Goal: Task Accomplishment & Management: Complete application form

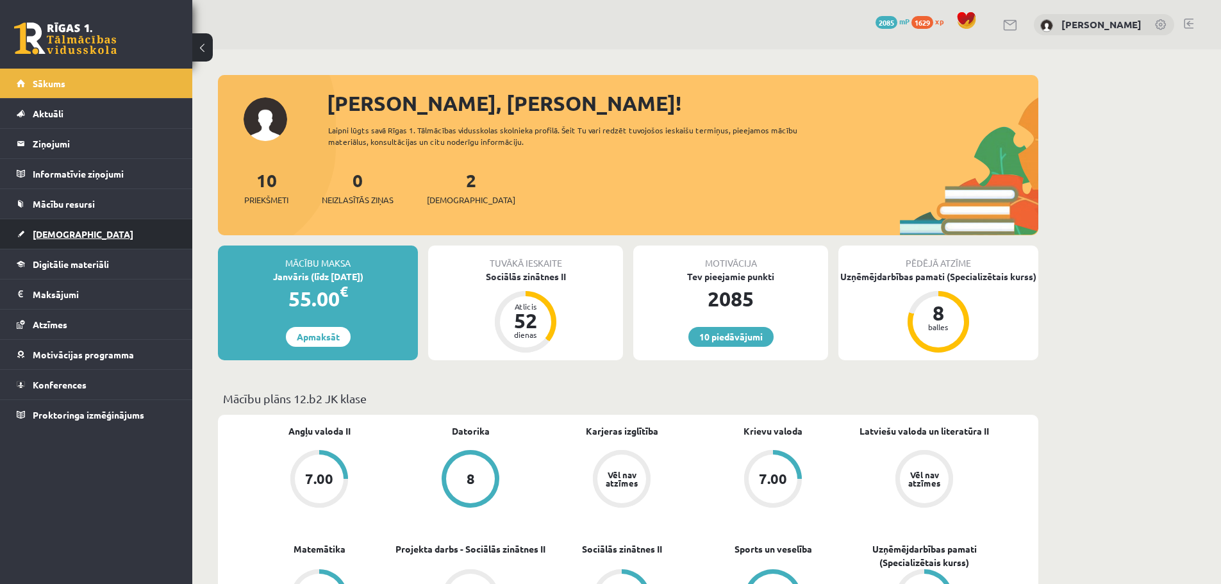
click at [83, 242] on link "[DEMOGRAPHIC_DATA]" at bounding box center [97, 233] width 160 height 29
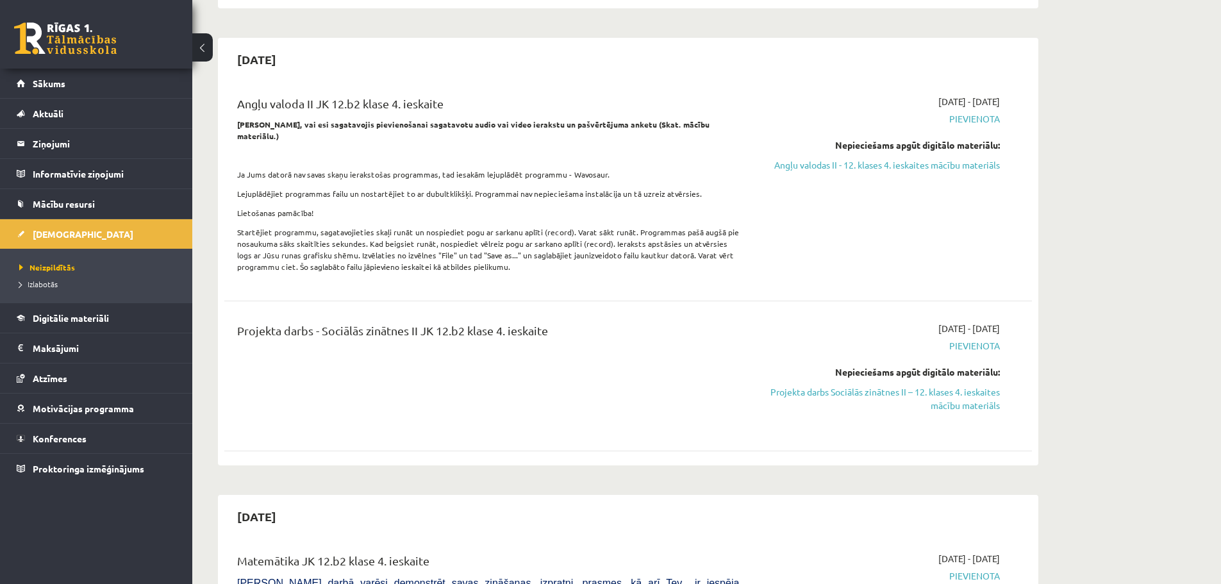
scroll to position [2536, 0]
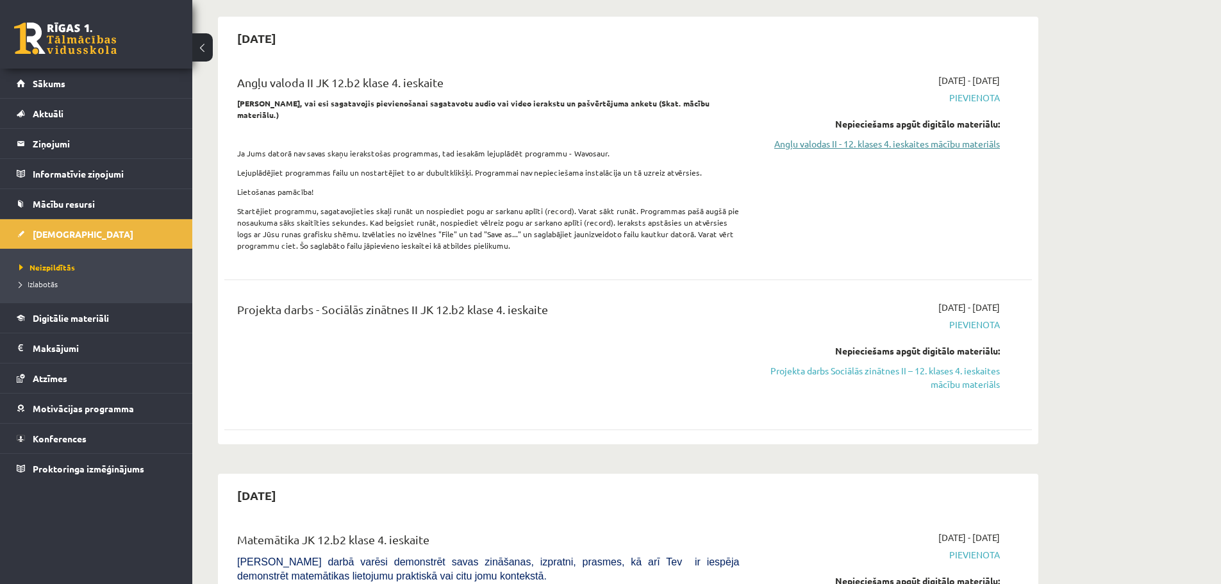
click at [923, 137] on link "Angļu valodas II - 12. klases 4. ieskaites mācību materiāls" at bounding box center [879, 143] width 242 height 13
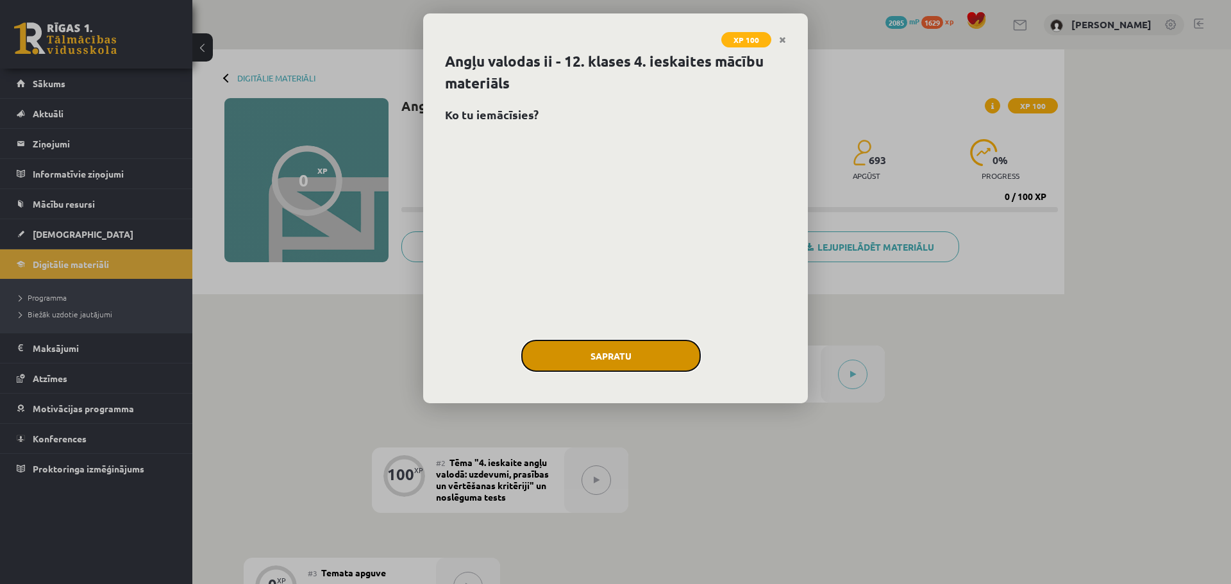
click at [640, 363] on button "Sapratu" at bounding box center [610, 356] width 179 height 32
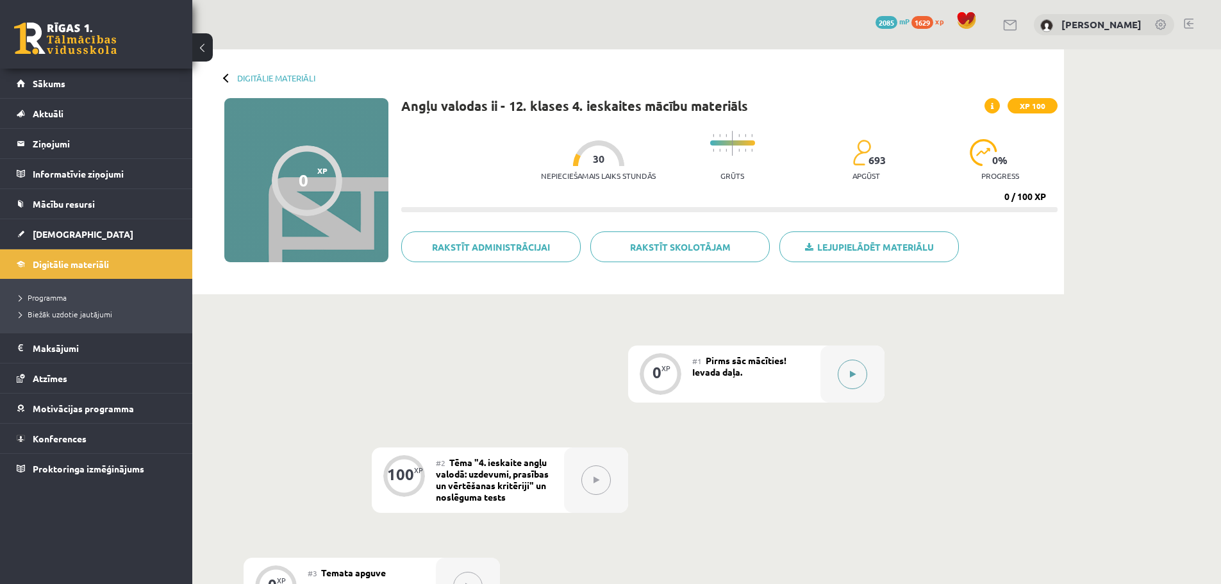
click at [850, 376] on button at bounding box center [852, 374] width 29 height 29
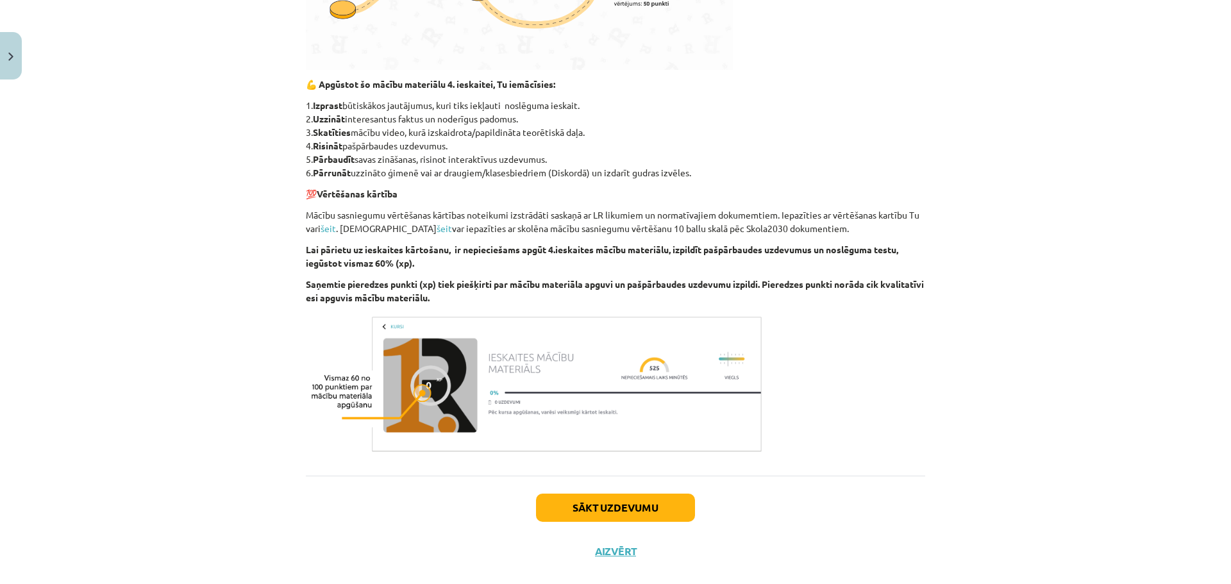
scroll to position [516, 0]
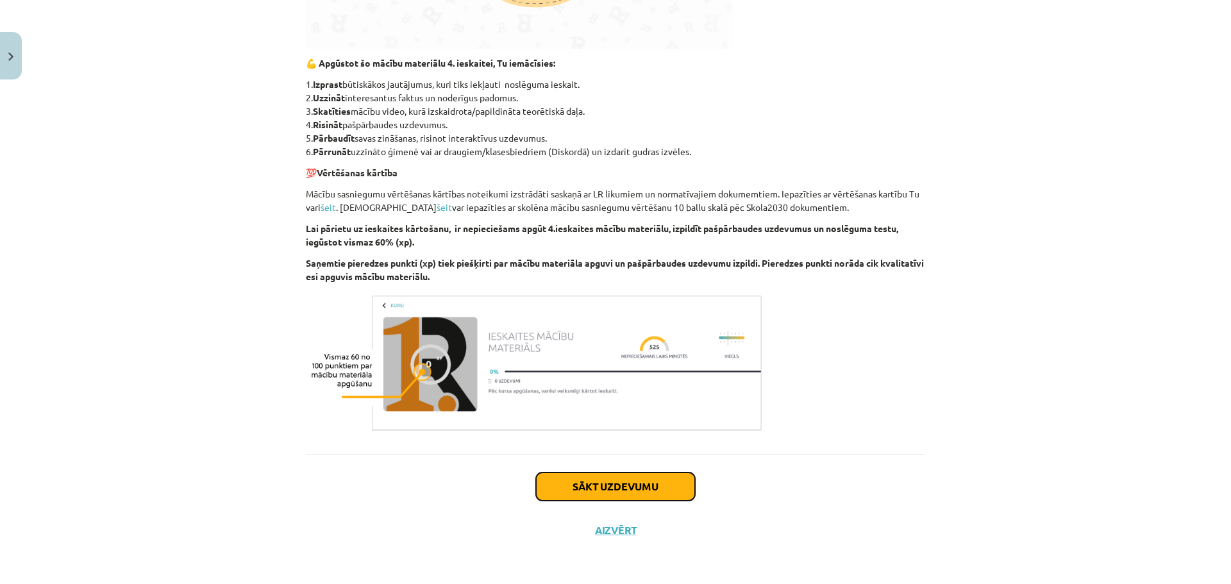
click at [601, 478] on button "Sākt uzdevumu" at bounding box center [615, 486] width 159 height 28
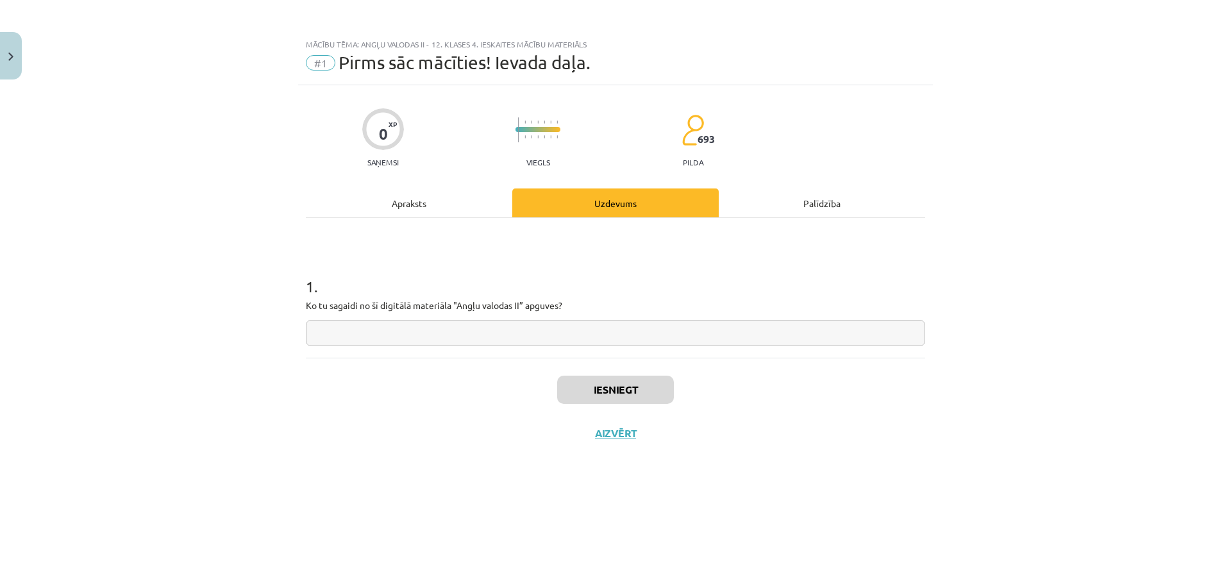
click at [422, 196] on div "Apraksts" at bounding box center [409, 202] width 206 height 29
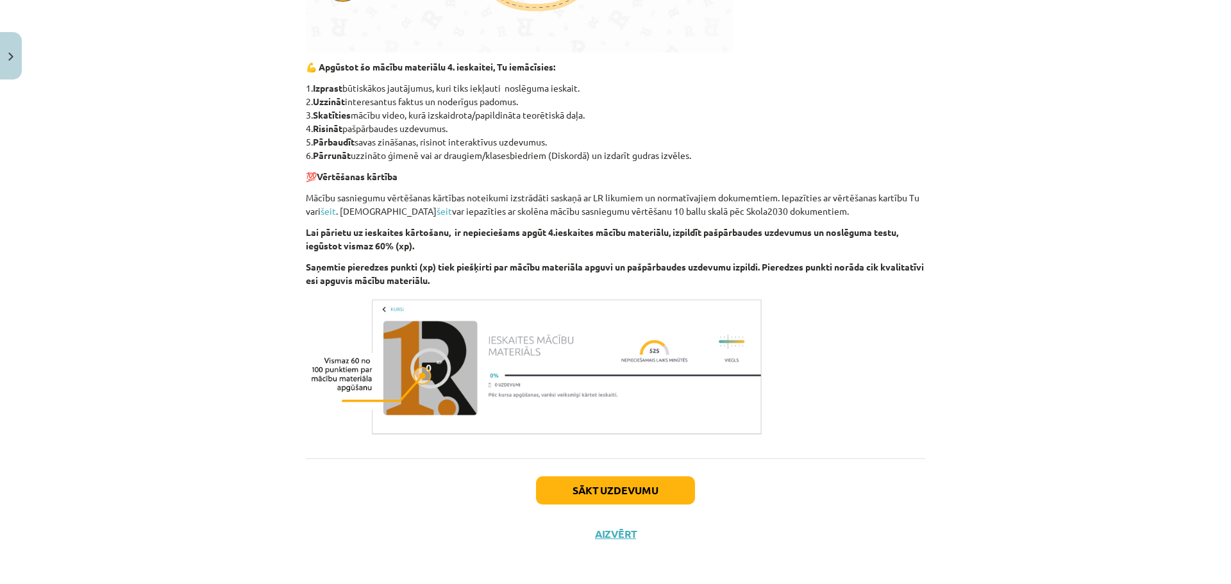
scroll to position [516, 0]
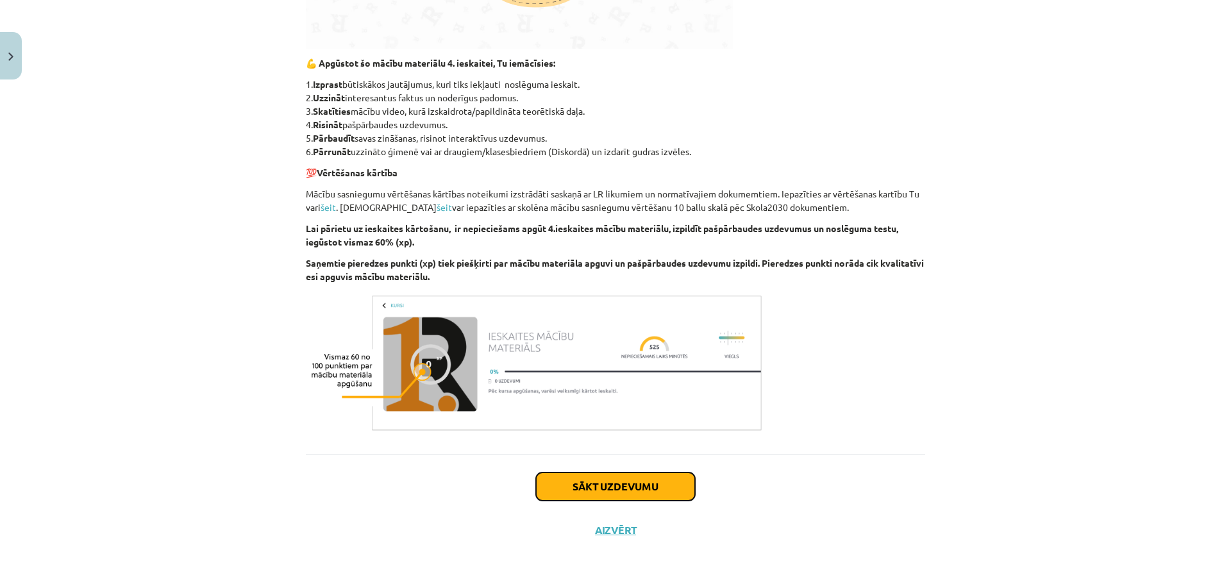
click at [637, 482] on button "Sākt uzdevumu" at bounding box center [615, 486] width 159 height 28
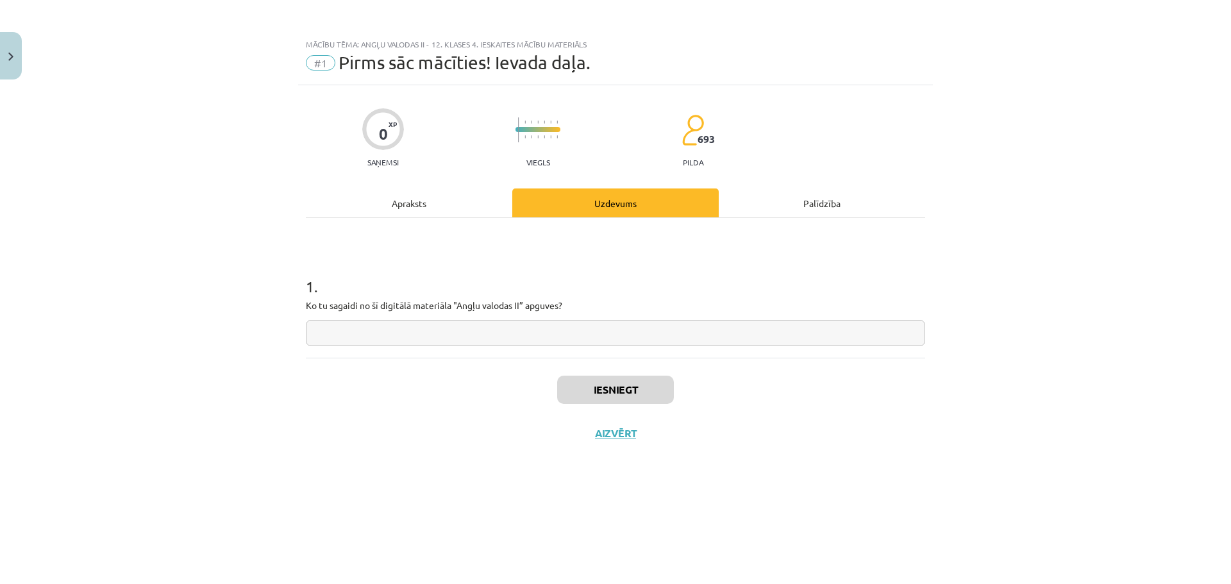
click at [499, 333] on input "text" at bounding box center [615, 333] width 619 height 26
type input "***"
click at [644, 398] on button "Iesniegt" at bounding box center [615, 390] width 117 height 28
click at [633, 431] on button "Nākamā nodarbība" at bounding box center [616, 441] width 126 height 29
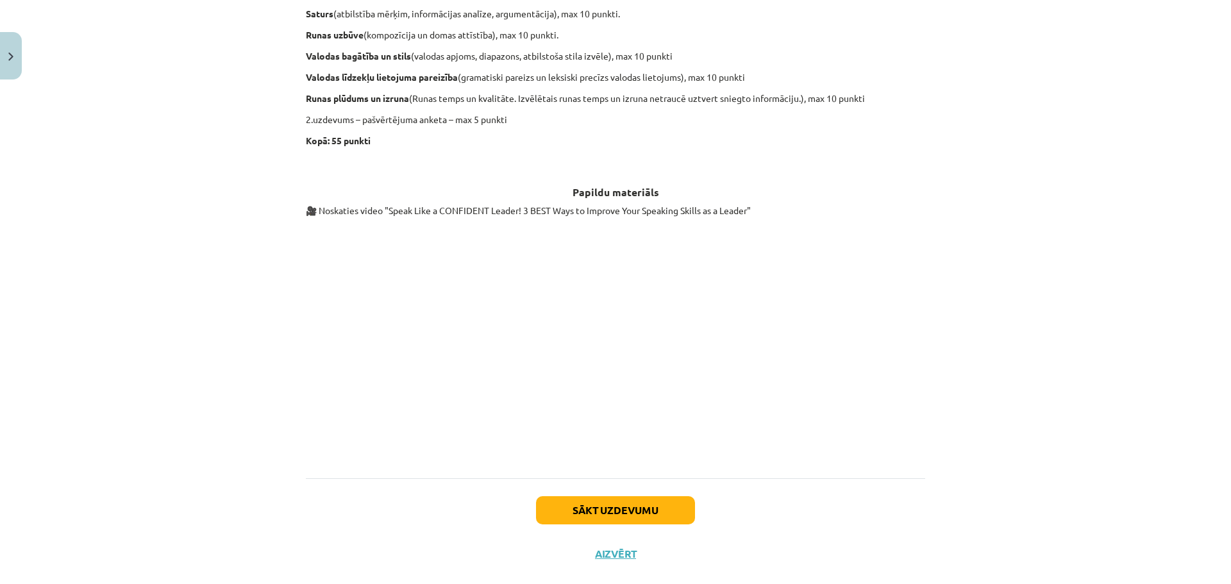
scroll to position [2339, 0]
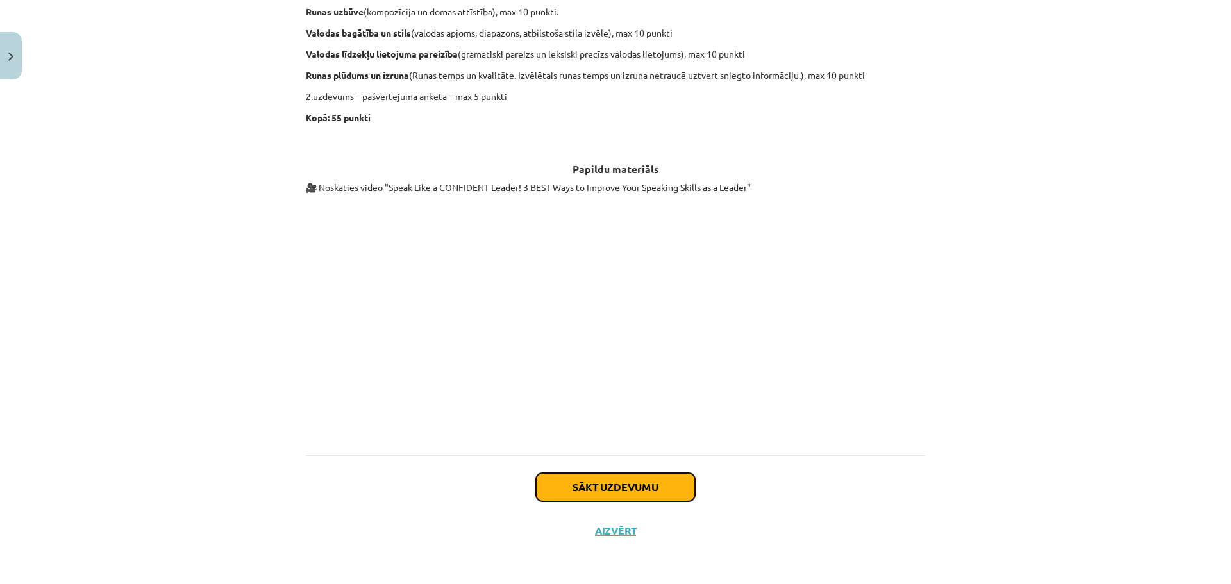
click at [676, 492] on button "Sākt uzdevumu" at bounding box center [615, 487] width 159 height 28
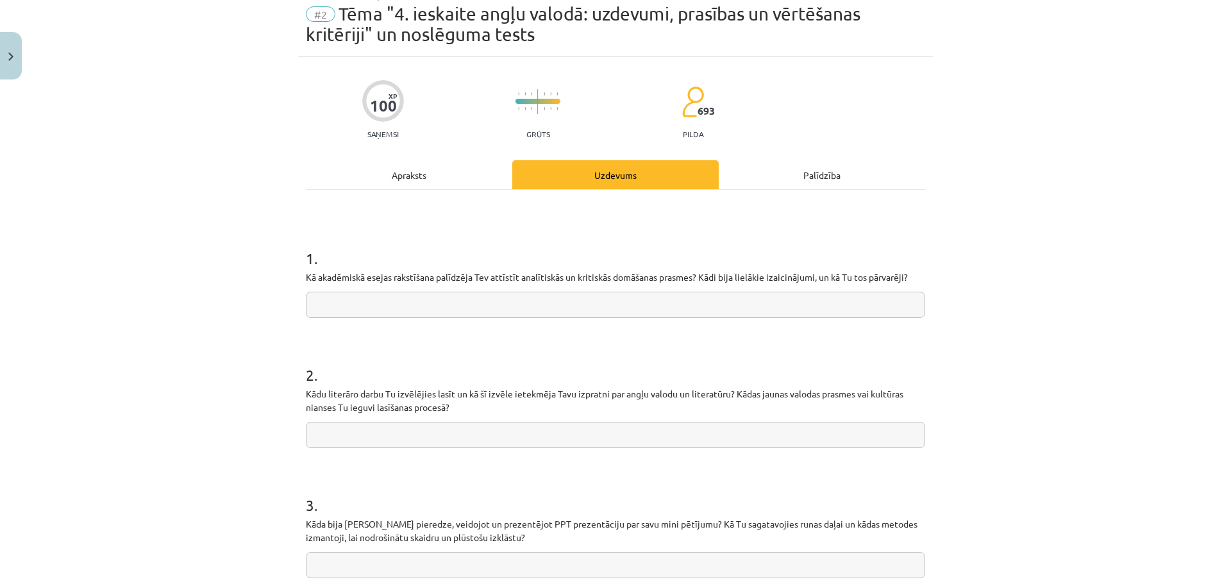
scroll to position [32, 0]
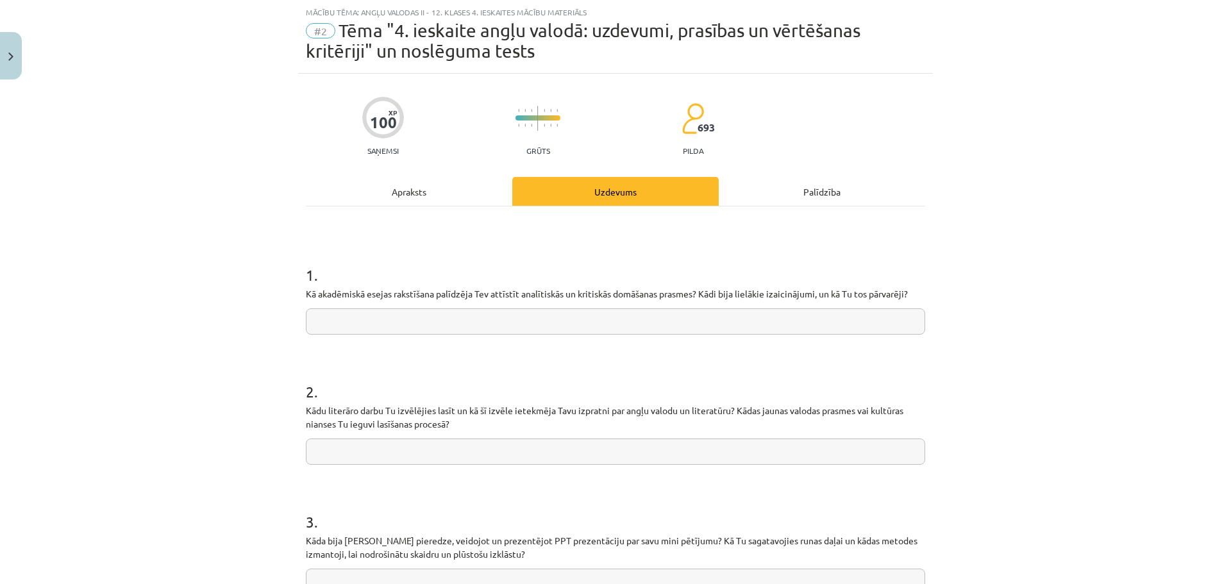
drag, startPoint x: 328, startPoint y: 299, endPoint x: 913, endPoint y: 301, distance: 585.2
click at [913, 301] on div "100 XP Saņemsi Grūts 693 pilda Apraksts Uzdevums Palīdzība 1 . Kā akadēmiskā es…" at bounding box center [615, 447] width 635 height 747
copy p
click at [360, 320] on input "text" at bounding box center [615, 321] width 619 height 26
type input "**********"
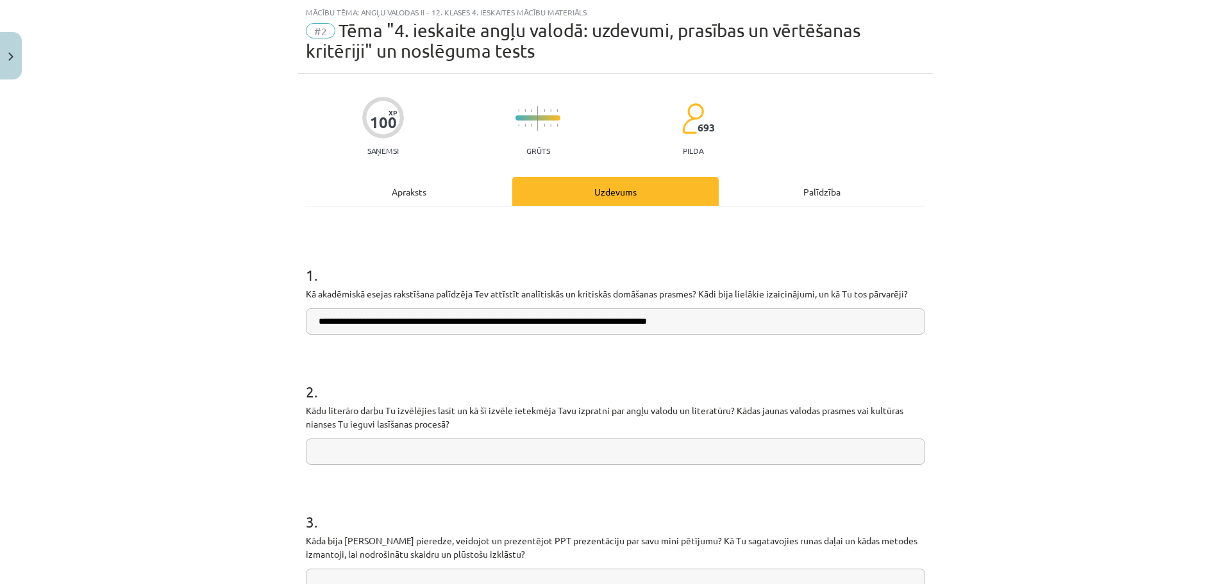
click at [440, 440] on input "text" at bounding box center [615, 451] width 619 height 26
paste input "**********"
type input "**********"
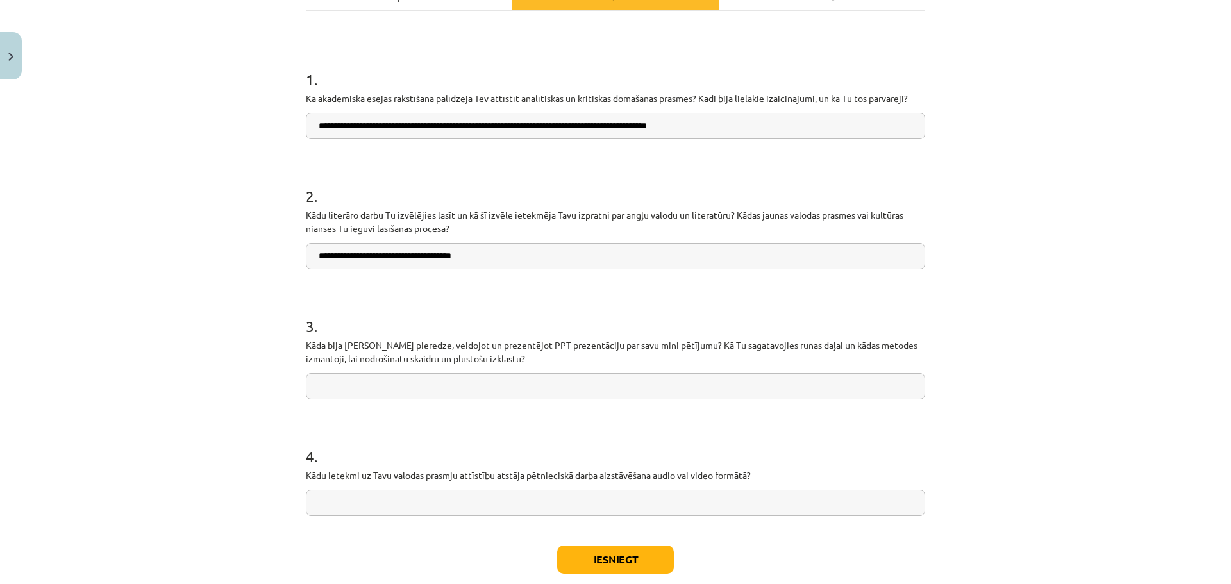
scroll to position [235, 0]
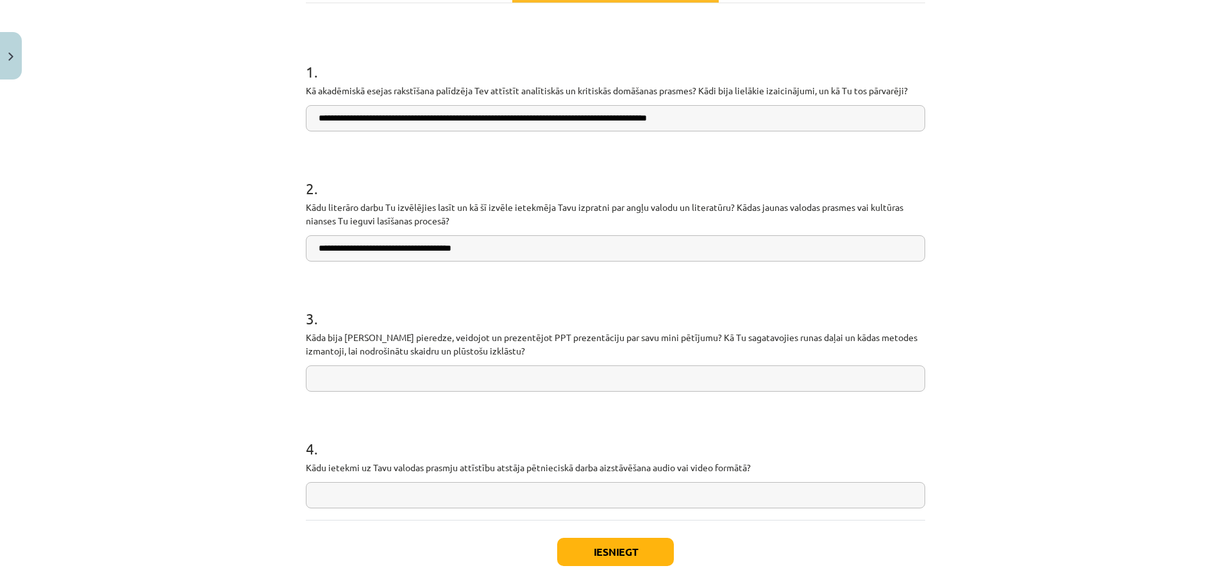
click at [359, 377] on input "text" at bounding box center [615, 378] width 619 height 26
type input "**********"
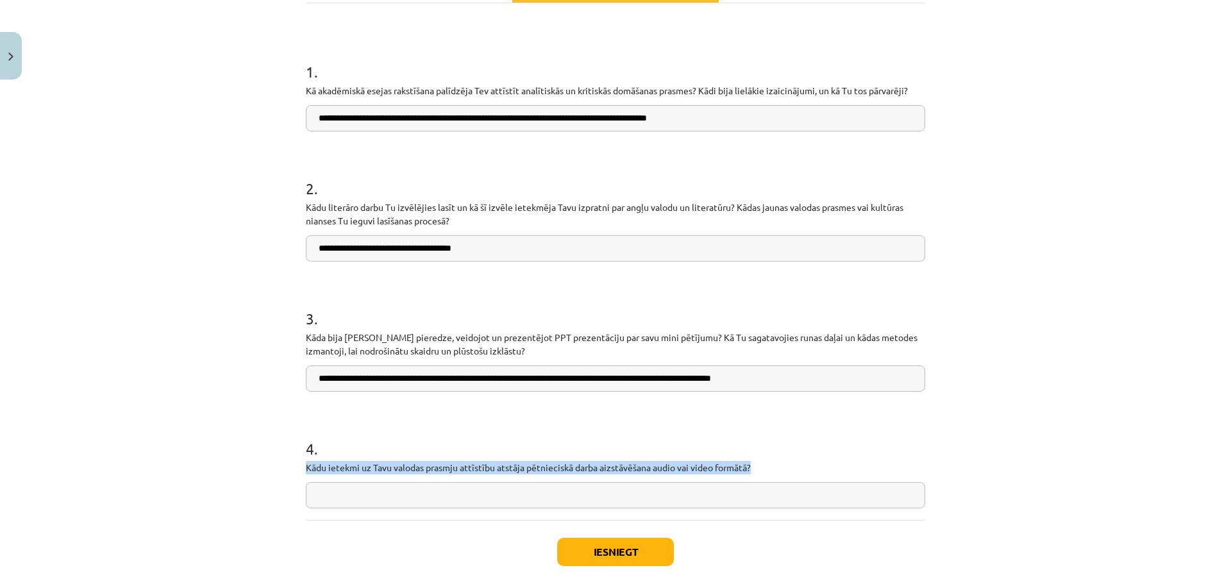
drag, startPoint x: 296, startPoint y: 467, endPoint x: 749, endPoint y: 470, distance: 453.2
click at [749, 470] on div "**********" at bounding box center [615, 244] width 635 height 747
copy p "Kādu ietekmi uz Tavu valodas prasmju attīstību atstāja pētnieciskā darba aizstā…"
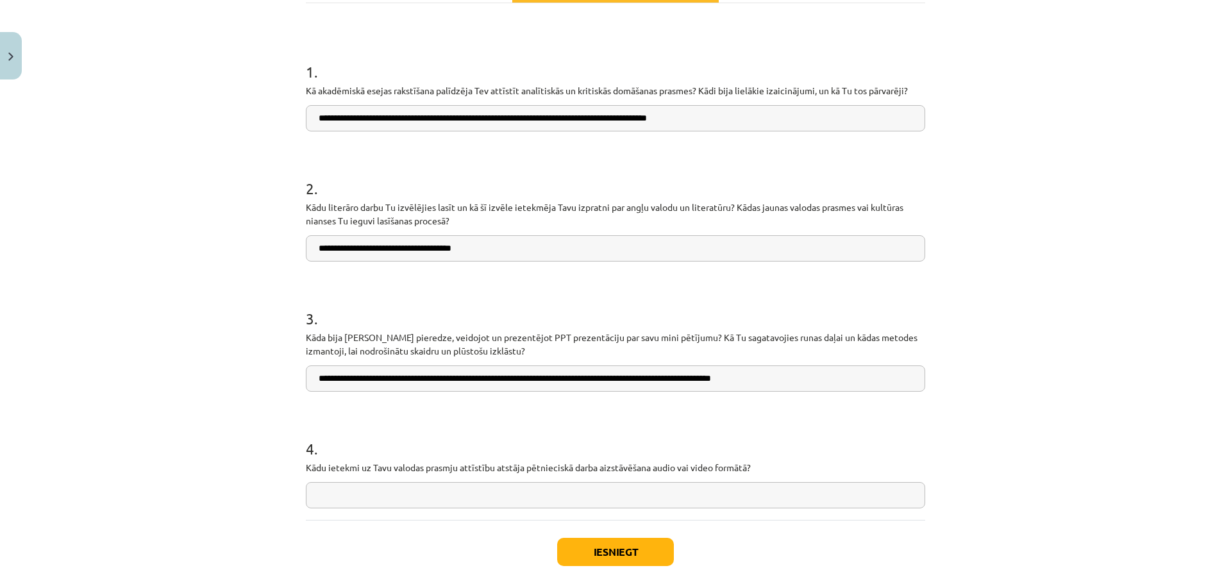
click at [401, 506] on input "text" at bounding box center [615, 495] width 619 height 26
type input "**********"
click at [601, 545] on button "Iesniegt" at bounding box center [615, 552] width 117 height 28
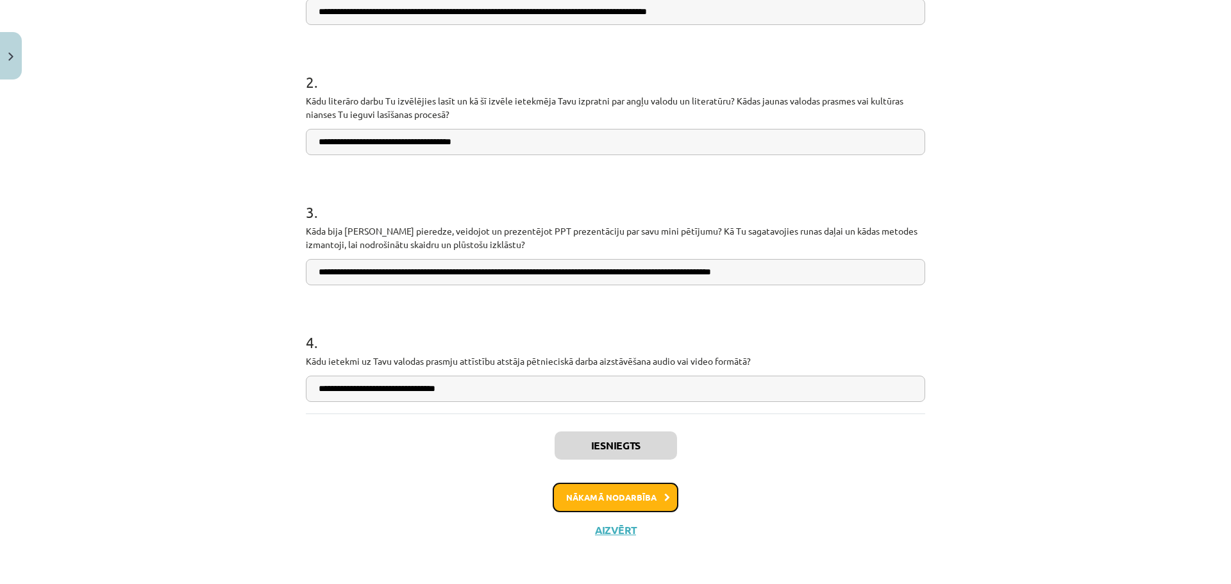
click at [604, 492] on button "Nākamā nodarbība" at bounding box center [616, 497] width 126 height 29
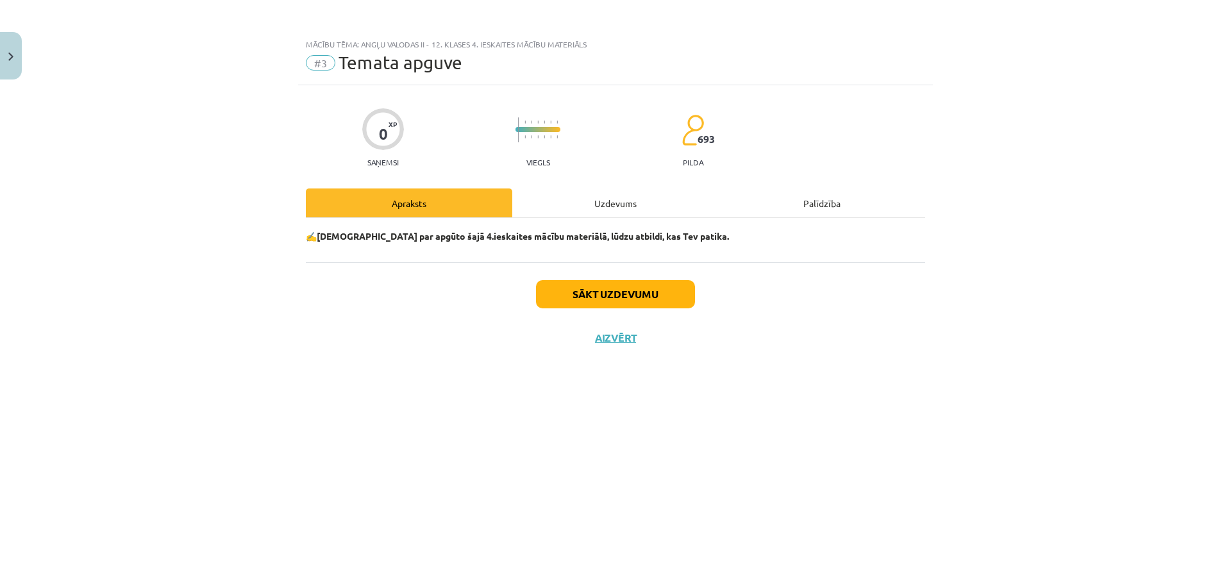
scroll to position [0, 0]
click at [631, 289] on button "Sākt uzdevumu" at bounding box center [615, 294] width 159 height 28
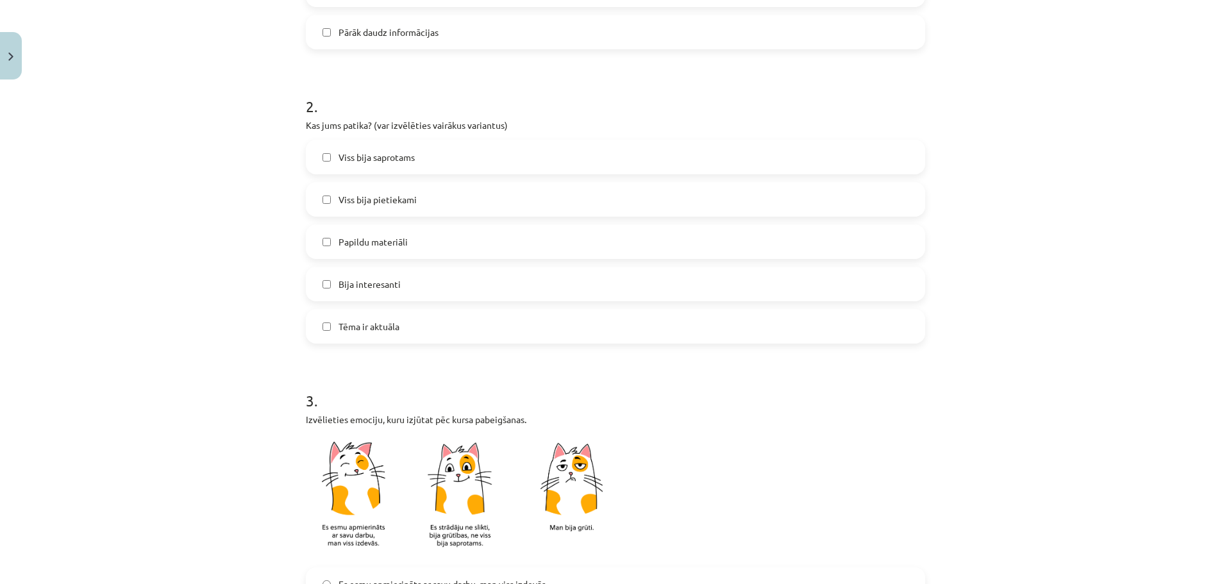
scroll to position [504, 0]
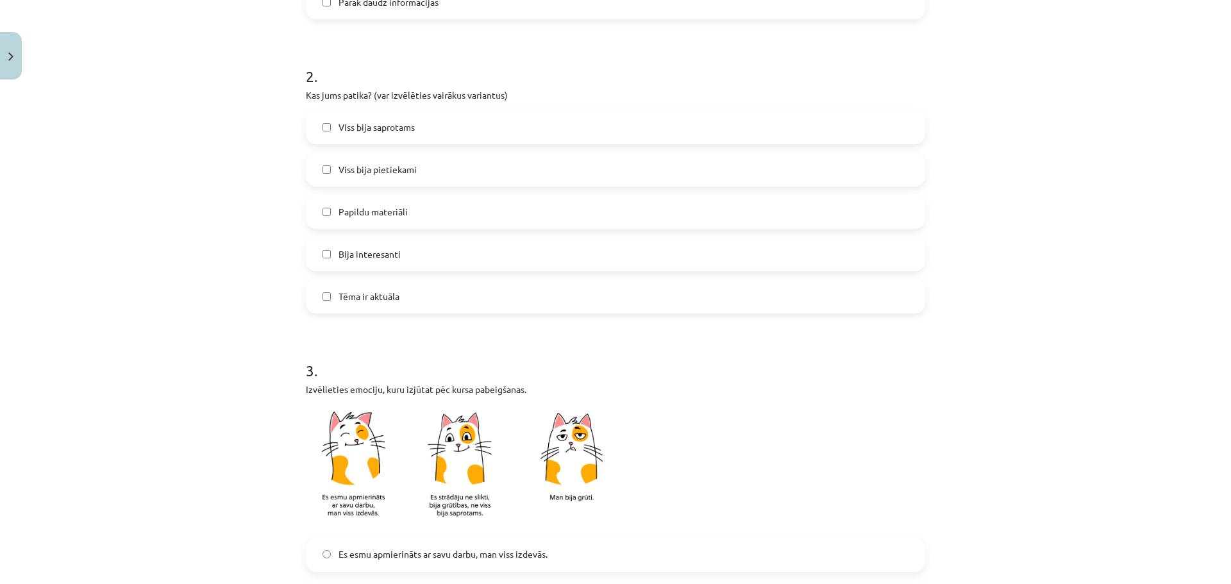
click at [382, 129] on span "Viss bija saprotams" at bounding box center [376, 127] width 76 height 13
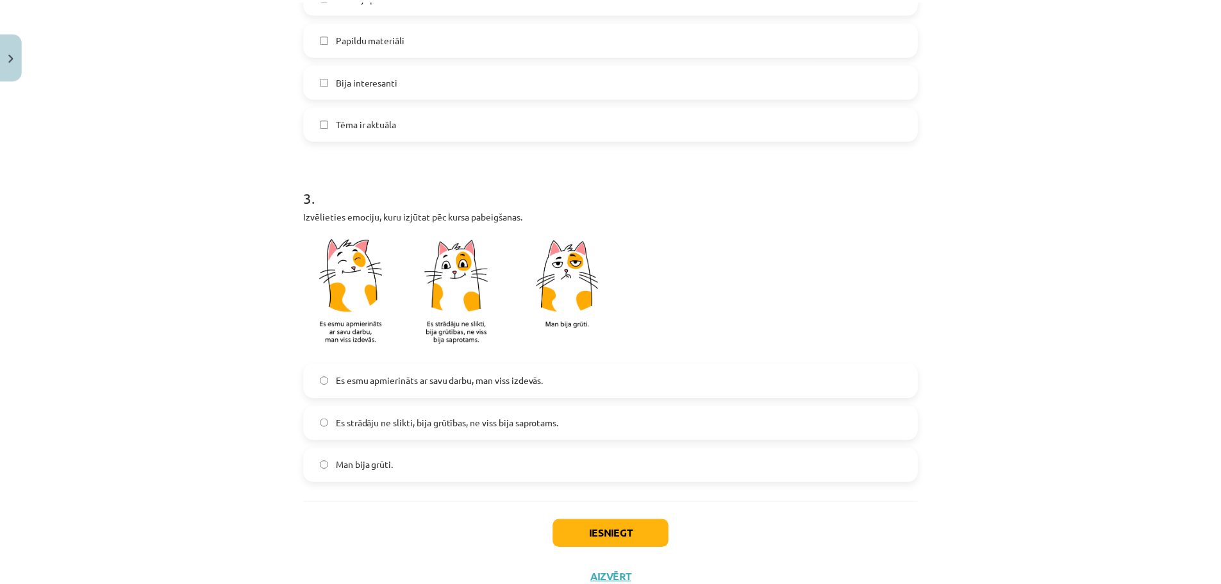
scroll to position [688, 0]
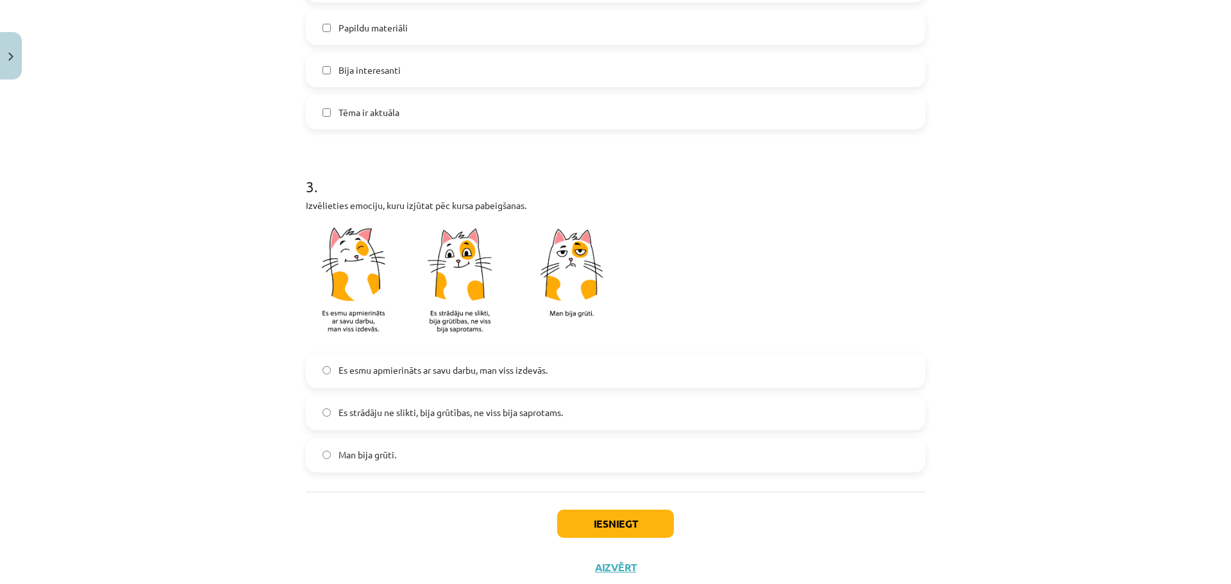
click at [474, 372] on span "Es esmu apmierināts ar savu darbu, man viss izdevās." at bounding box center [442, 369] width 209 height 13
click at [619, 528] on button "Iesniegt" at bounding box center [615, 524] width 117 height 28
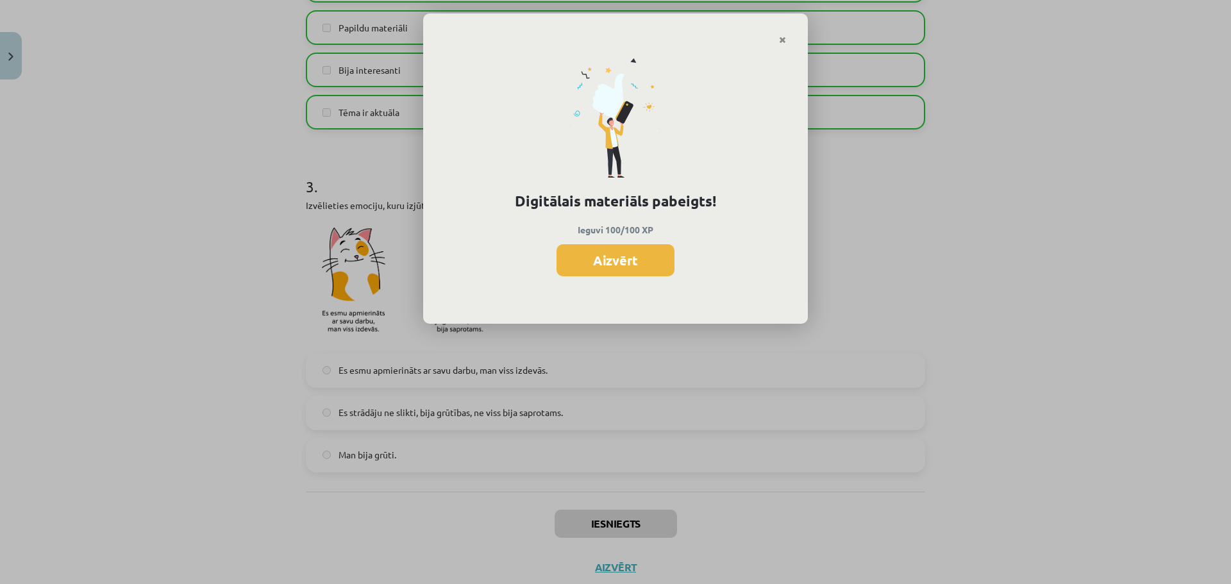
click at [664, 264] on button "Aizvērt" at bounding box center [615, 260] width 118 height 32
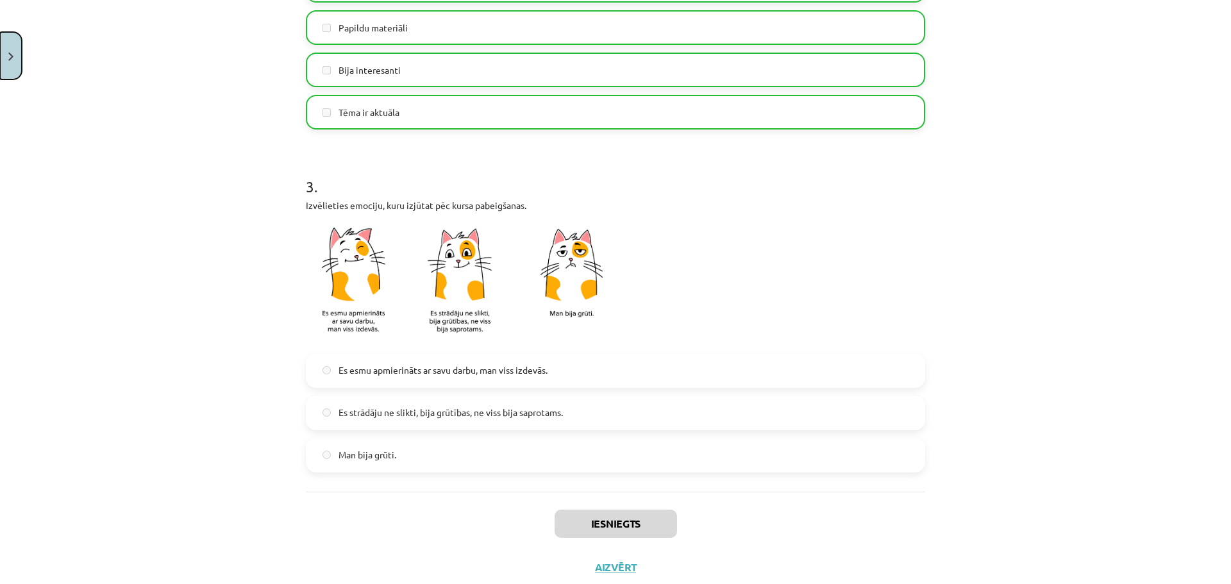
click at [8, 60] on button "Close" at bounding box center [11, 55] width 22 height 47
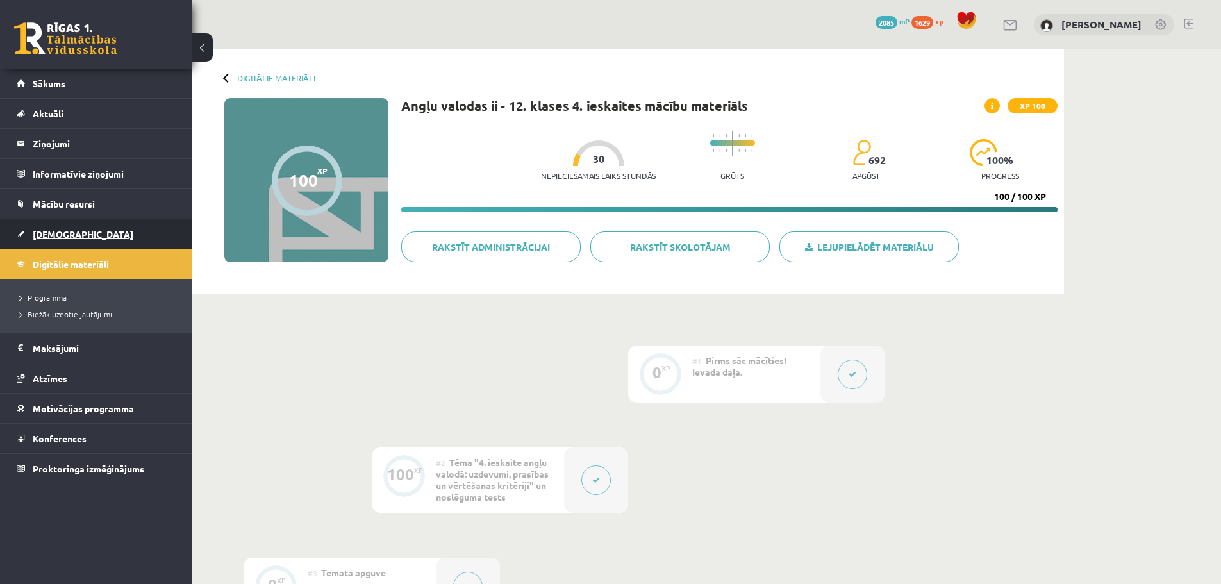
click at [59, 238] on span "[DEMOGRAPHIC_DATA]" at bounding box center [83, 234] width 101 height 12
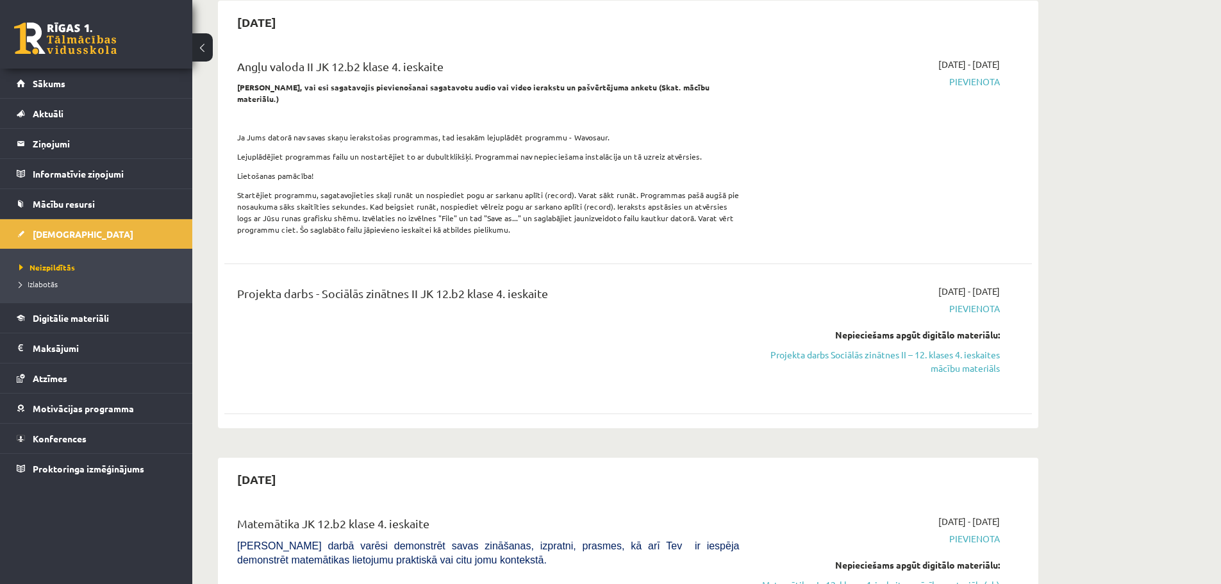
scroll to position [2568, 0]
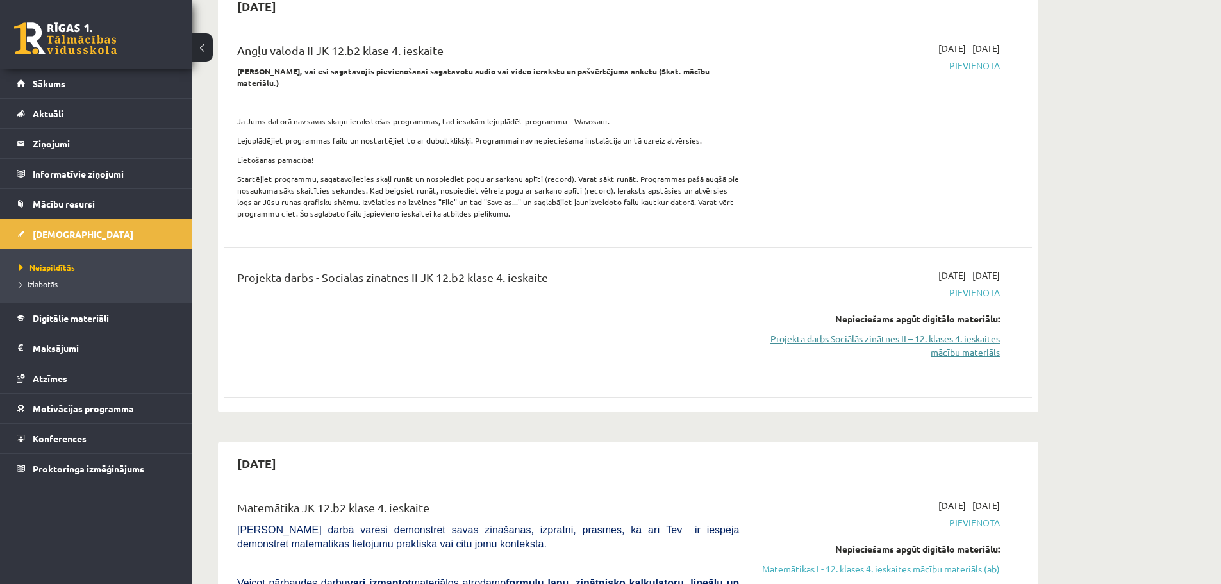
click at [961, 332] on link "Projekta darbs Sociālās zinātnes II – 12. klases 4. ieskaites mācību materiāls" at bounding box center [879, 345] width 242 height 27
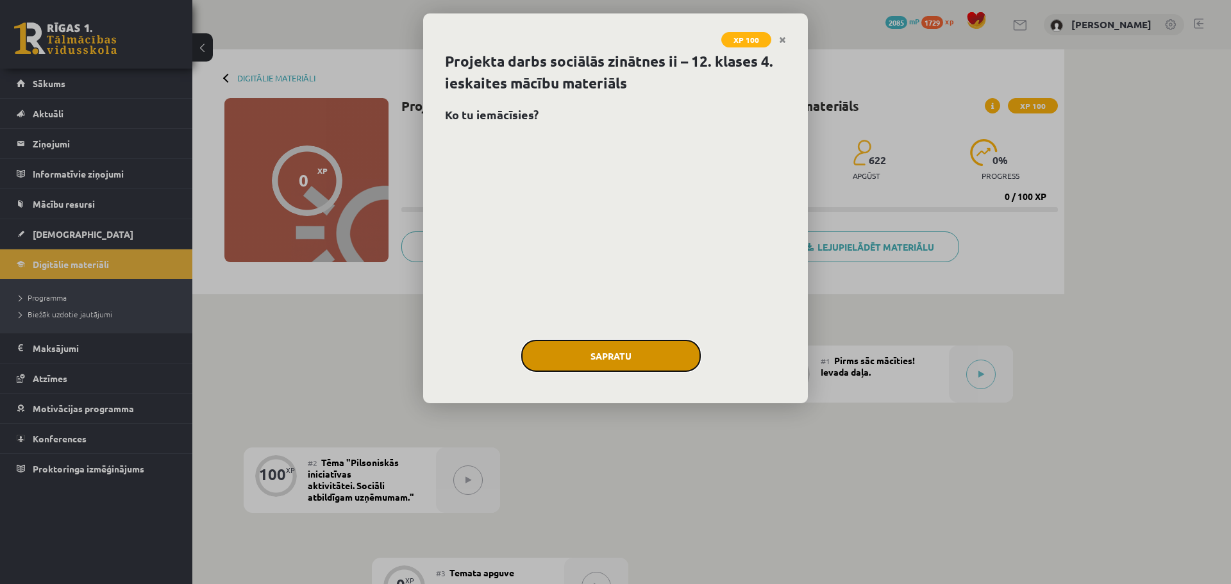
click at [621, 362] on button "Sapratu" at bounding box center [610, 356] width 179 height 32
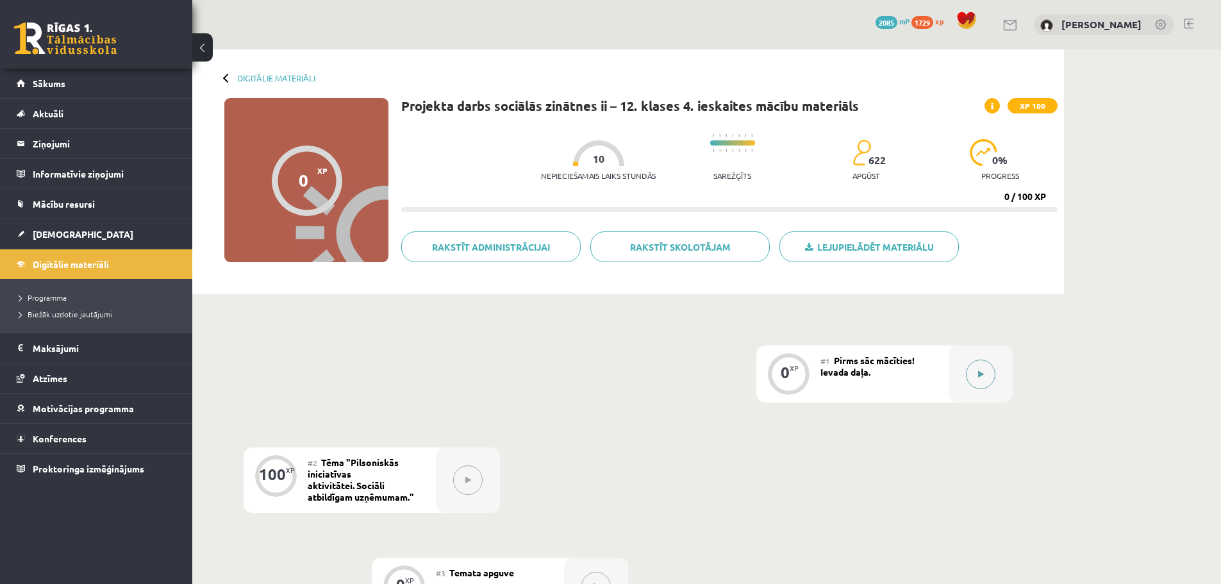
click at [983, 377] on icon at bounding box center [981, 374] width 6 height 8
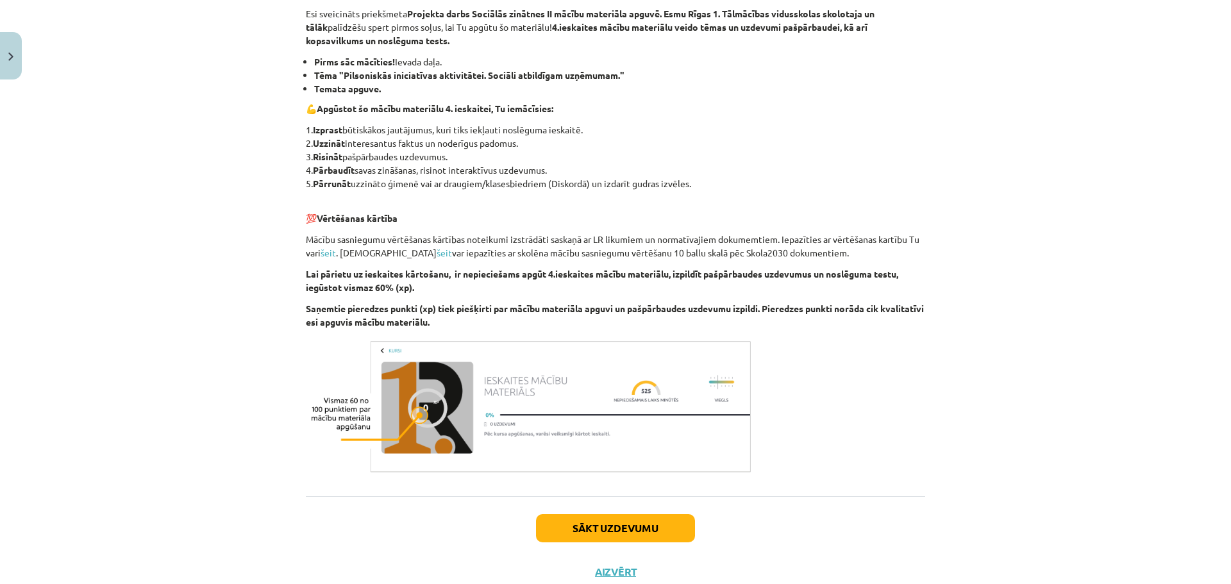
scroll to position [228, 0]
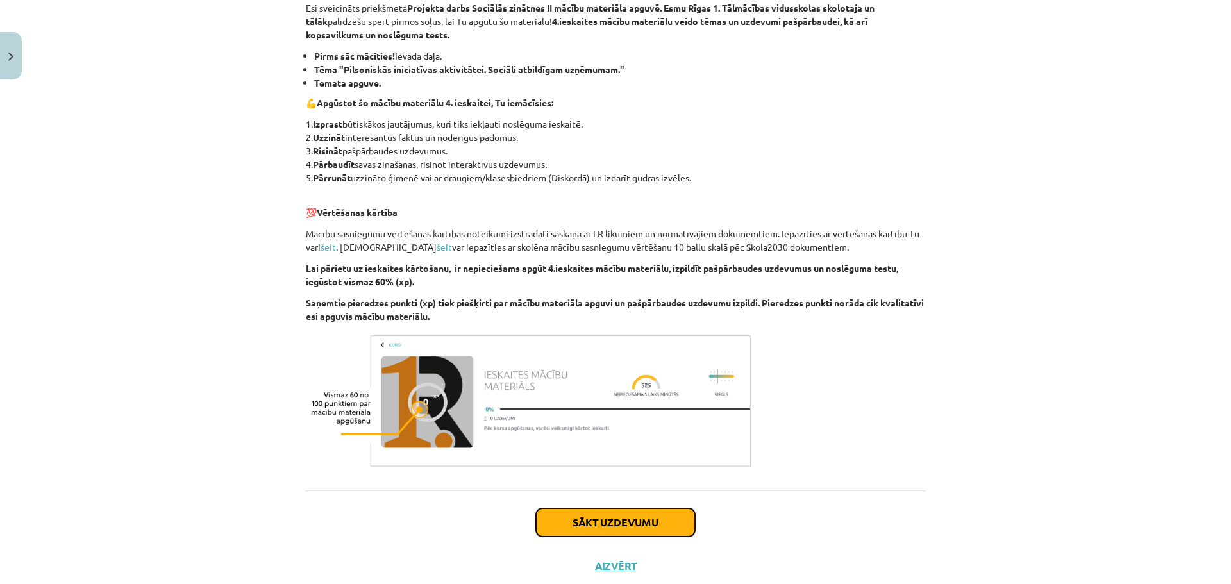
click at [626, 512] on button "Sākt uzdevumu" at bounding box center [615, 522] width 159 height 28
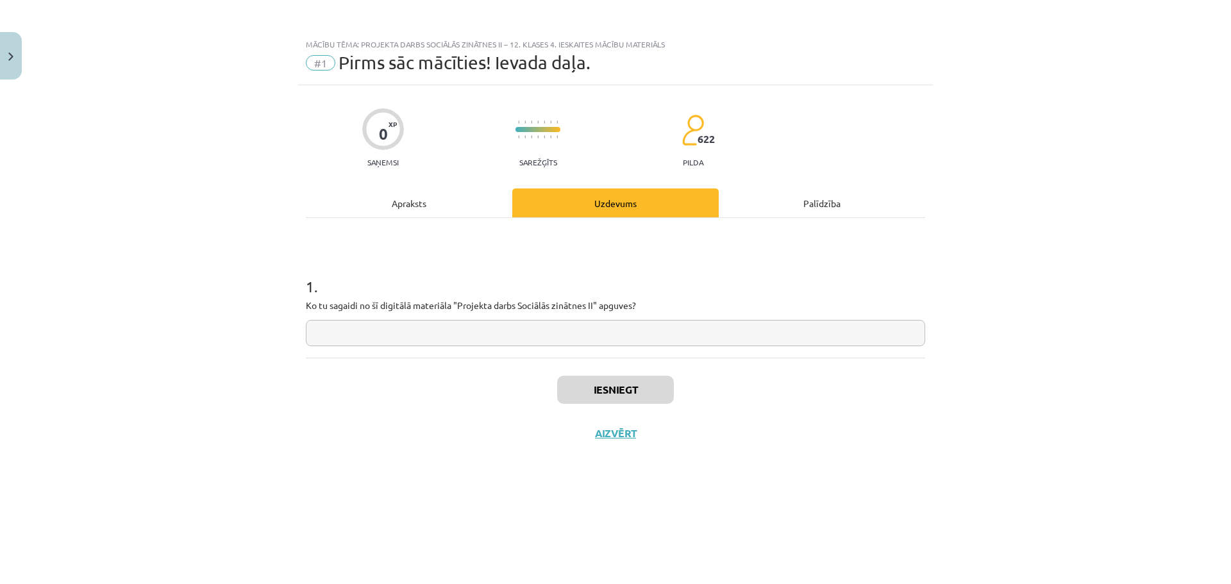
scroll to position [0, 0]
click at [429, 329] on input "text" at bounding box center [615, 333] width 619 height 26
type input "***"
click at [637, 391] on button "Iesniegt" at bounding box center [615, 390] width 117 height 28
click at [632, 433] on button "Nākamā nodarbība" at bounding box center [616, 441] width 126 height 29
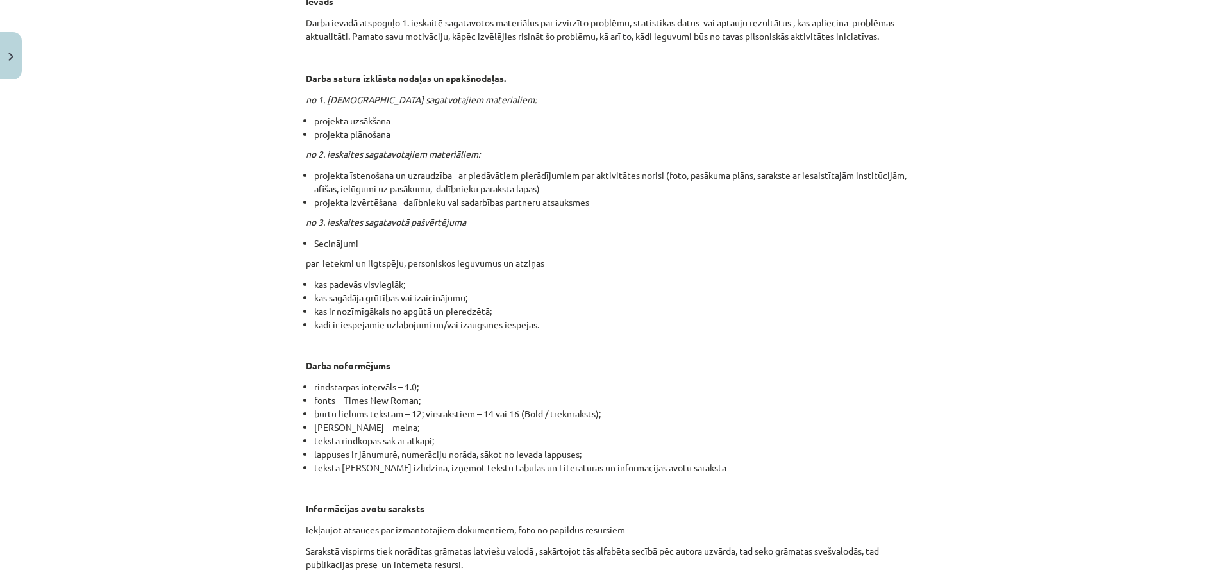
scroll to position [701, 0]
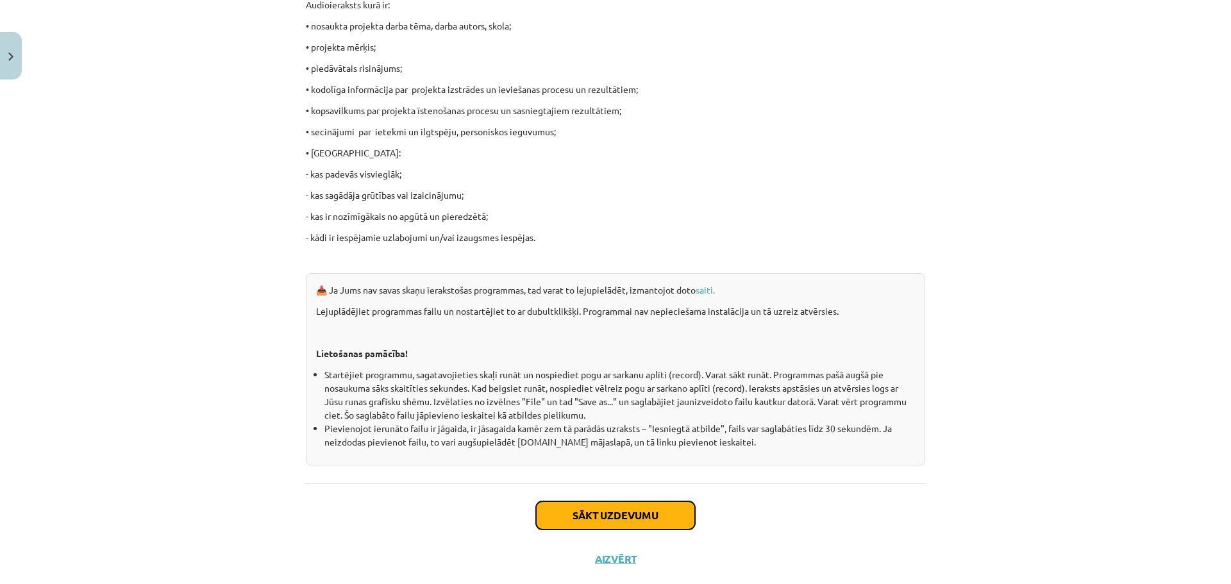
click at [647, 501] on button "Sākt uzdevumu" at bounding box center [615, 515] width 159 height 28
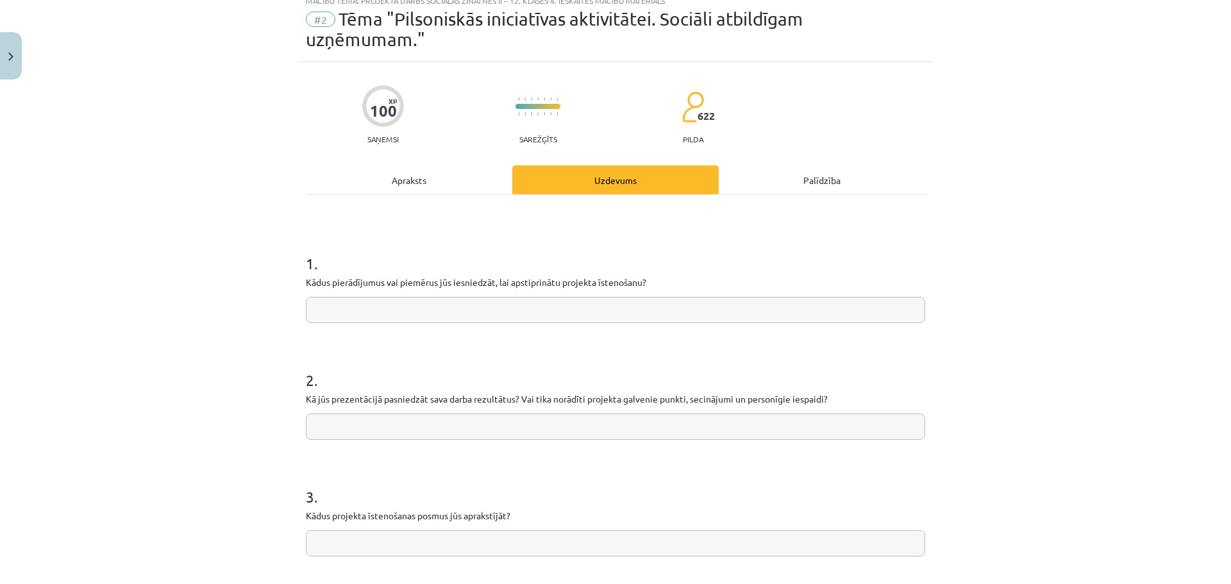
scroll to position [32, 0]
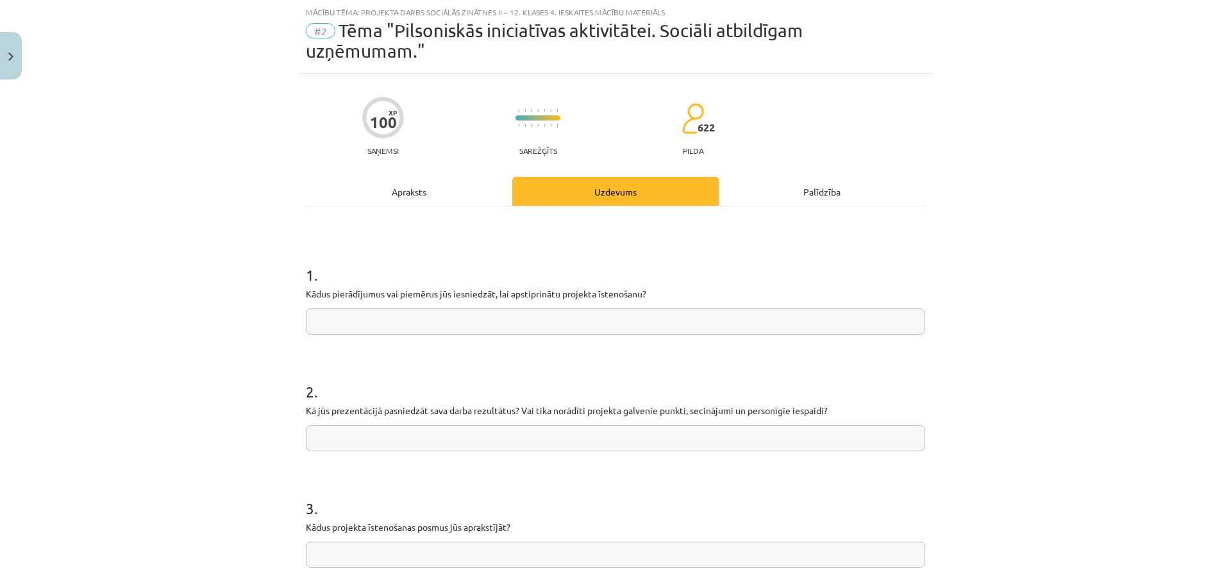
click at [435, 319] on input "text" at bounding box center [615, 321] width 619 height 26
type input "**********"
click at [424, 440] on input "text" at bounding box center [615, 438] width 619 height 26
type input "**********"
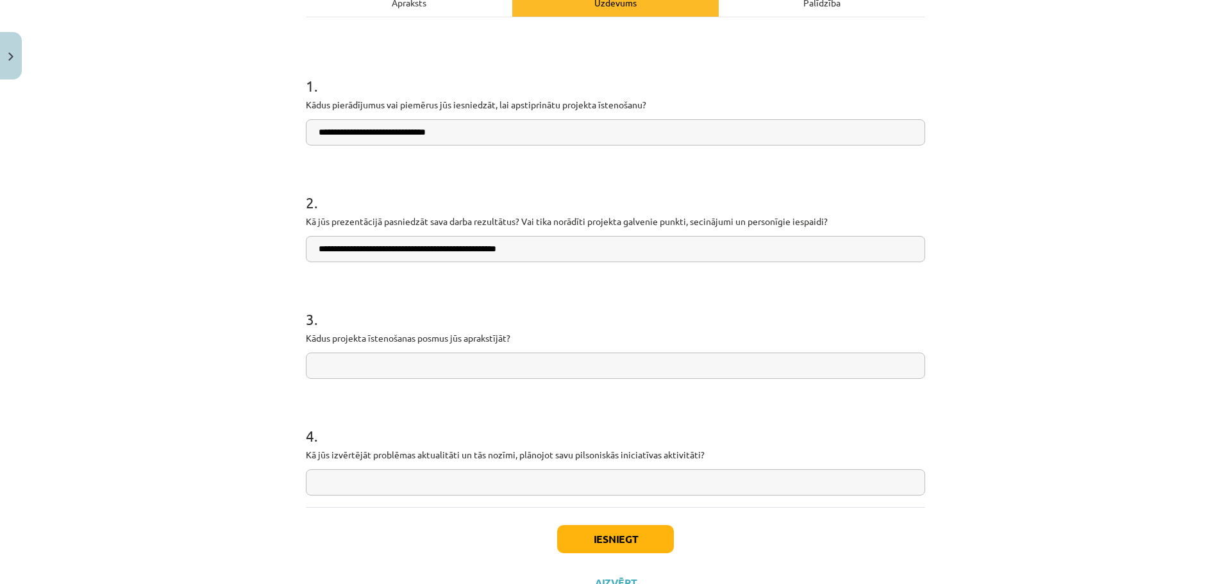
scroll to position [274, 0]
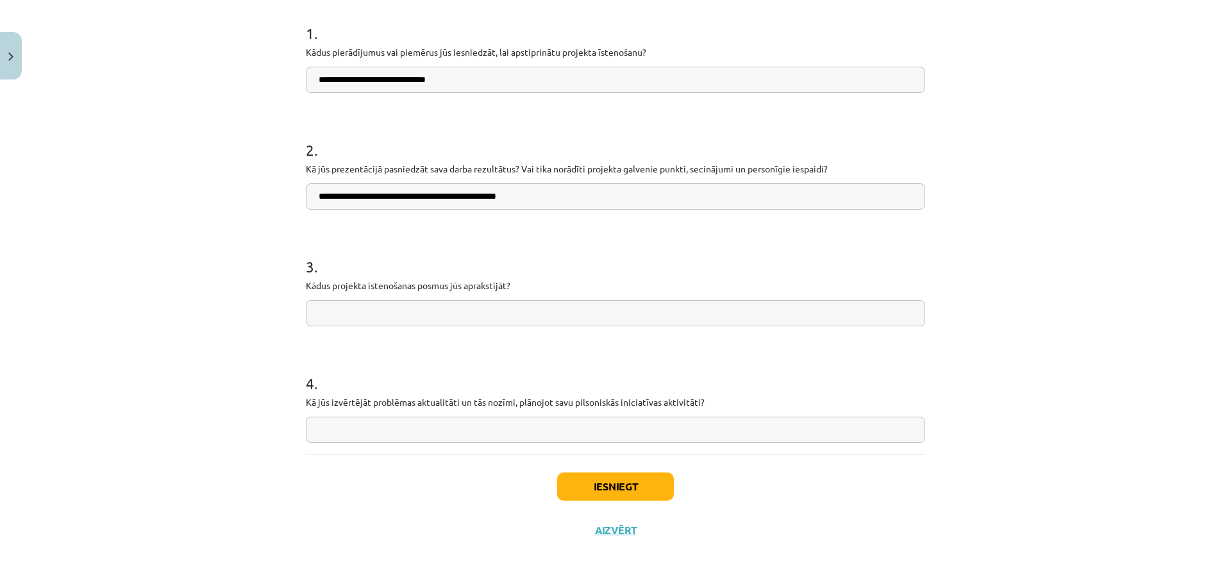
click at [451, 315] on input "text" at bounding box center [615, 313] width 619 height 26
drag, startPoint x: 353, startPoint y: 313, endPoint x: 183, endPoint y: 306, distance: 170.0
click at [203, 307] on div "**********" at bounding box center [615, 292] width 1231 height 584
type input "**********"
click at [331, 430] on input "text" at bounding box center [615, 430] width 619 height 26
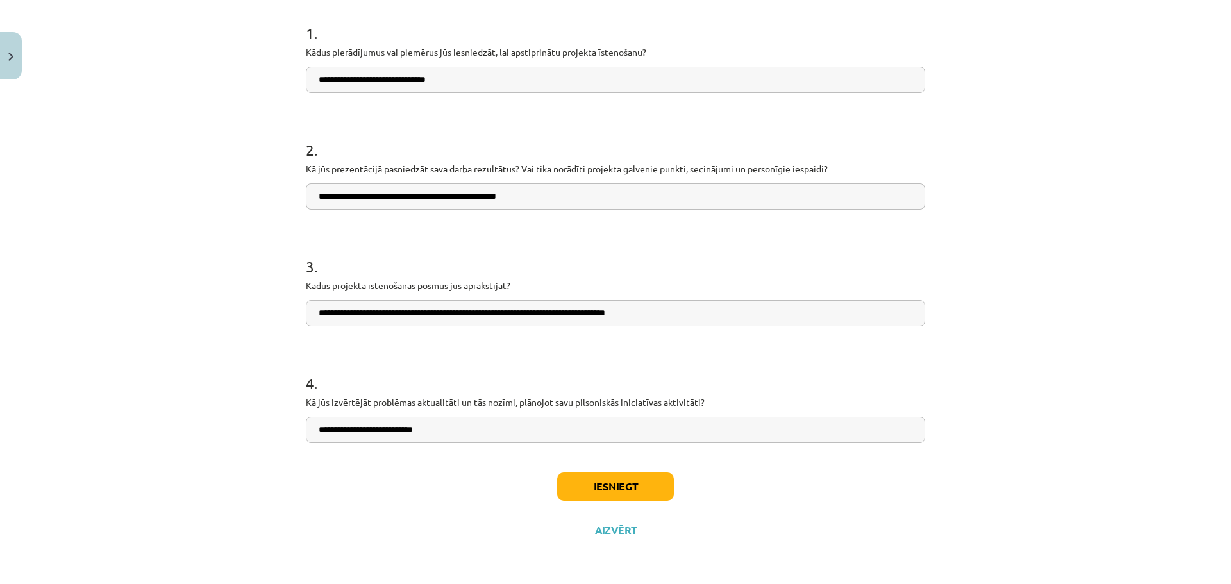
type input "**********"
click at [660, 489] on button "Iesniegt" at bounding box center [615, 486] width 117 height 28
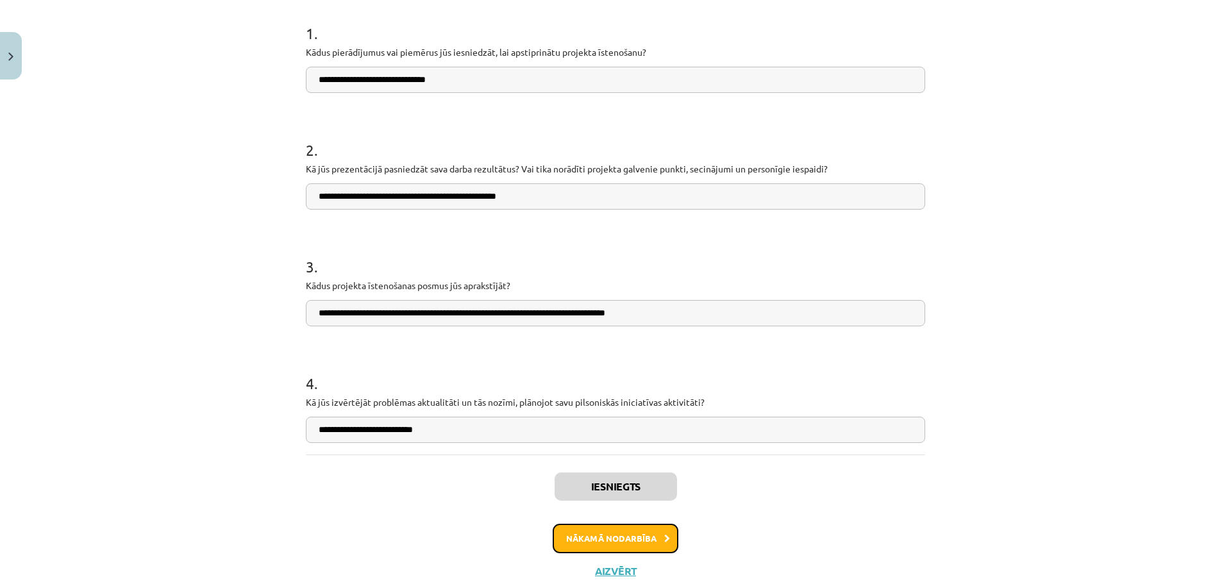
click at [637, 547] on button "Nākamā nodarbība" at bounding box center [616, 538] width 126 height 29
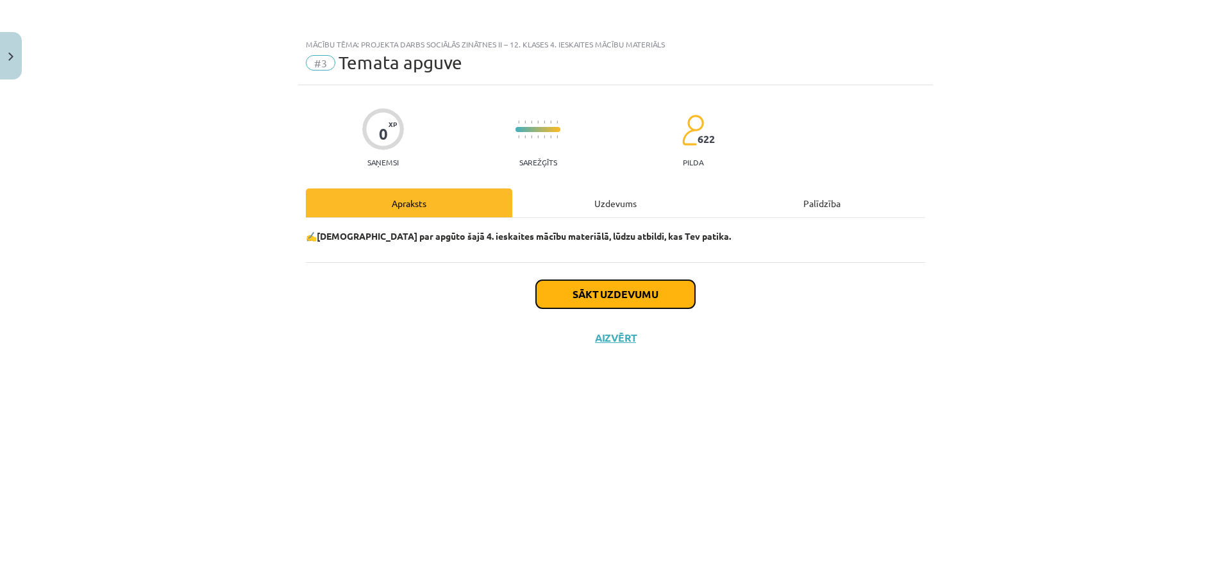
click at [628, 290] on button "Sākt uzdevumu" at bounding box center [615, 294] width 159 height 28
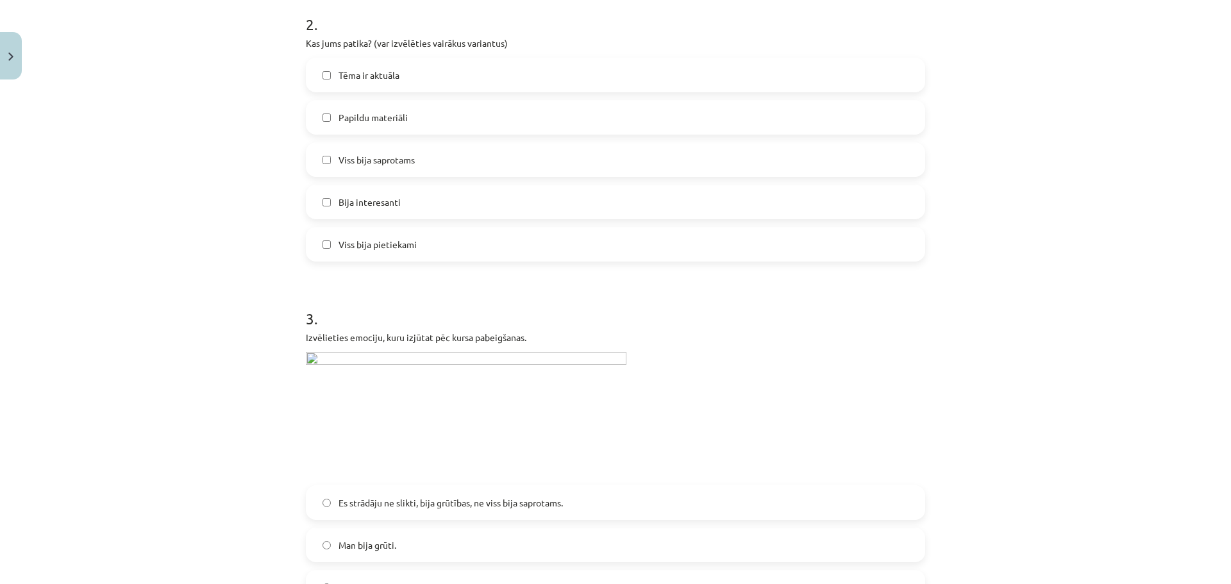
scroll to position [578, 0]
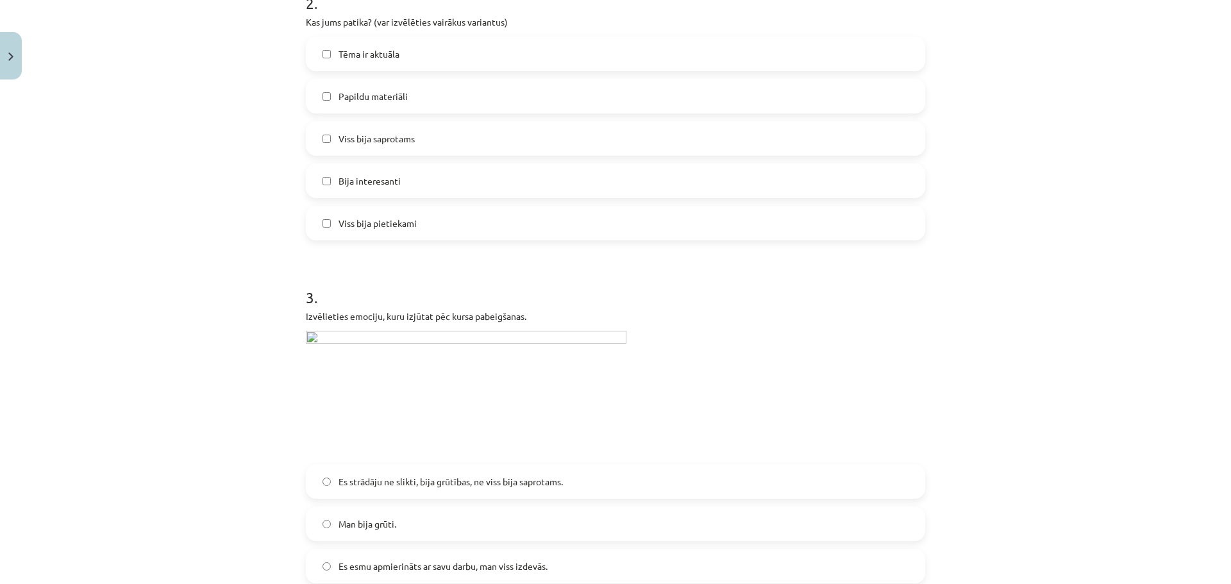
click at [376, 146] on label "Viss bija saprotams" at bounding box center [615, 138] width 617 height 32
click at [450, 570] on span "Es esmu apmierināts ar savu darbu, man viss izdevās." at bounding box center [442, 566] width 209 height 13
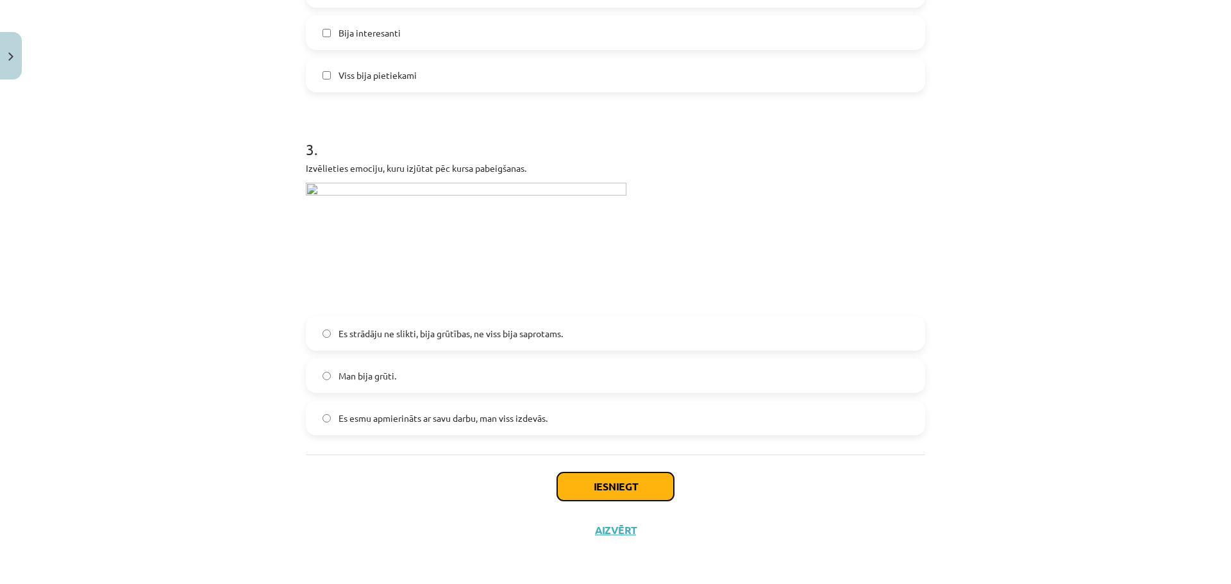
click at [644, 494] on button "Iesniegt" at bounding box center [615, 486] width 117 height 28
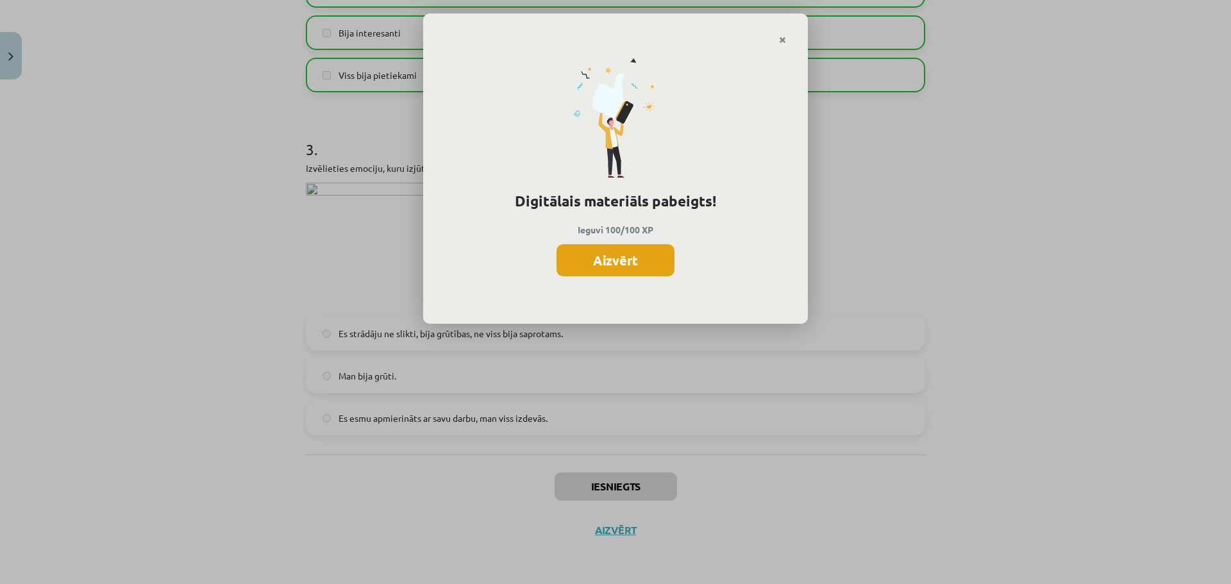
click at [614, 261] on button "Aizvērt" at bounding box center [615, 260] width 118 height 32
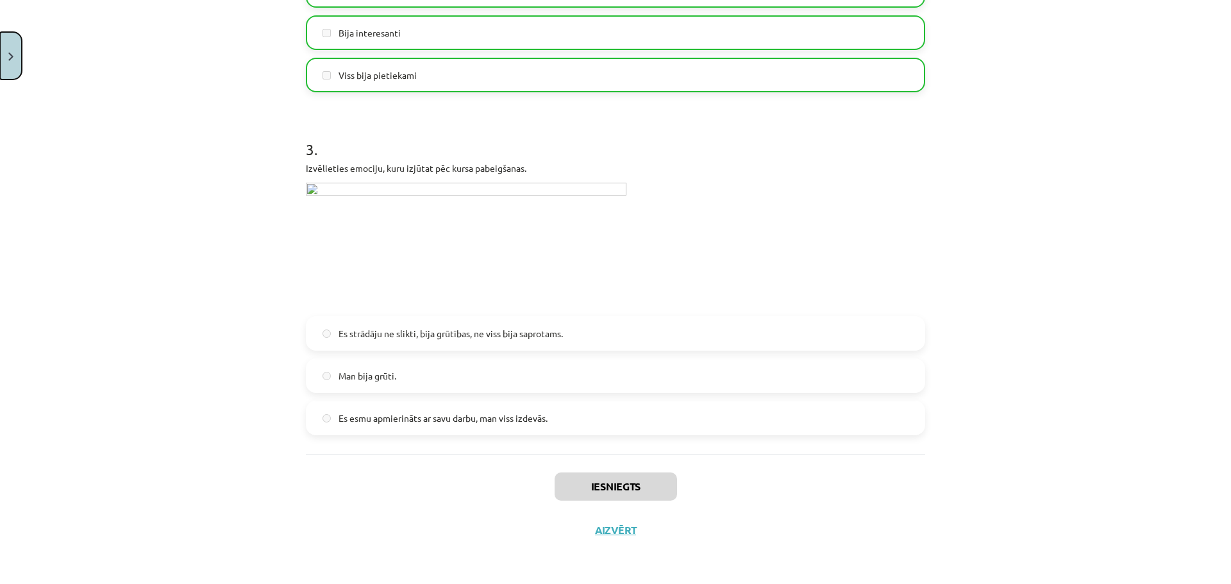
click at [8, 60] on img "Close" at bounding box center [10, 57] width 5 height 8
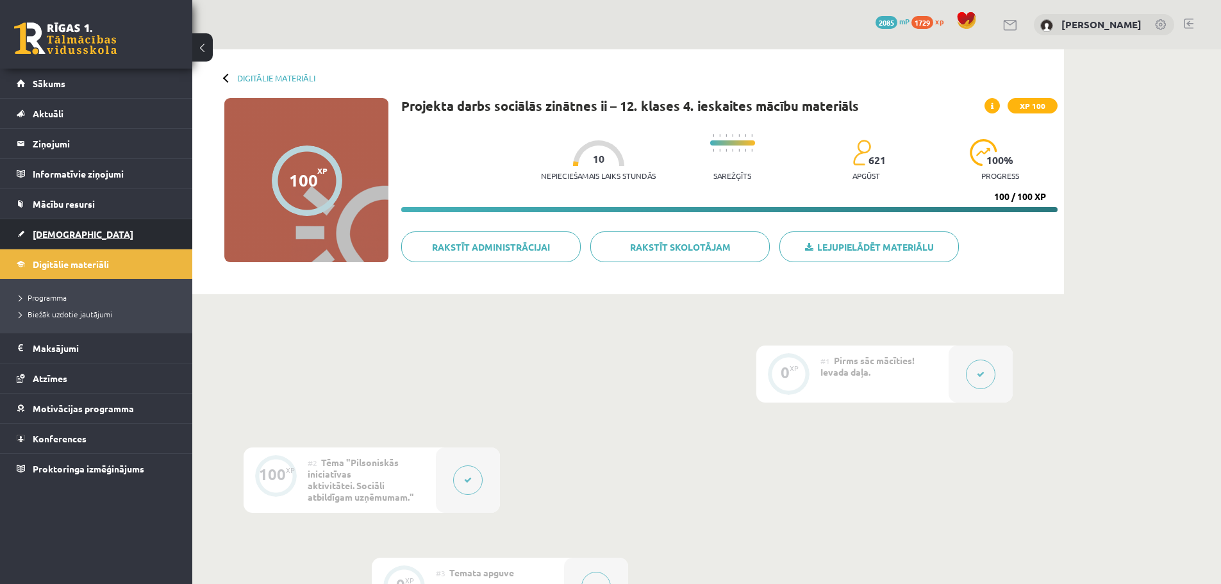
click at [42, 230] on span "[DEMOGRAPHIC_DATA]" at bounding box center [83, 234] width 101 height 12
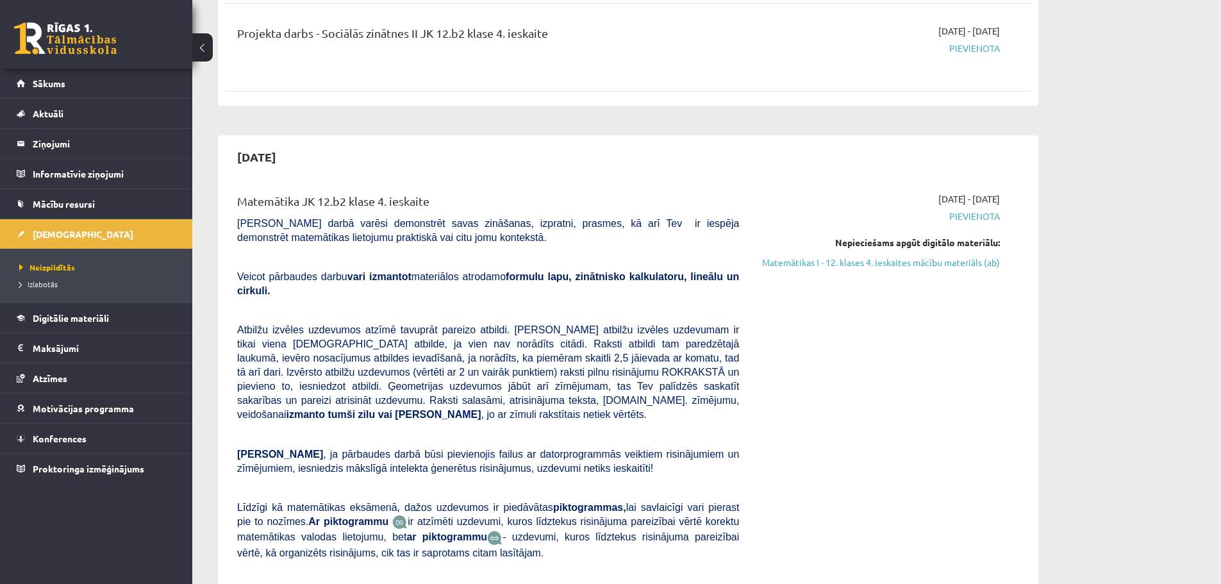
scroll to position [2750, 0]
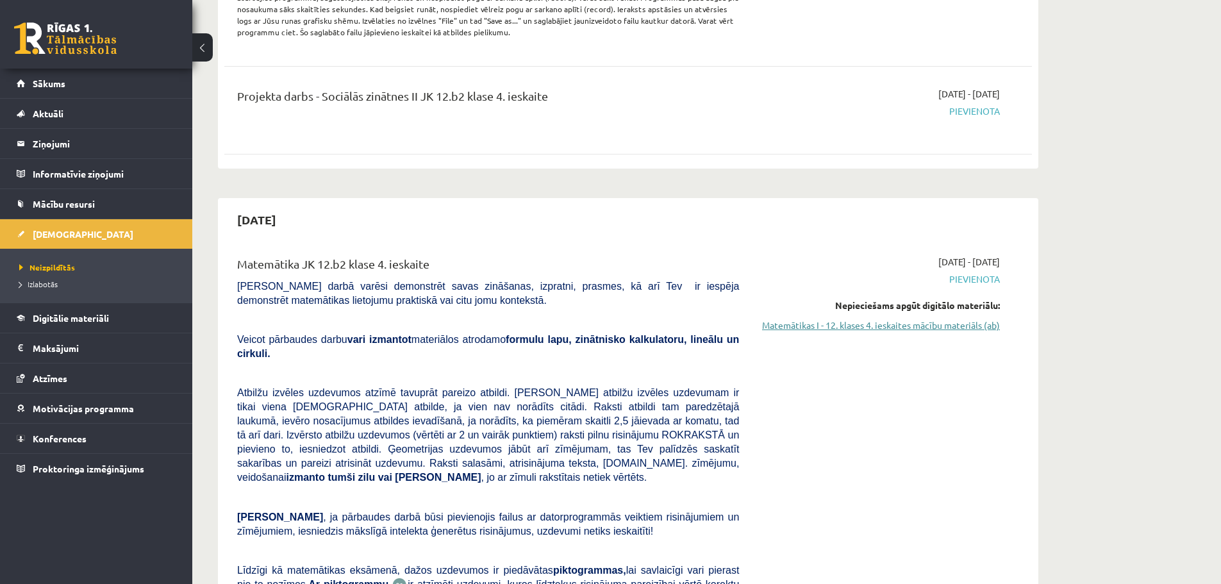
click at [960, 319] on link "Matemātikas I - 12. klases 4. ieskaites mācību materiāls (ab)" at bounding box center [879, 325] width 242 height 13
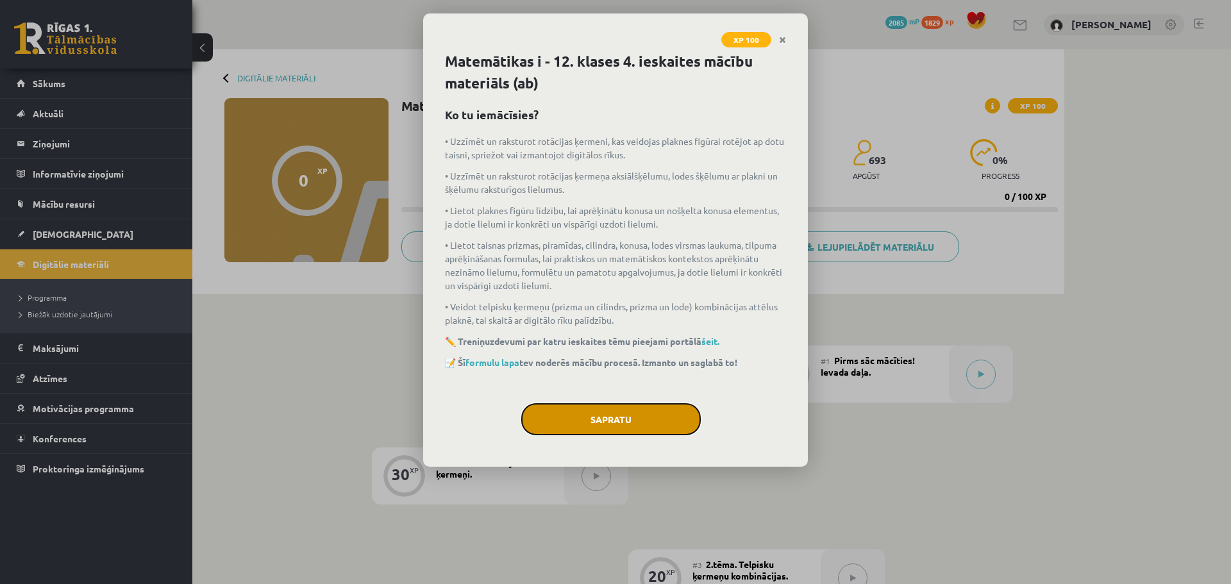
click at [633, 433] on button "Sapratu" at bounding box center [610, 419] width 179 height 32
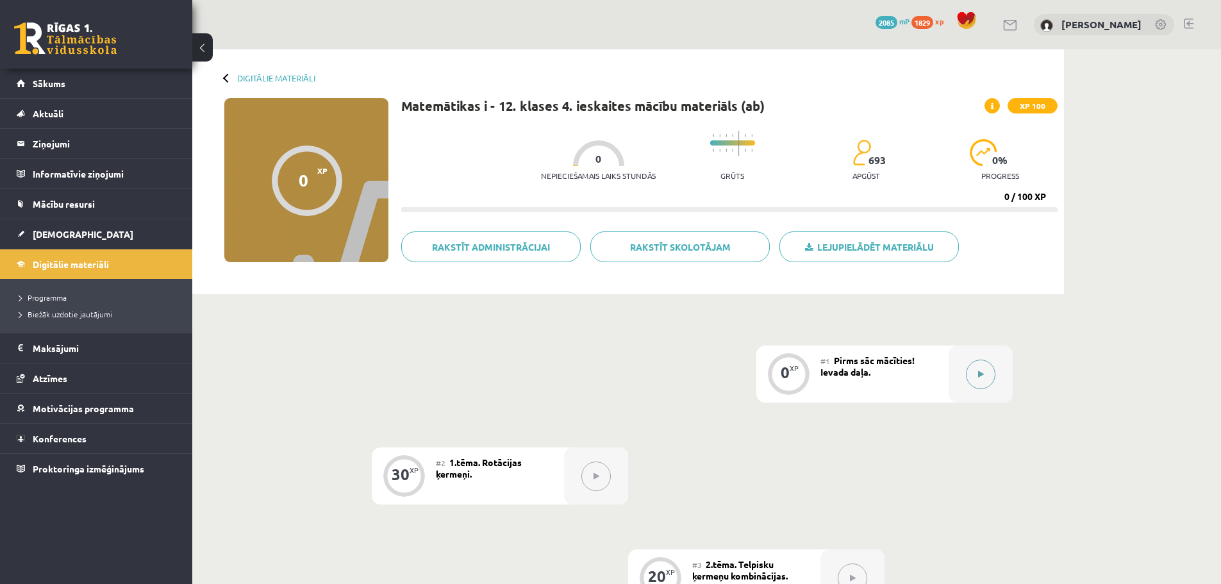
click at [976, 371] on button at bounding box center [980, 374] width 29 height 29
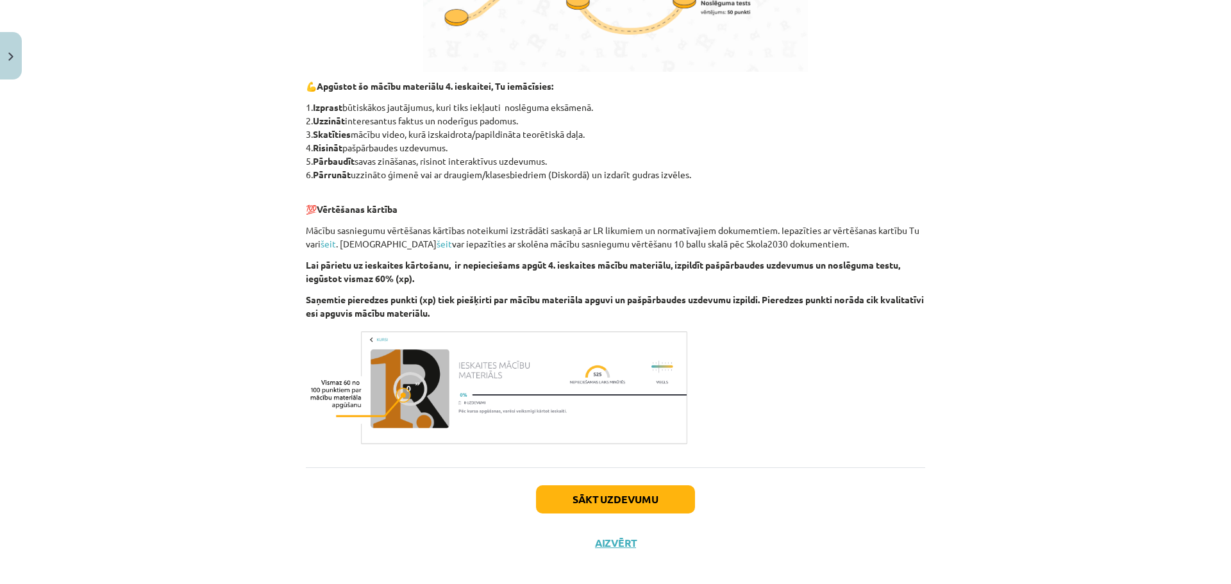
scroll to position [509, 0]
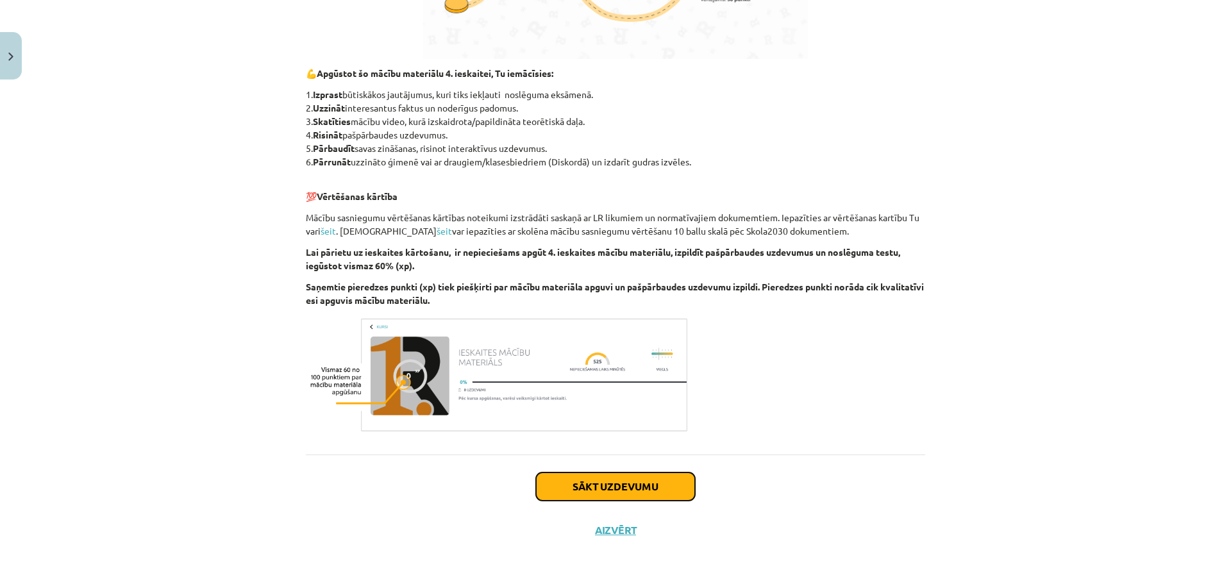
click at [624, 485] on button "Sākt uzdevumu" at bounding box center [615, 486] width 159 height 28
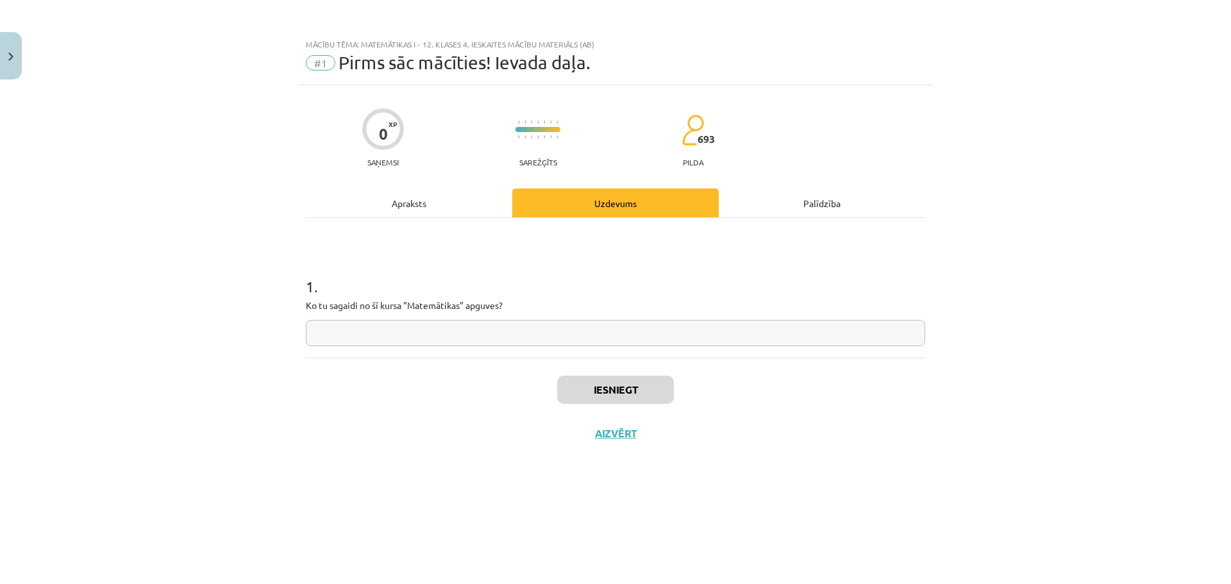
scroll to position [0, 0]
click at [398, 213] on div "Apraksts" at bounding box center [409, 202] width 206 height 29
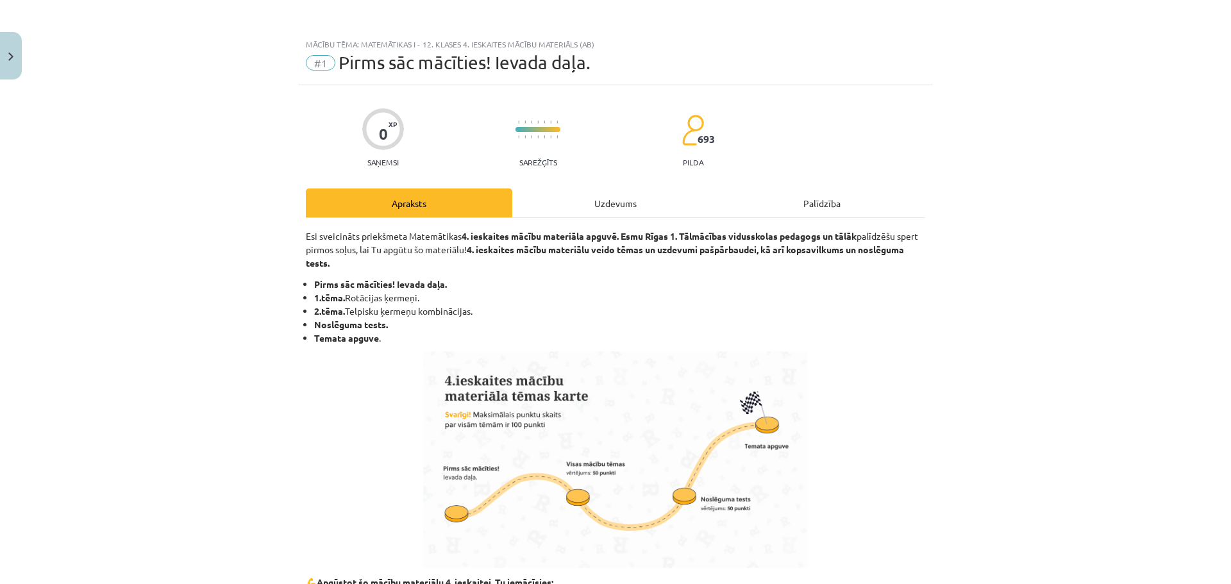
click at [604, 204] on div "Uzdevums" at bounding box center [615, 202] width 206 height 29
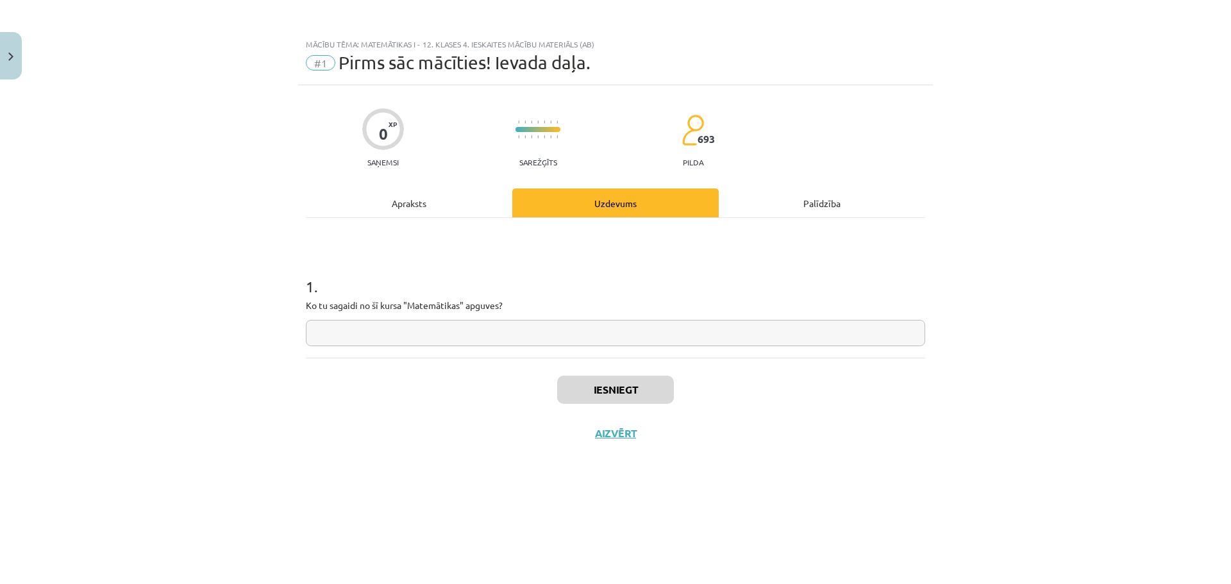
click at [476, 331] on input "text" at bounding box center [615, 333] width 619 height 26
type input "**********"
click at [649, 386] on button "Iesniegt" at bounding box center [615, 390] width 117 height 28
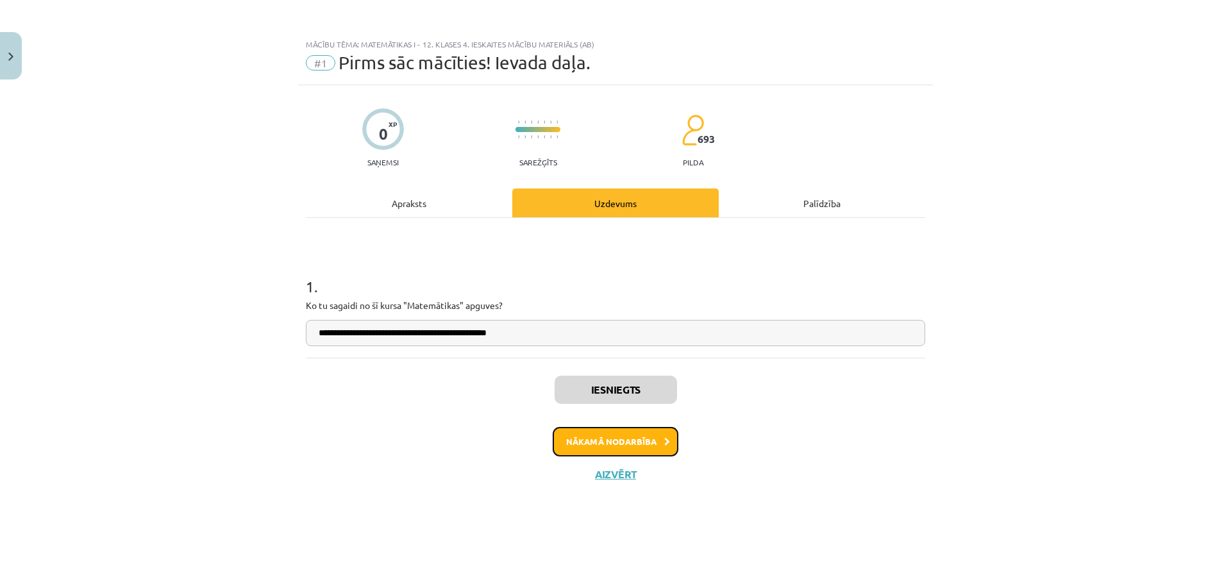
click at [664, 439] on icon at bounding box center [667, 442] width 6 height 8
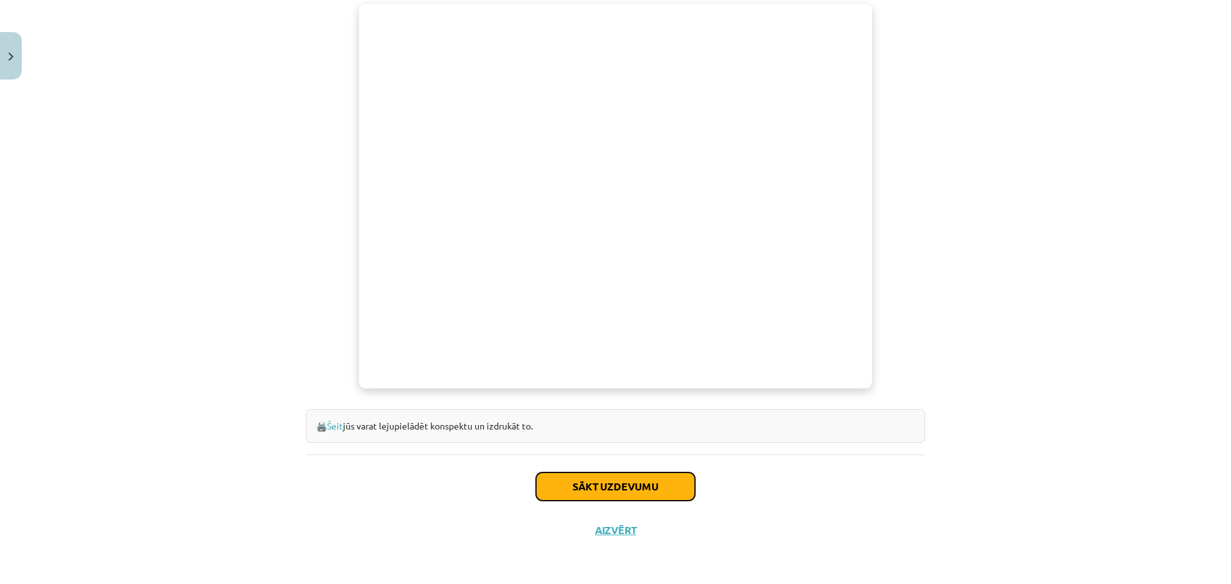
click at [608, 478] on button "Sākt uzdevumu" at bounding box center [615, 486] width 159 height 28
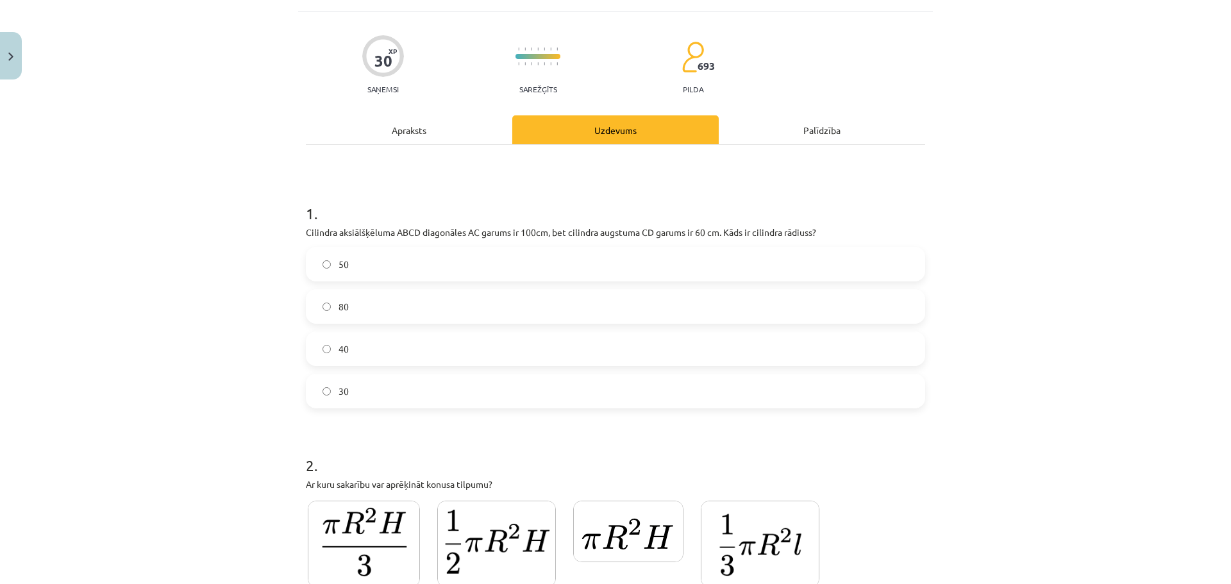
scroll to position [32, 0]
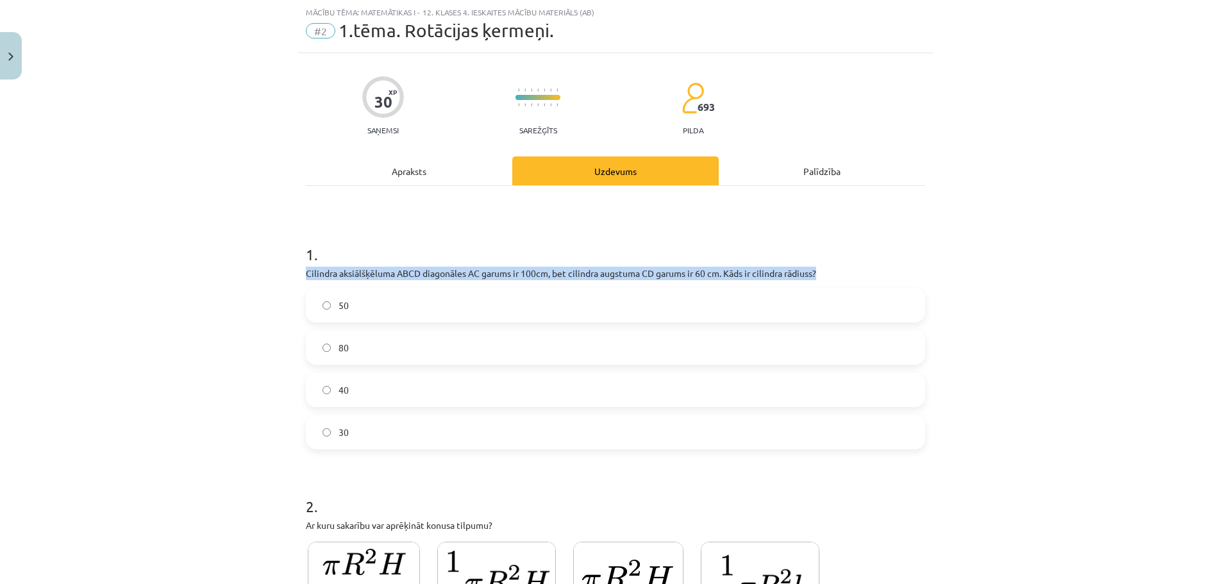
drag, startPoint x: 299, startPoint y: 273, endPoint x: 830, endPoint y: 272, distance: 530.7
copy p "Cilindra aksiālšķēluma ABCD diagonāles AC garums ir 100cm, bet cilindra augstum…"
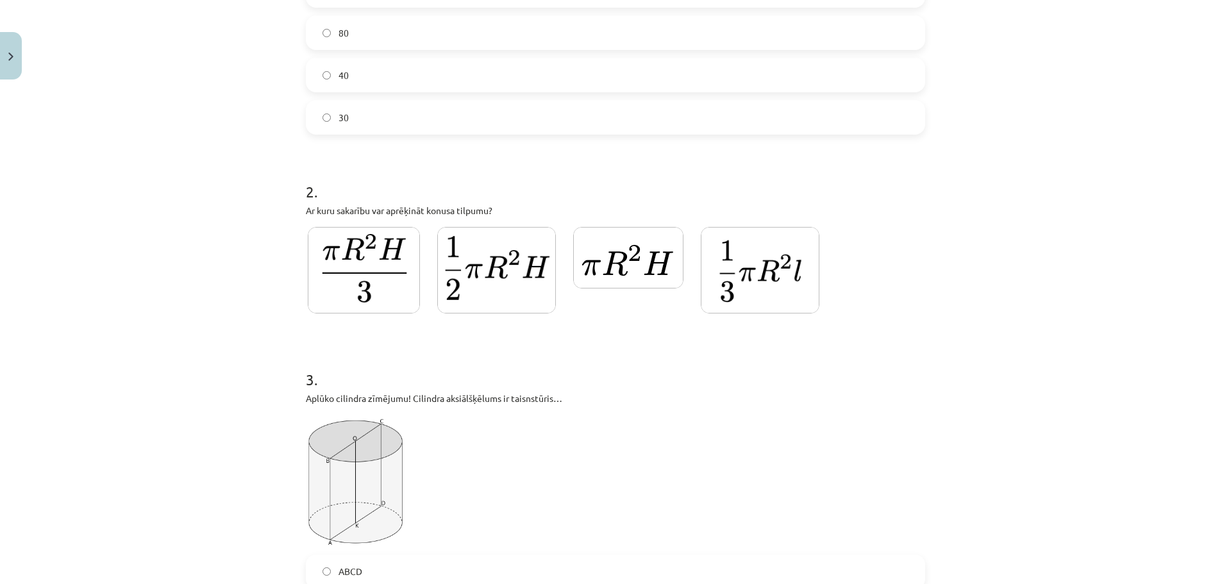
scroll to position [353, 0]
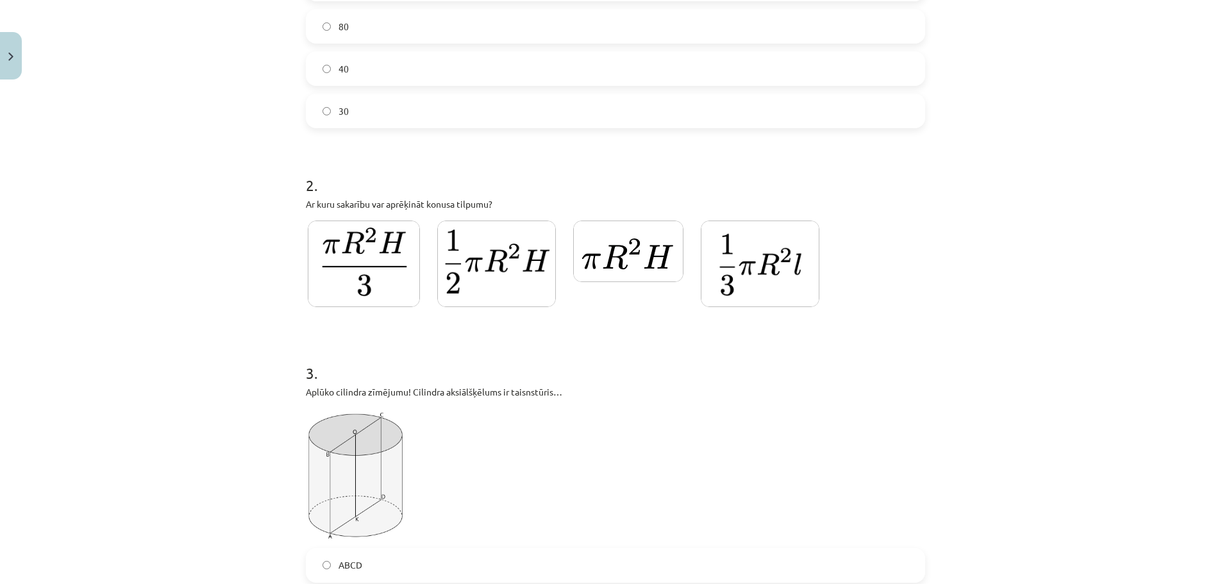
click at [776, 275] on img at bounding box center [760, 264] width 119 height 87
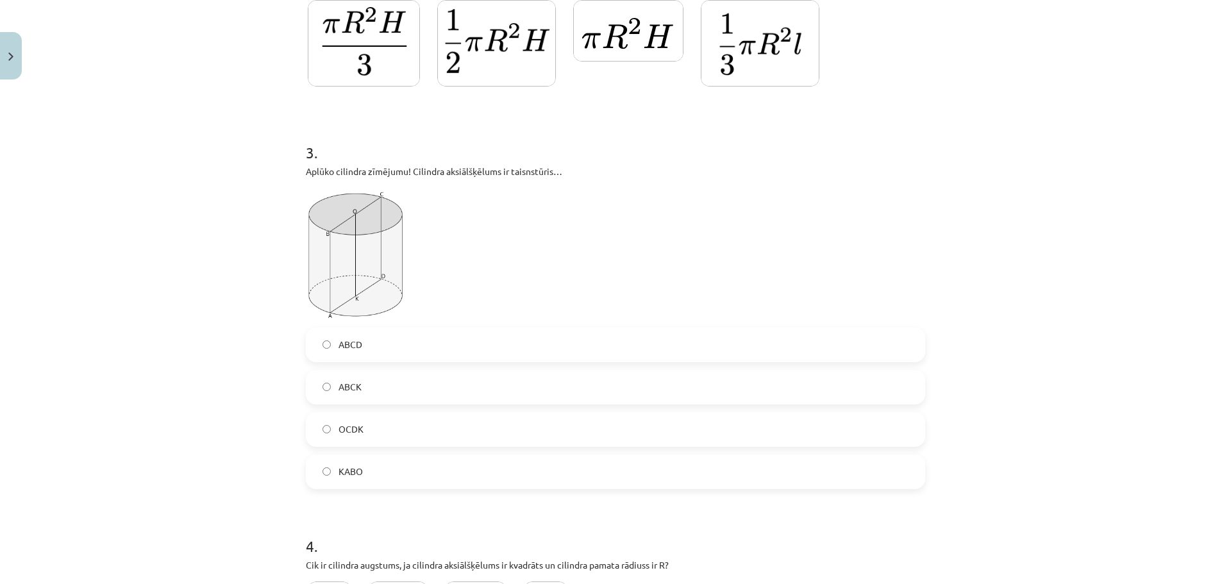
scroll to position [582, 0]
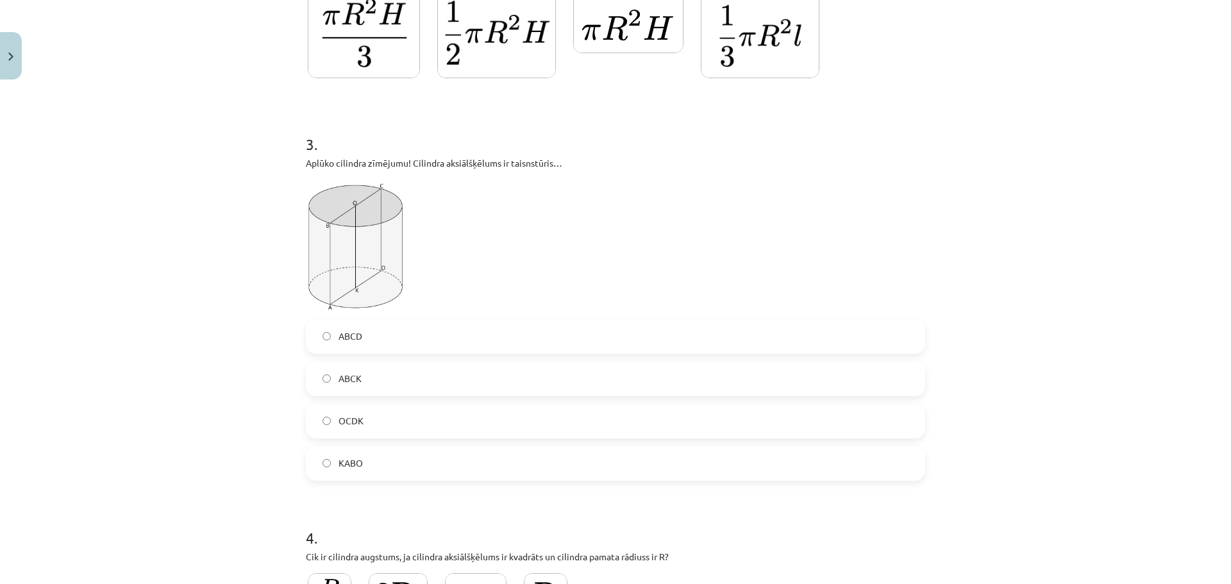
click at [360, 339] on label "ABCD" at bounding box center [615, 336] width 617 height 32
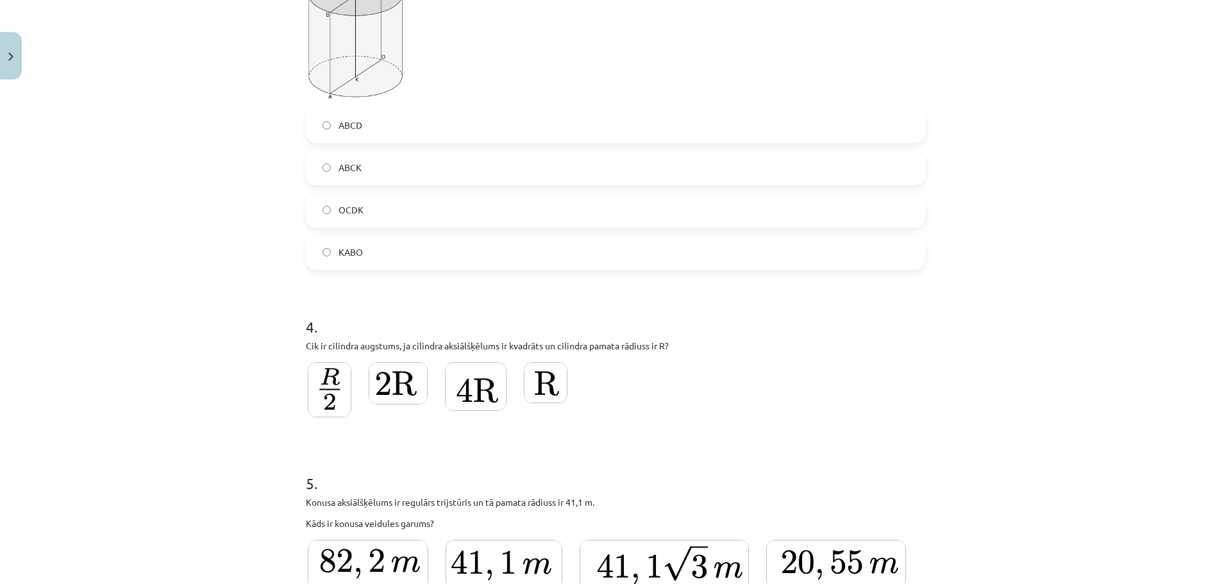
scroll to position [828, 0]
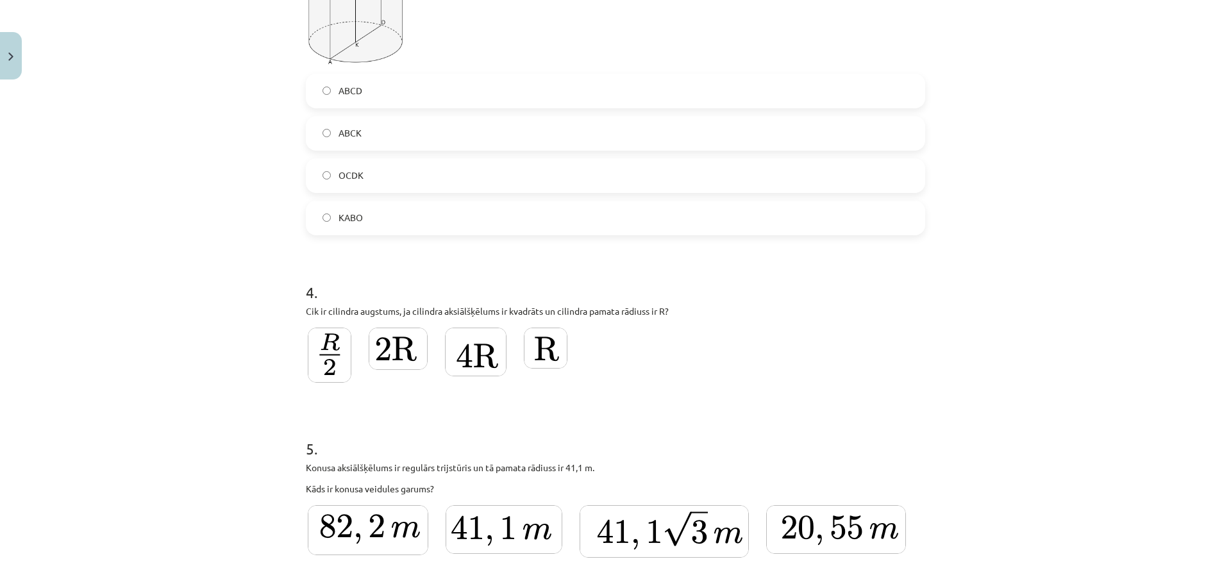
click at [412, 353] on img at bounding box center [398, 349] width 59 height 42
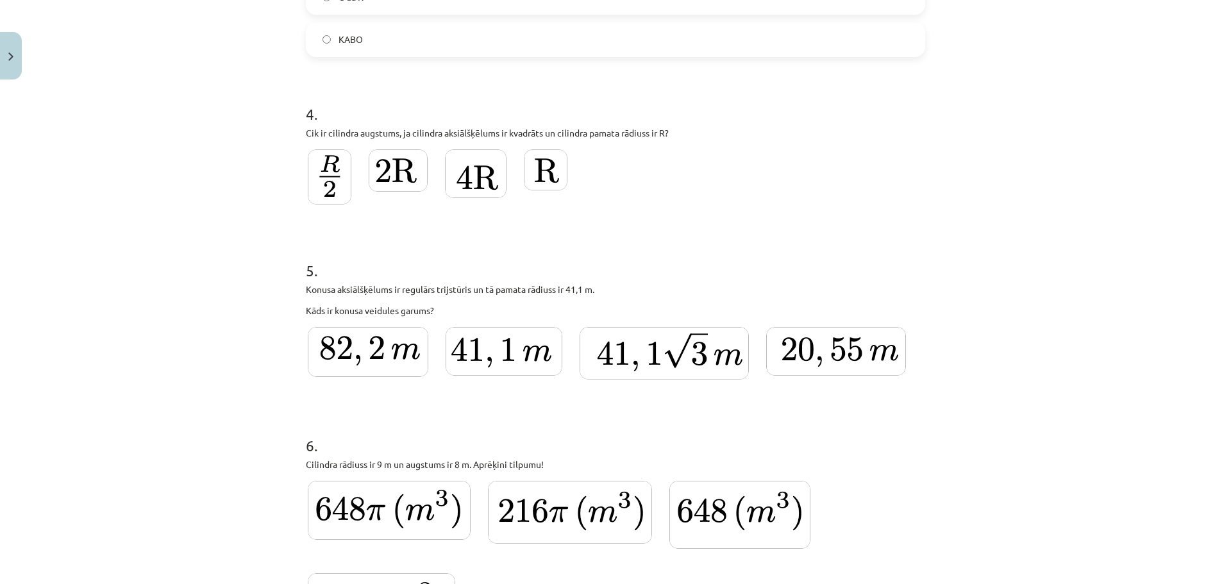
scroll to position [1013, 0]
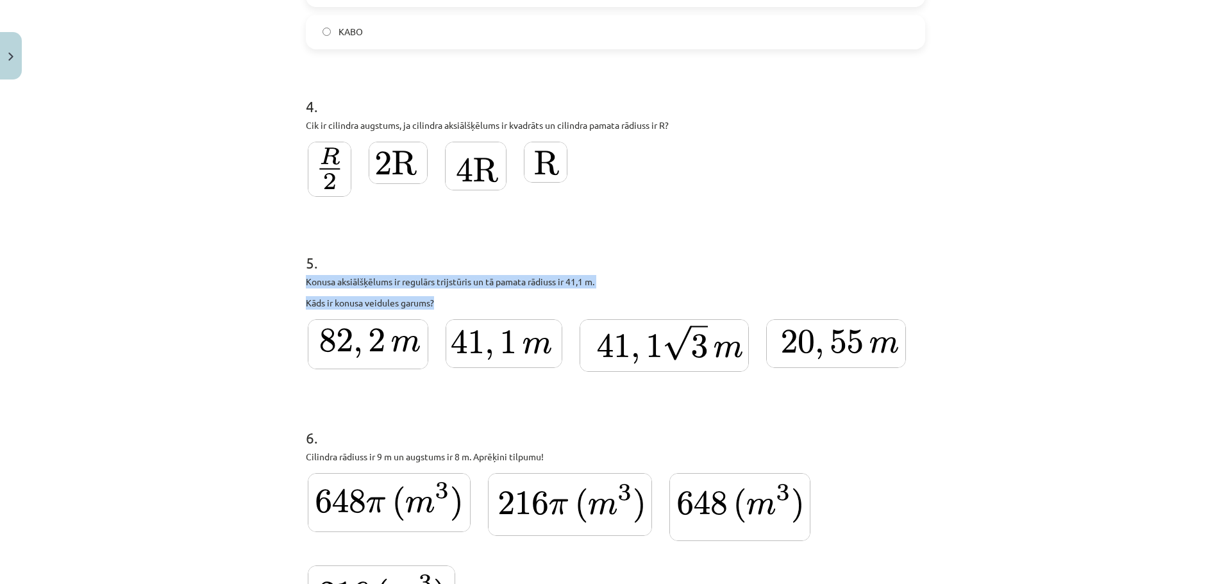
drag, startPoint x: 339, startPoint y: 289, endPoint x: 442, endPoint y: 306, distance: 103.9
click at [442, 306] on div "Mācību tēma: Matemātikas i - 12. klases 4. ieskaites mācību materiāls (ab) #2 1…" at bounding box center [615, 292] width 1231 height 584
copy div "Konusa aksiālšķēlums ir regulārs trijstūris un tā pamata rādiuss ir 41,1 m. Kād…"
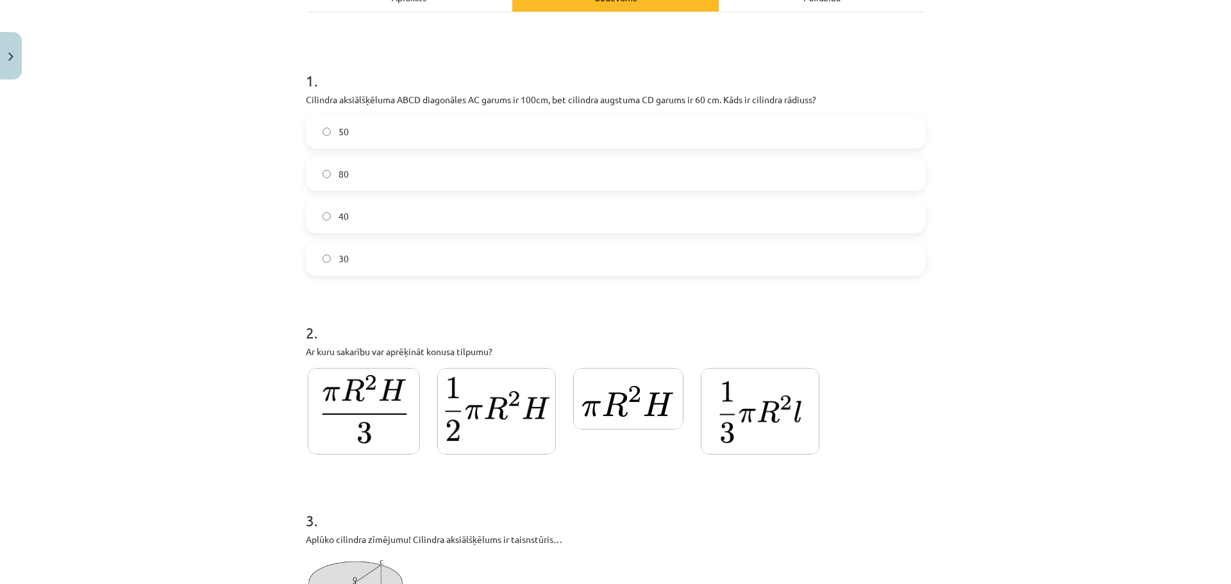
scroll to position [144, 0]
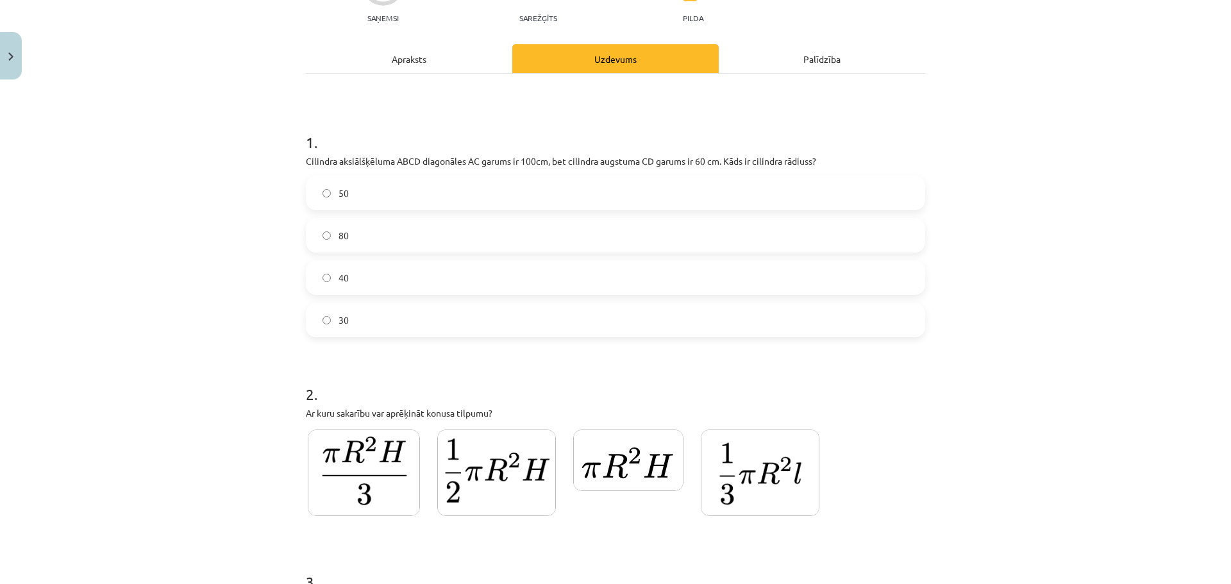
click at [356, 277] on label "40" at bounding box center [615, 278] width 617 height 32
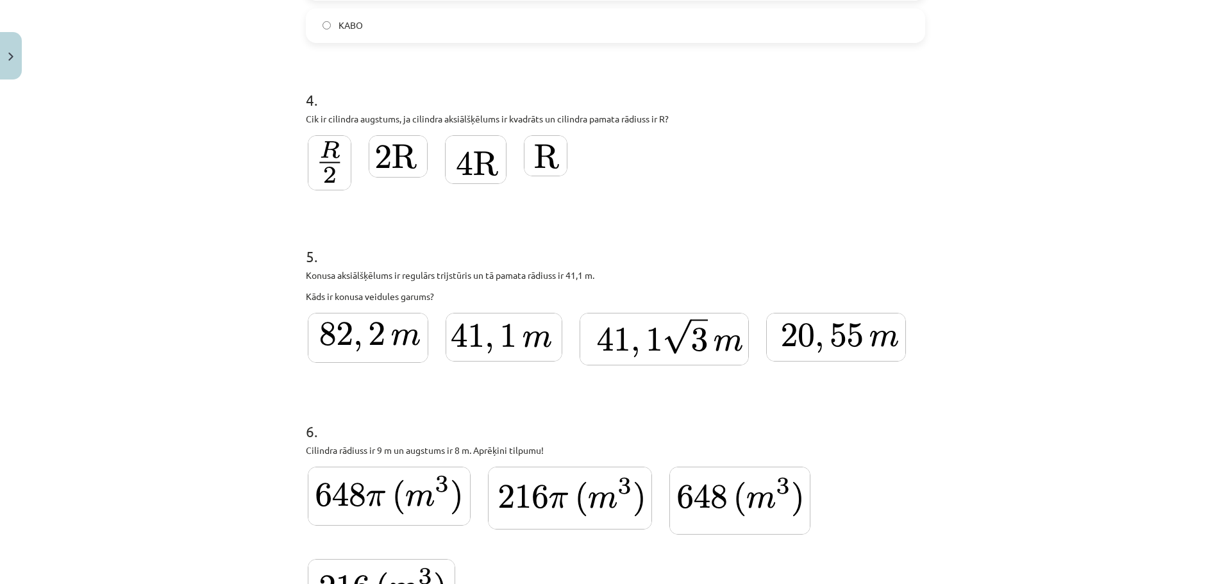
scroll to position [1034, 0]
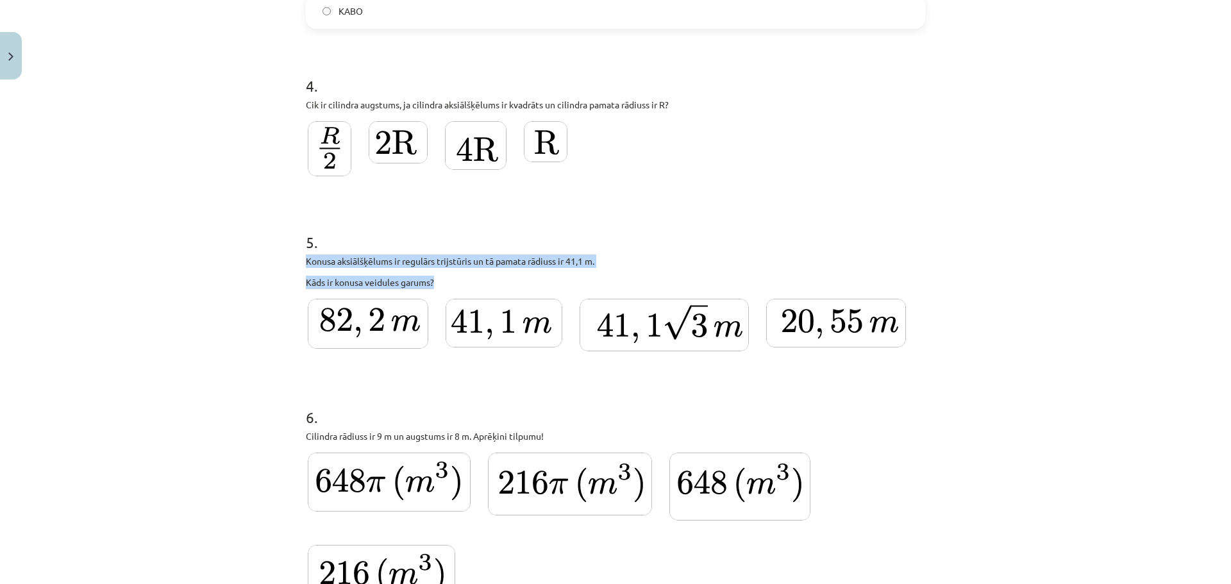
drag, startPoint x: 290, startPoint y: 256, endPoint x: 431, endPoint y: 277, distance: 143.1
click at [431, 277] on div "Mācību tēma: Matemātikas i - 12. klases 4. ieskaites mācību materiāls (ab) #2 1…" at bounding box center [615, 292] width 1231 height 584
copy div "Konusa aksiālšķēlums ir regulārs trijstūris un tā pamata rādiuss ir 41,1 m. Kād…"
click at [336, 312] on img at bounding box center [368, 324] width 121 height 50
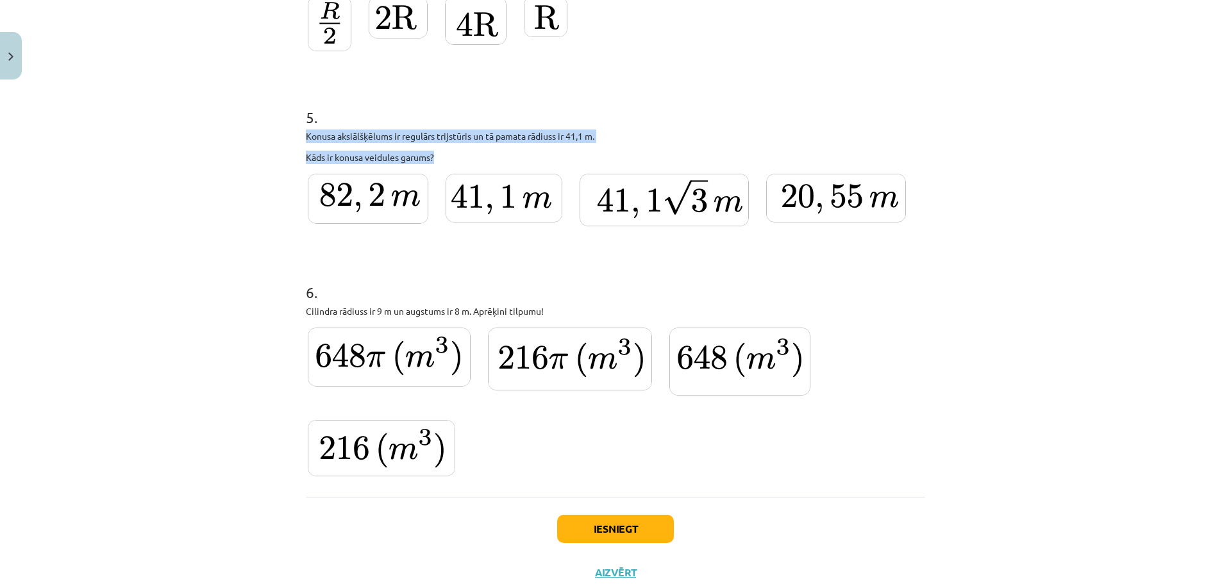
scroll to position [1204, 0]
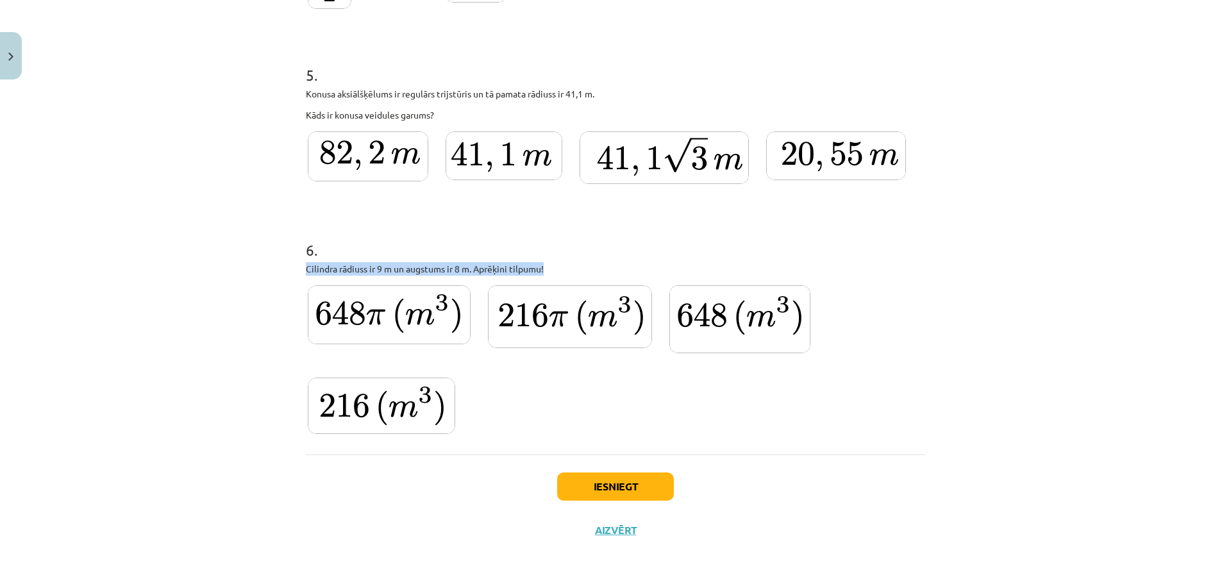
drag, startPoint x: 303, startPoint y: 267, endPoint x: 546, endPoint y: 270, distance: 243.6
click at [546, 270] on p "Cilindra rādiuss ir 9 m un augstums ir 8 m. Aprēķini tilpumu!" at bounding box center [615, 268] width 619 height 13
copy p "Cilindra rādiuss ir 9 m un augstums ir 8 m. Aprēķini tilpumu!"
click at [412, 318] on img at bounding box center [389, 314] width 163 height 59
click at [608, 488] on button "Iesniegt" at bounding box center [615, 486] width 117 height 28
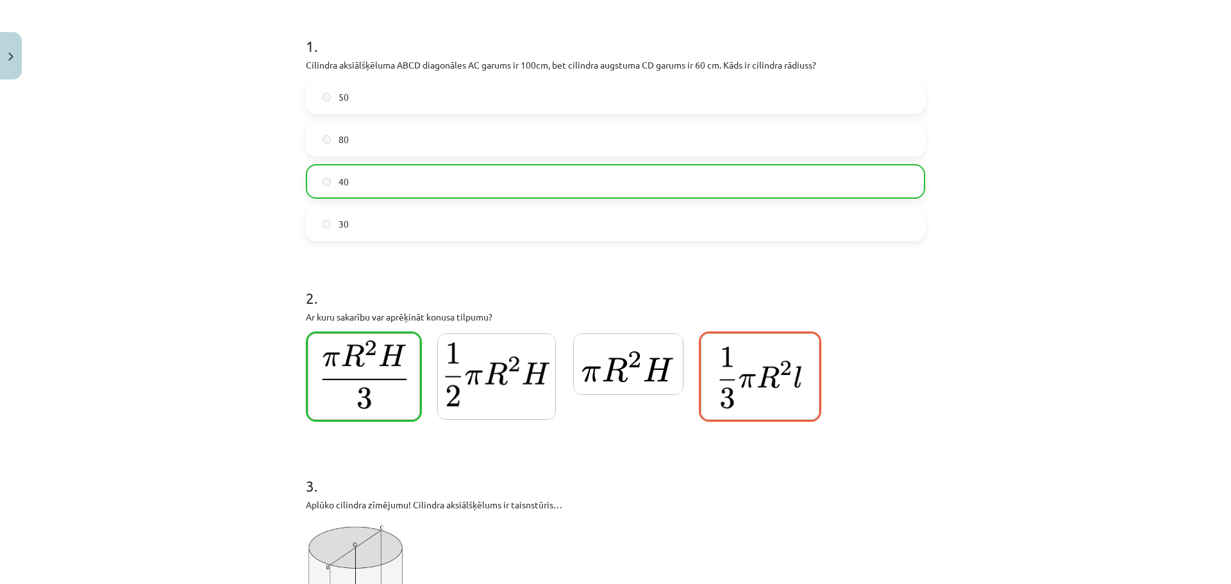
scroll to position [199, 0]
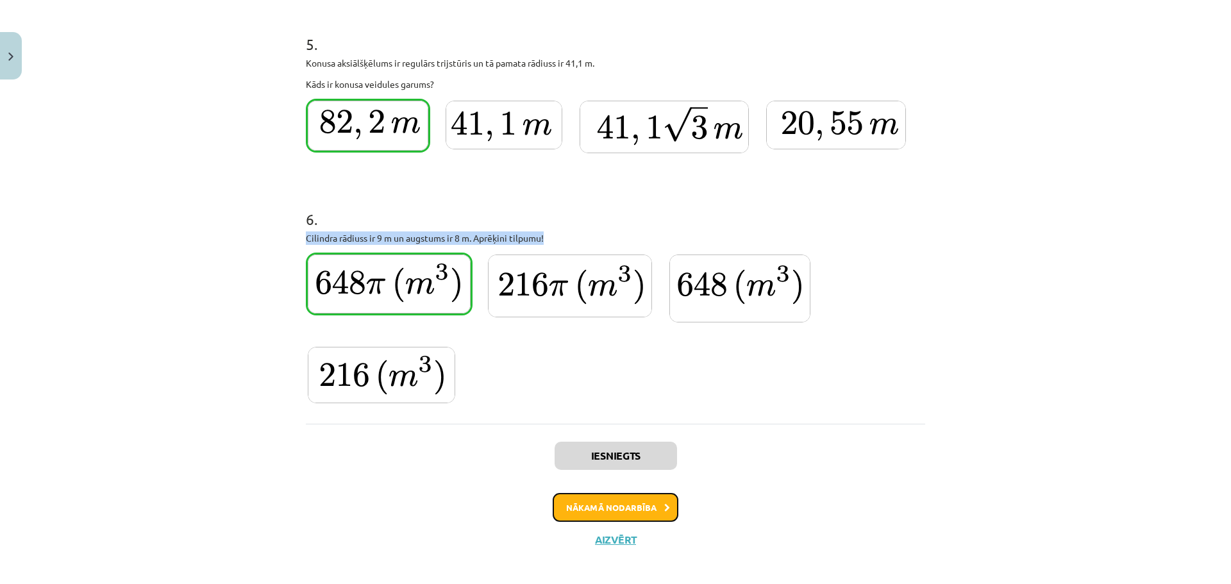
click at [645, 510] on button "Nākamā nodarbība" at bounding box center [616, 507] width 126 height 29
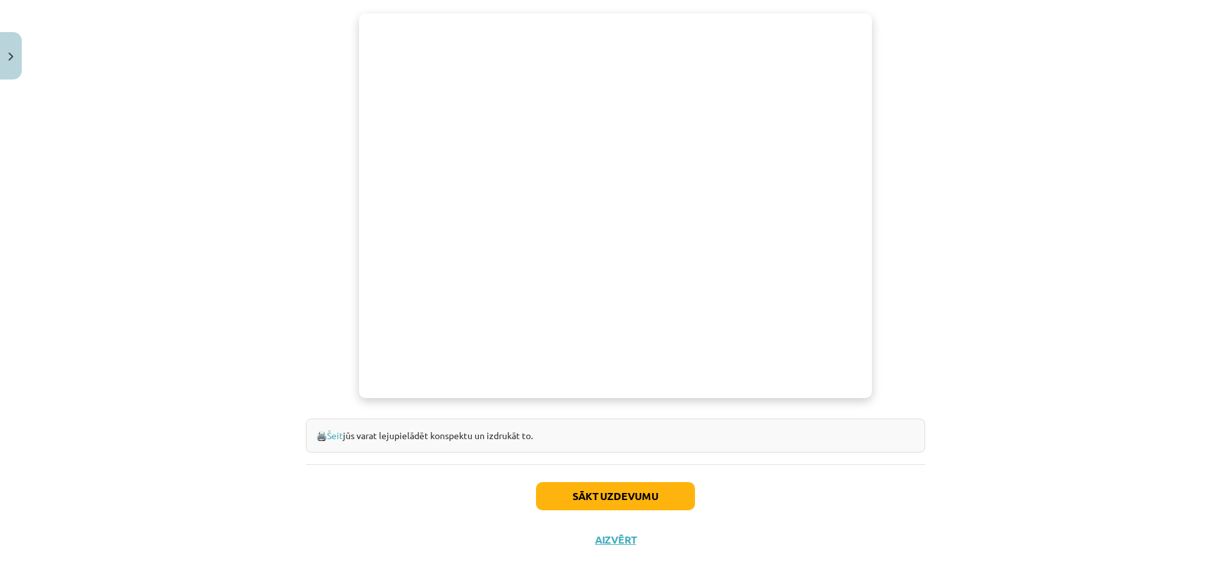
scroll to position [369, 0]
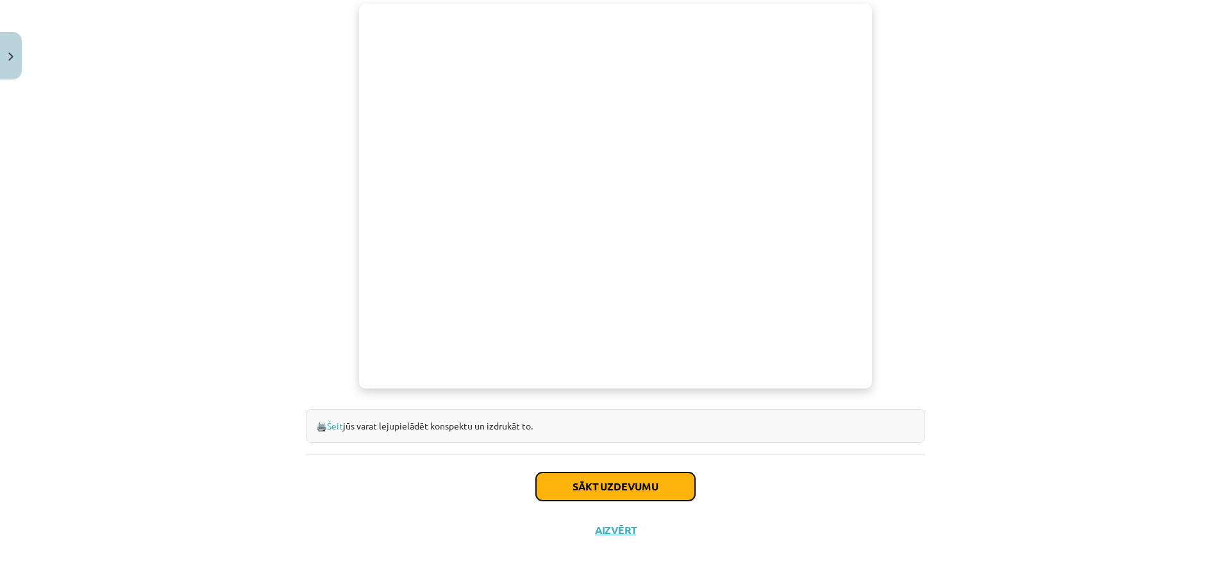
click at [588, 485] on button "Sākt uzdevumu" at bounding box center [615, 486] width 159 height 28
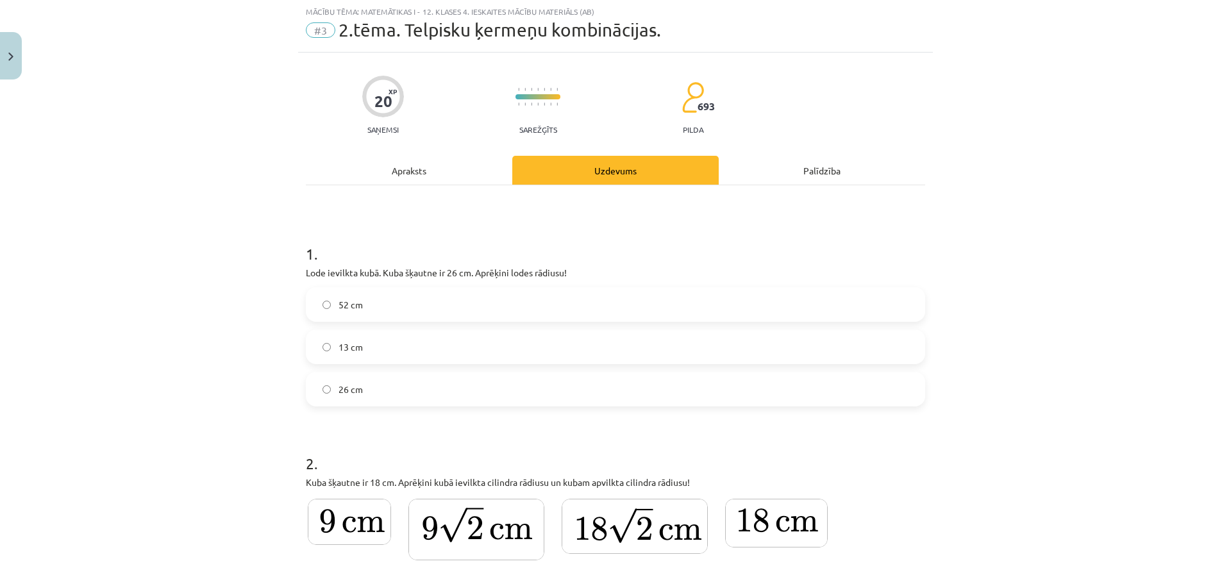
scroll to position [32, 0]
drag, startPoint x: 299, startPoint y: 272, endPoint x: 589, endPoint y: 270, distance: 289.7
copy p "Lode ievilkta kubā. Kuba šķautne ir 26 cm. Aprēķini lodes rādiusu!"
click at [367, 363] on div "13 cm" at bounding box center [615, 347] width 619 height 35
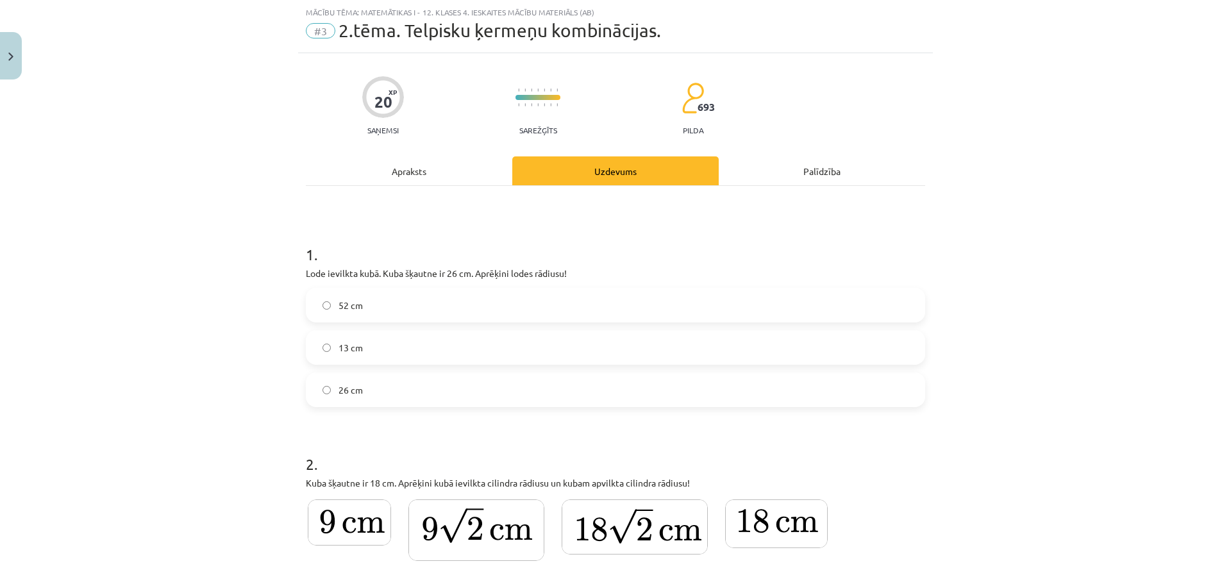
click at [367, 353] on label "13 cm" at bounding box center [615, 347] width 617 height 32
drag, startPoint x: 294, startPoint y: 478, endPoint x: 697, endPoint y: 487, distance: 403.3
copy p "Kuba šķautne ir 18 cm. Aprēķini kubā ievilkta cilindra rādiusu un kubam apvilkt…"
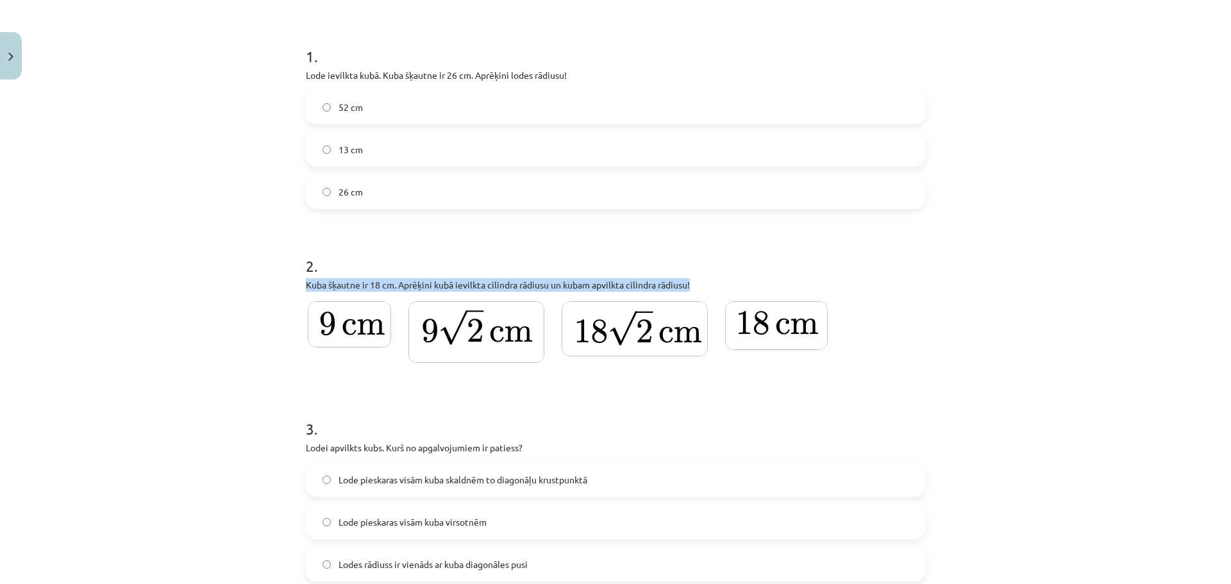
scroll to position [250, 0]
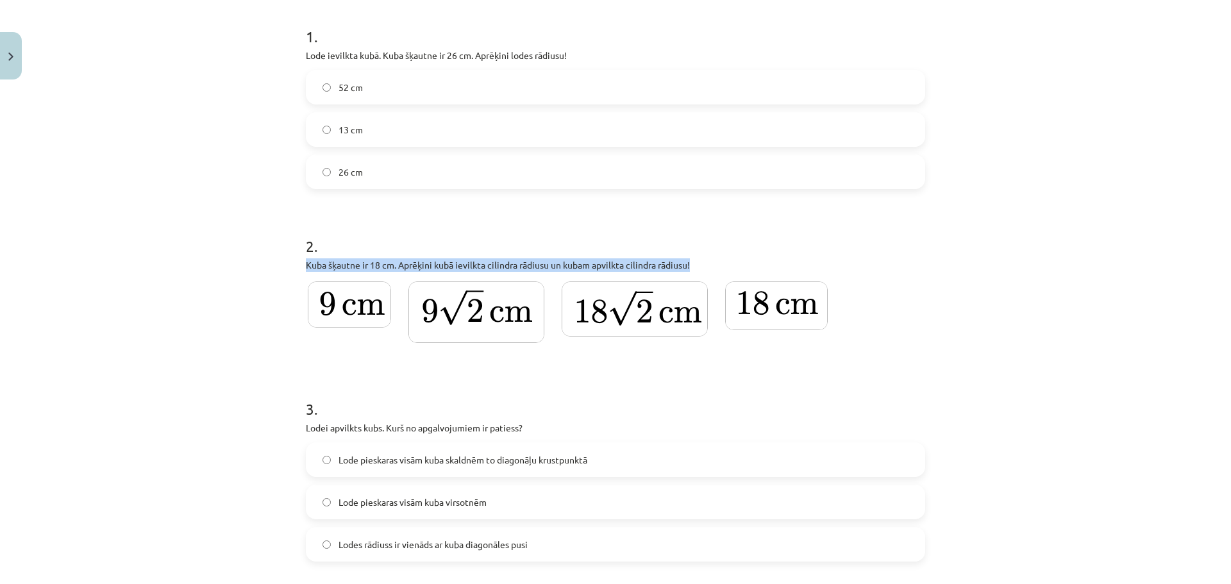
click at [344, 302] on img at bounding box center [349, 304] width 83 height 46
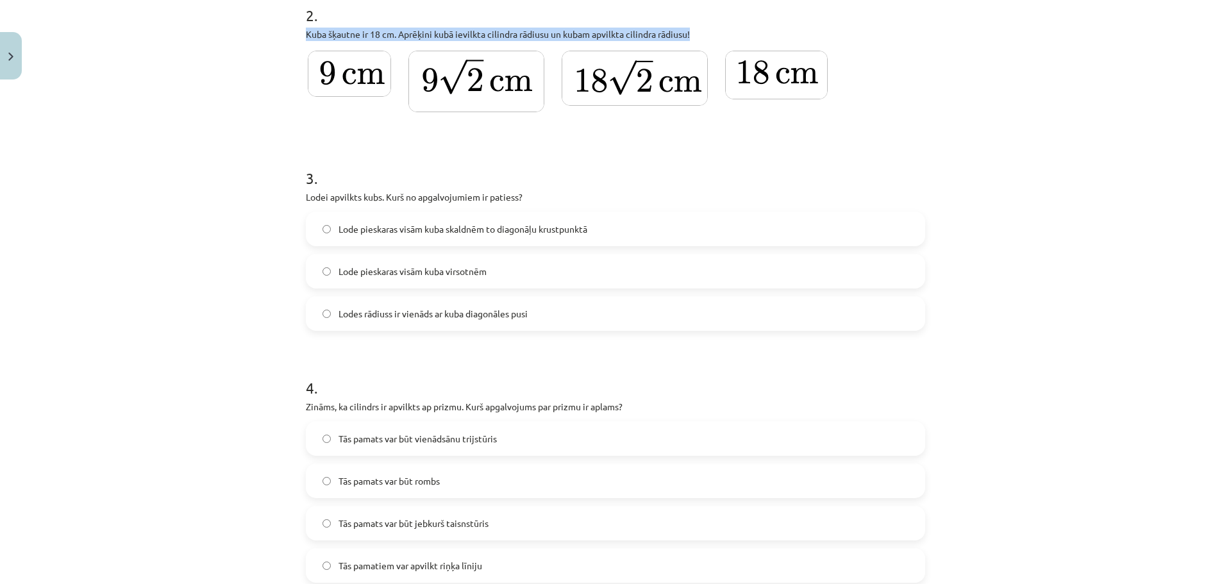
scroll to position [487, 0]
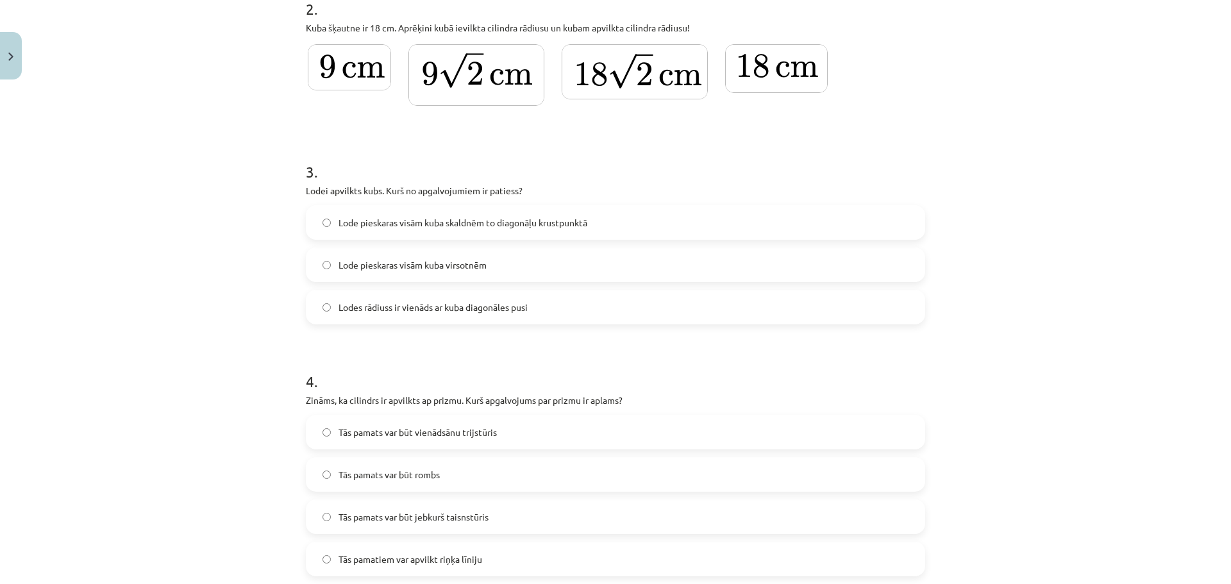
click at [469, 316] on label "Lodes rādiuss ir vienāds ar kuba diagonāles pusi" at bounding box center [615, 307] width 617 height 32
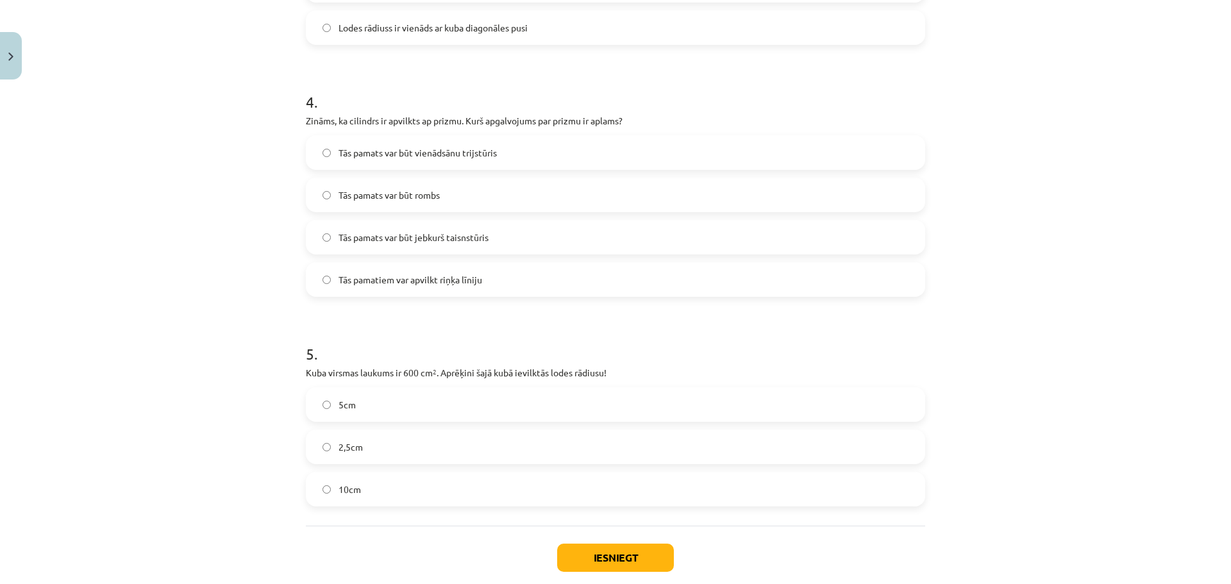
scroll to position [768, 0]
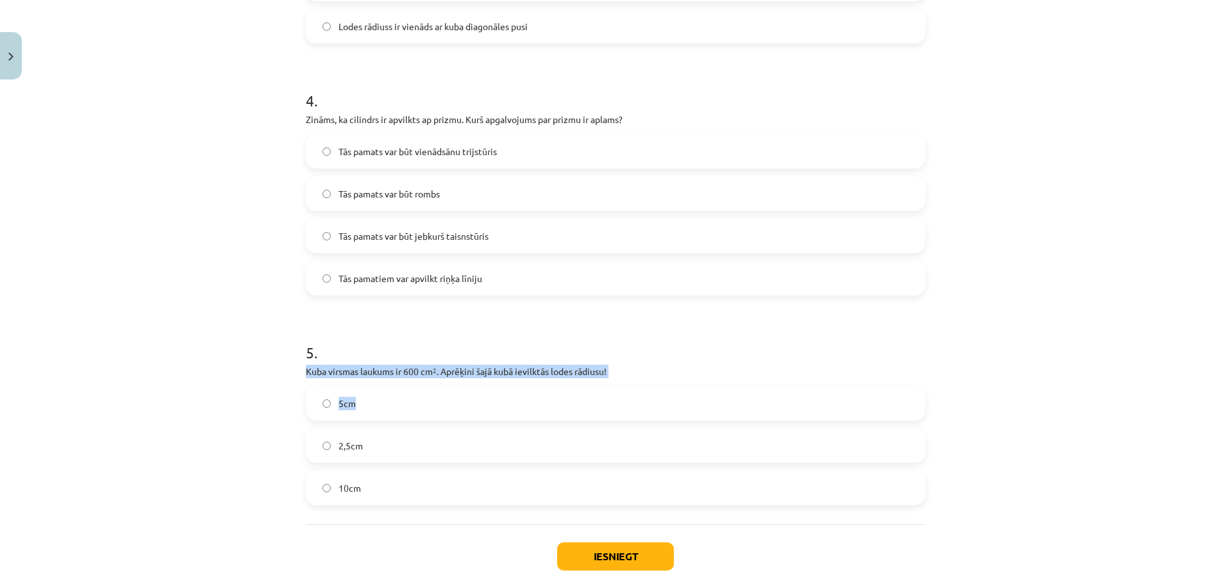
drag, startPoint x: 647, startPoint y: 375, endPoint x: 299, endPoint y: 369, distance: 348.1
click at [306, 368] on div "5 . Kuba virsmas laukums ir 600 cm 2 . Aprēķini šajā kubā ievilktās lodes rādiu…" at bounding box center [615, 413] width 619 height 184
click at [286, 371] on div "Mācību tēma: Matemātikas i - 12. klases 4. ieskaites mācību materiāls (ab) #3 2…" at bounding box center [615, 292] width 1231 height 584
drag, startPoint x: 301, startPoint y: 371, endPoint x: 608, endPoint y: 371, distance: 307.0
click at [608, 371] on p "Kuba virsmas laukums ir 600 cm 2 . Aprēķini šajā kubā ievilktās lodes rādiusu!" at bounding box center [615, 371] width 619 height 13
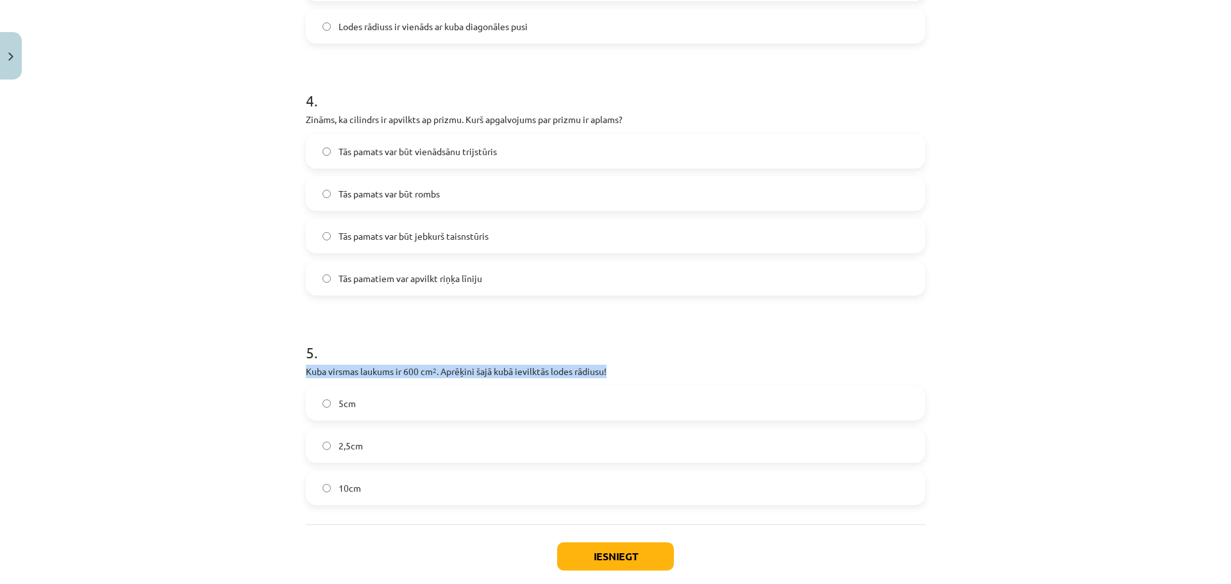
copy p "Kuba virsmas laukums ir 600 cm 2 . Aprēķini šajā kubā ievilktās lodes rādiusu!"
click at [386, 401] on label "5cm" at bounding box center [615, 403] width 617 height 32
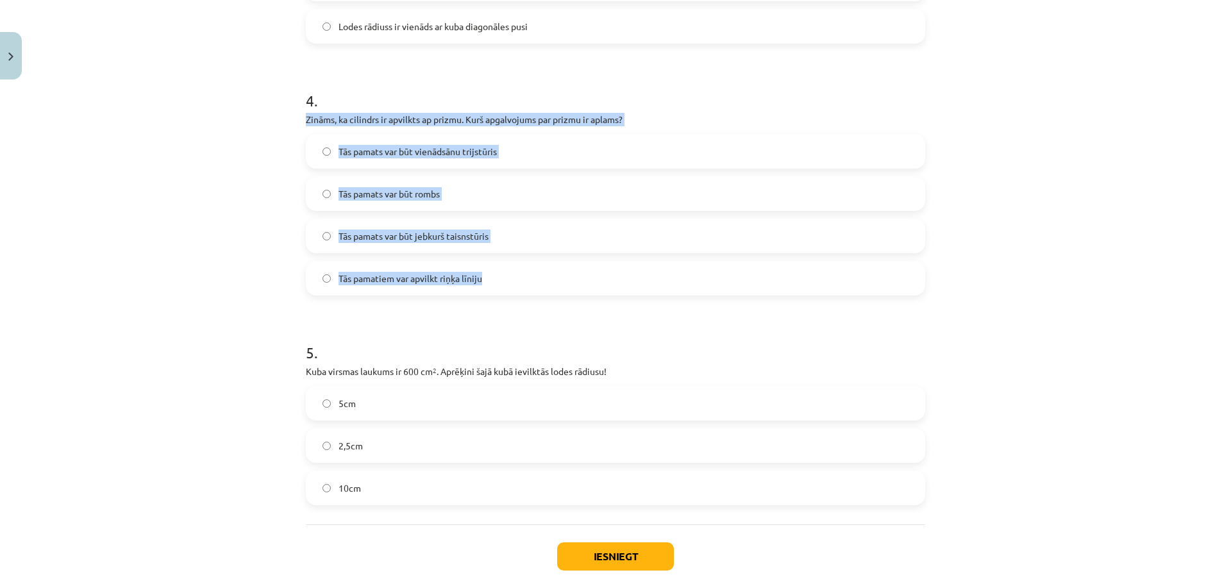
drag, startPoint x: 289, startPoint y: 121, endPoint x: 528, endPoint y: 281, distance: 287.8
click at [528, 281] on div "Mācību tēma: Matemātikas i - 12. klases 4. ieskaites mācību materiāls (ab) #3 2…" at bounding box center [615, 292] width 1231 height 584
copy div "Zināms, ka cilindrs ir apvilkts ap prizmu. Kurš apgalvojums par prizmu ir aplam…"
click at [361, 233] on span "Tās pamats var būt jebkurš taisnstūris" at bounding box center [413, 235] width 150 height 13
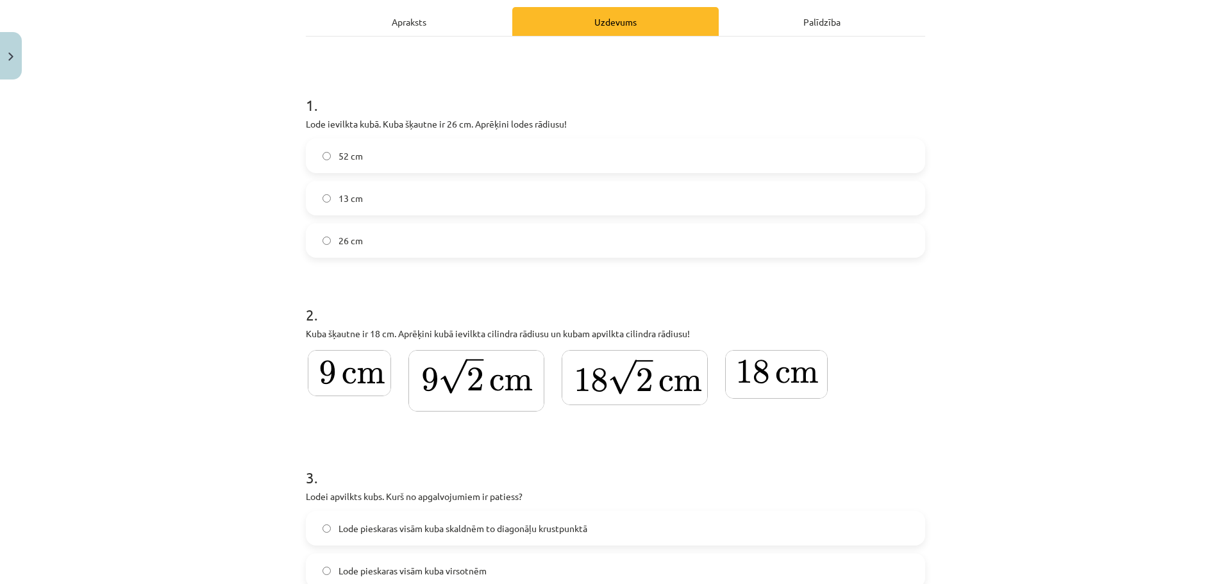
scroll to position [838, 0]
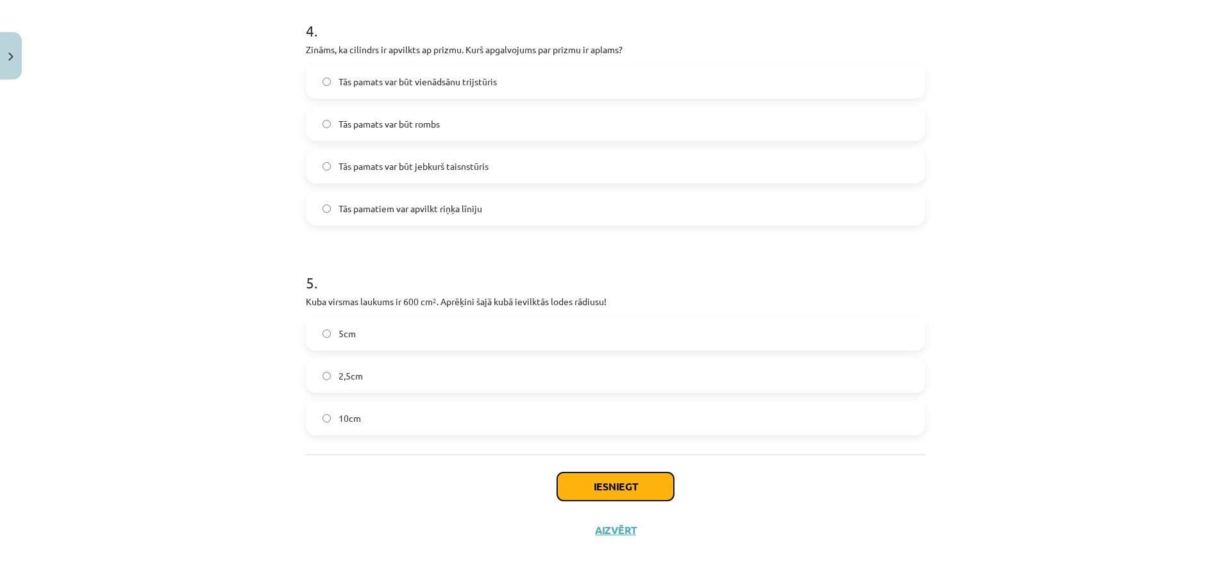
click at [635, 487] on button "Iesniegt" at bounding box center [615, 486] width 117 height 28
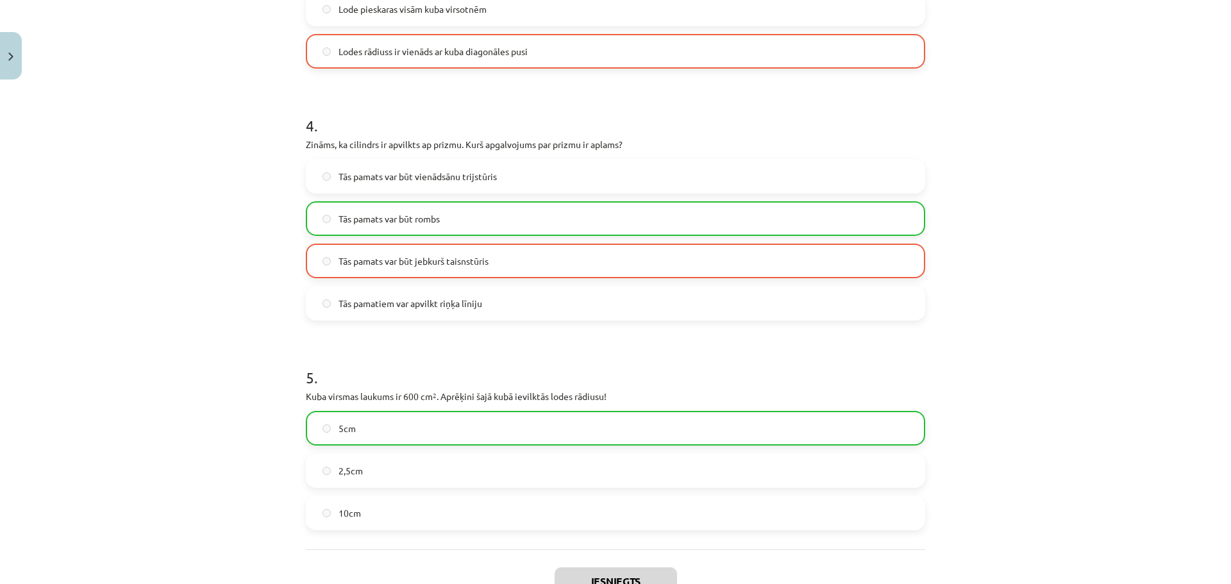
scroll to position [879, 0]
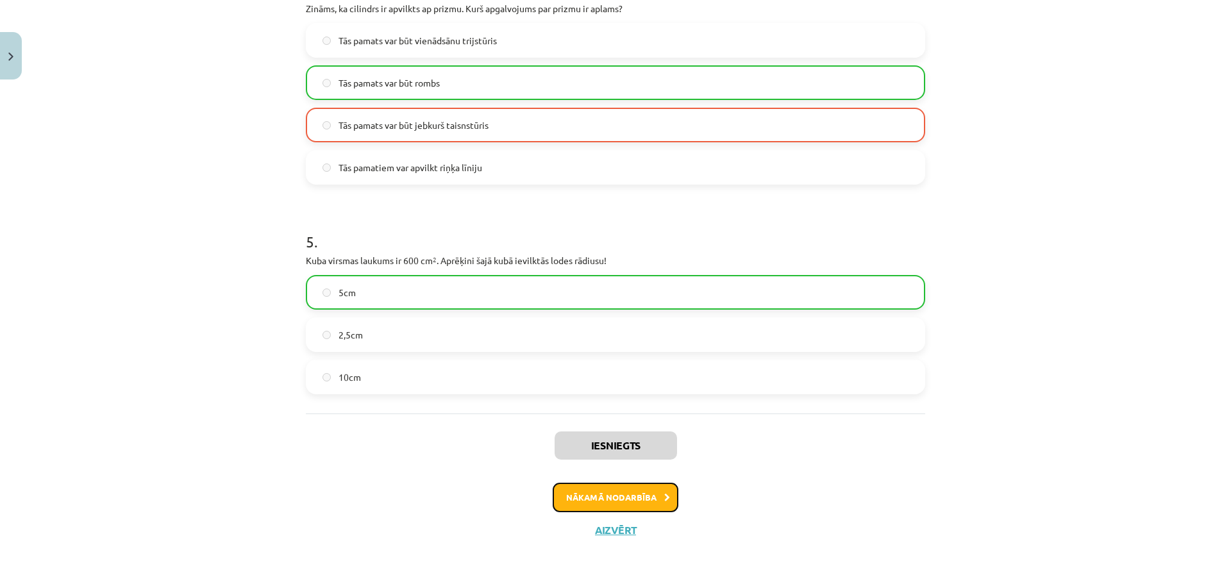
click at [647, 498] on button "Nākamā nodarbība" at bounding box center [616, 497] width 126 height 29
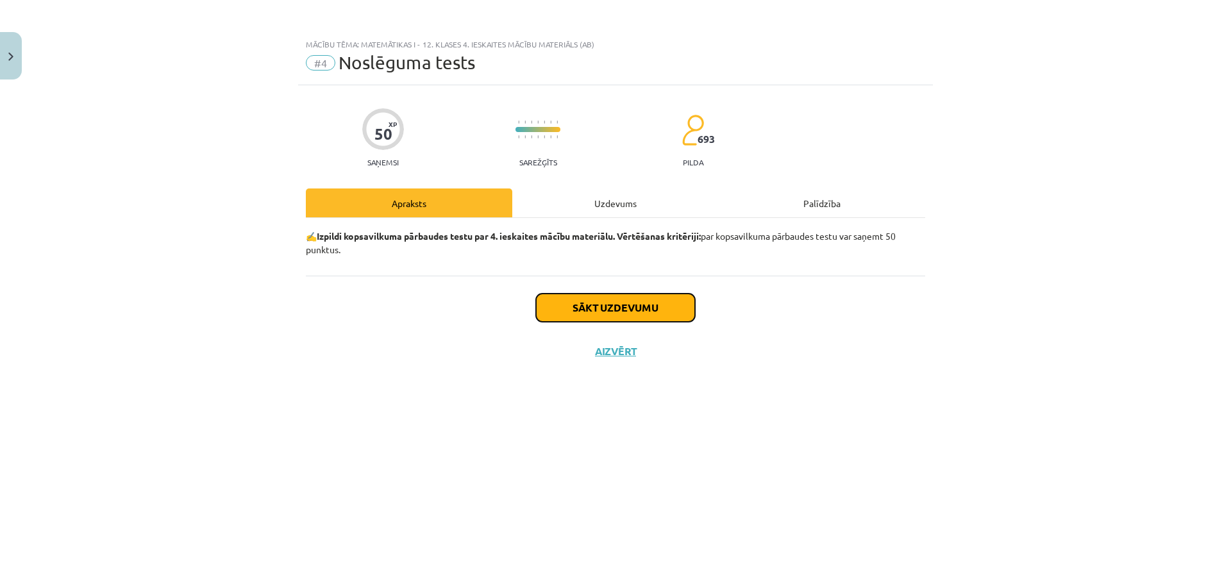
click at [622, 303] on button "Sākt uzdevumu" at bounding box center [615, 308] width 159 height 28
